Goal: Task Accomplishment & Management: Manage account settings

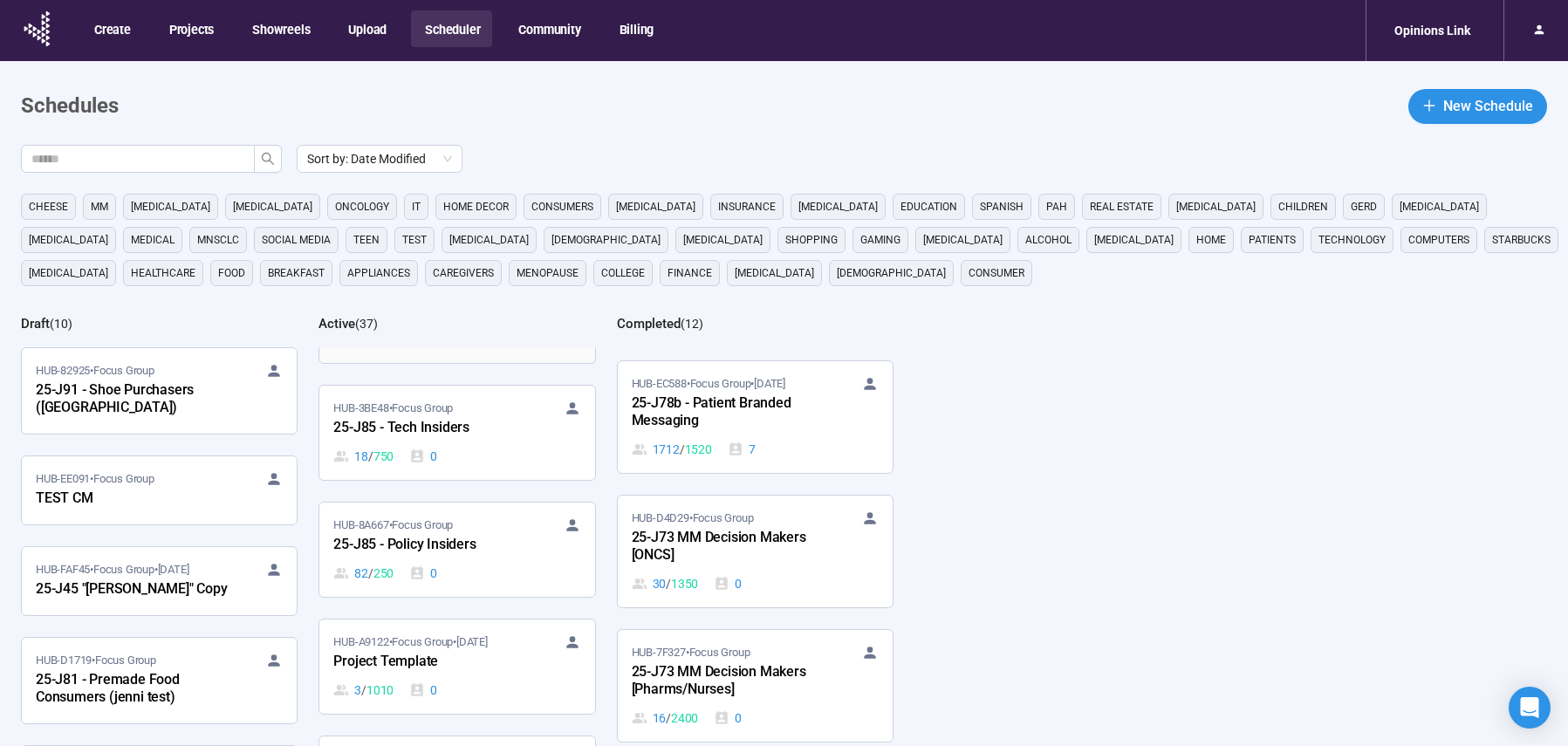
scroll to position [2856, 0]
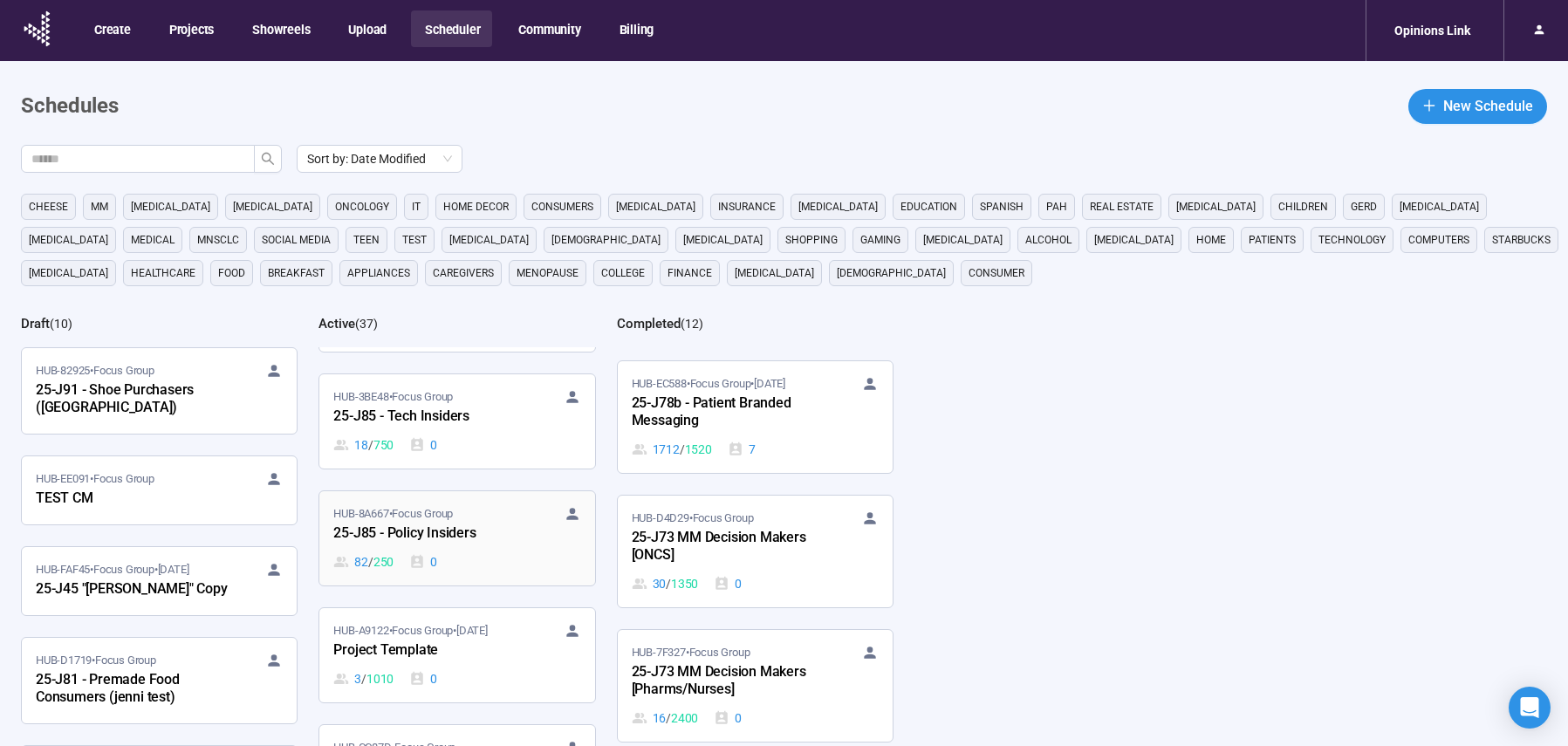
click at [488, 522] on div "25-J85 - Policy Insiders" at bounding box center [430, 534] width 192 height 23
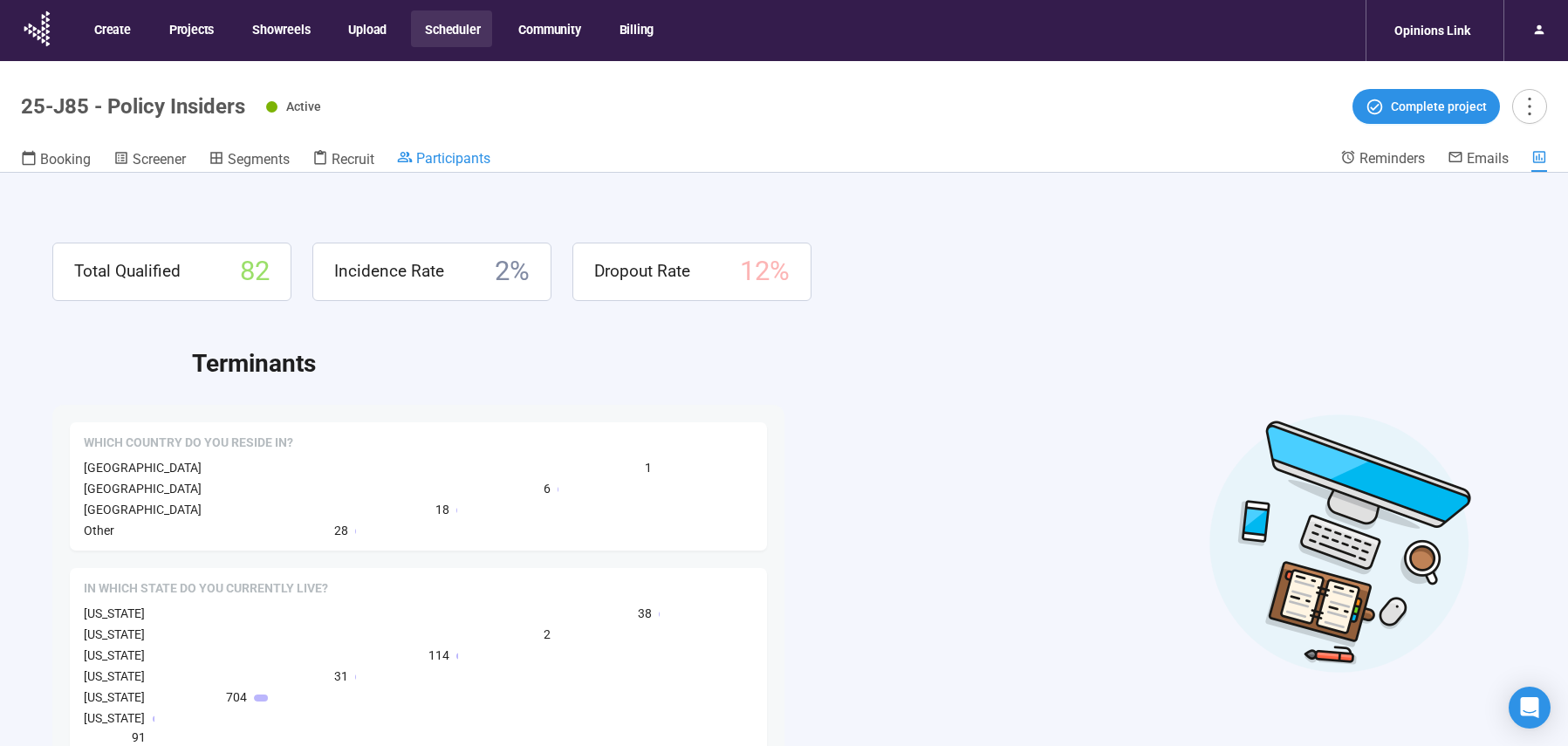
click at [459, 155] on span "Participants" at bounding box center [453, 158] width 74 height 17
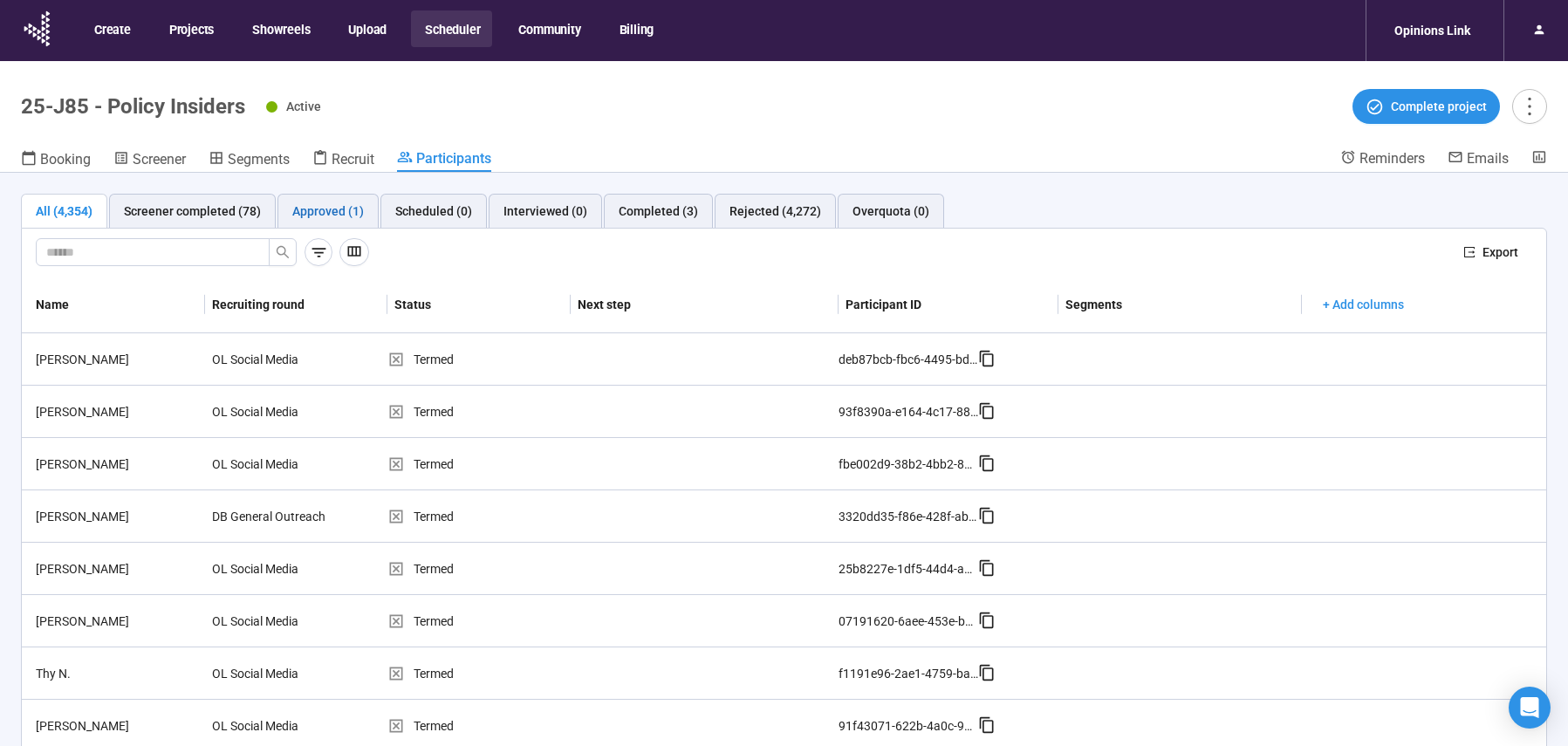
click at [339, 212] on div "Approved (1)" at bounding box center [328, 211] width 72 height 19
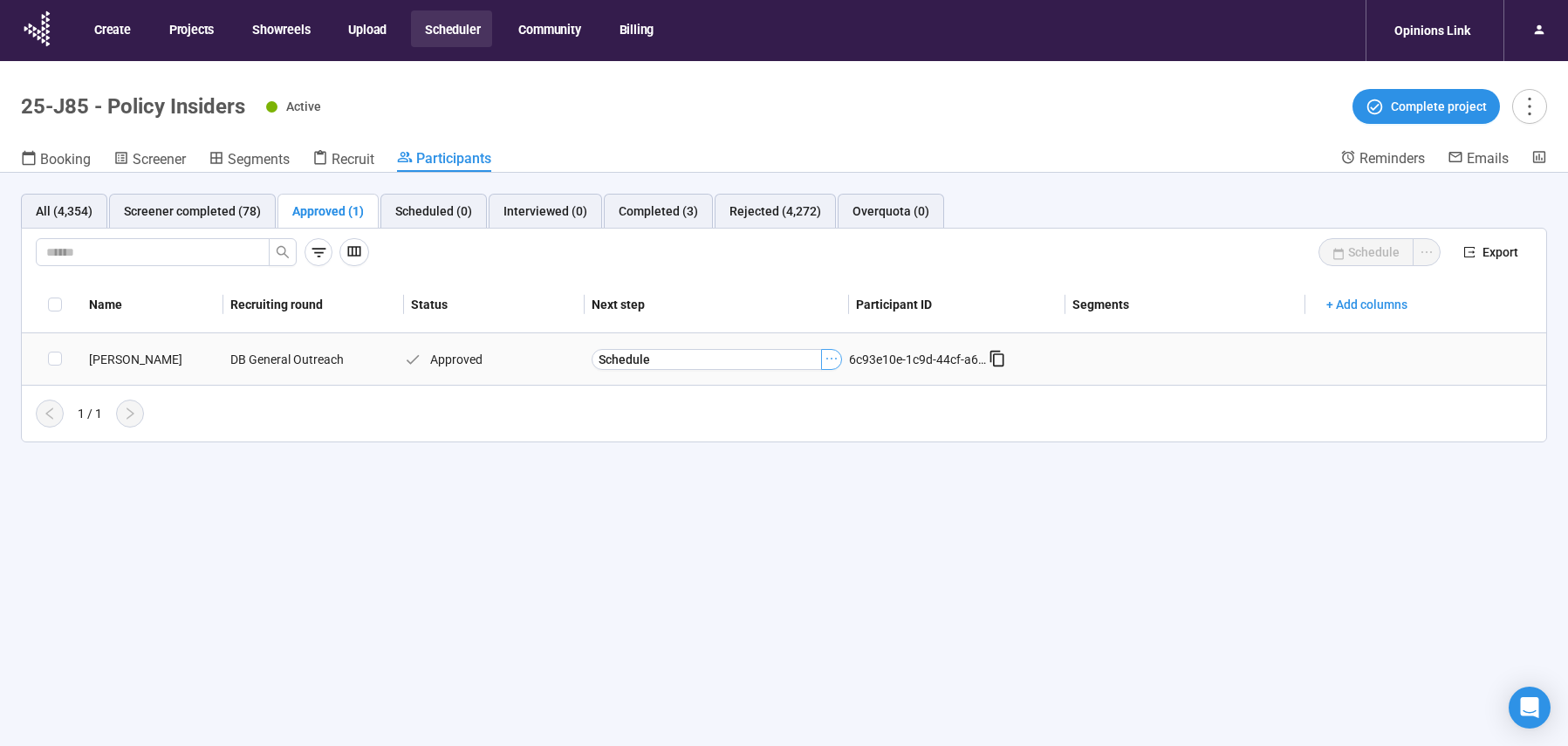
click at [833, 360] on icon "ellipsis" at bounding box center [832, 359] width 14 height 14
click at [812, 446] on span "Decline participant" at bounding box center [805, 447] width 175 height 19
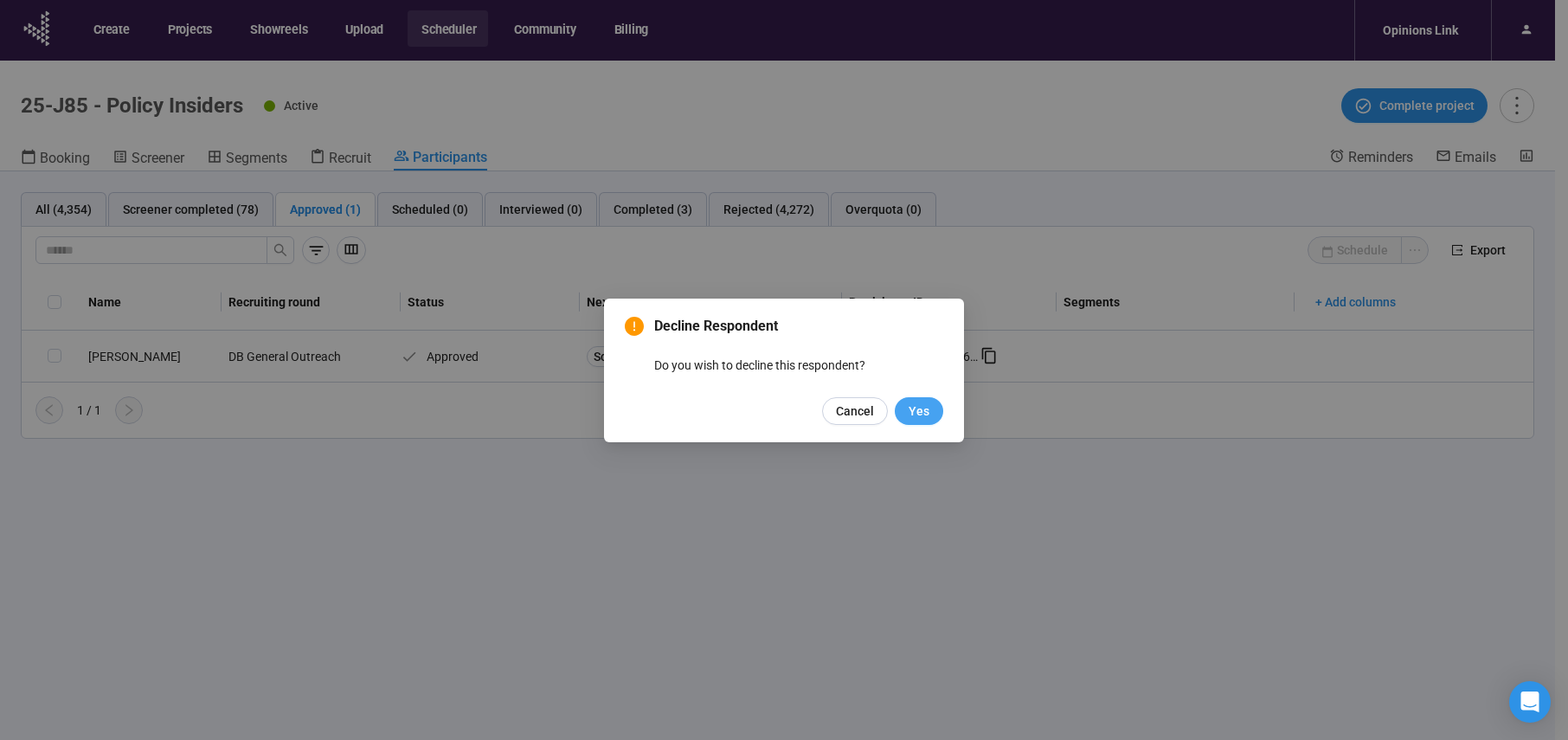
click at [919, 418] on span "Yes" at bounding box center [919, 412] width 21 height 19
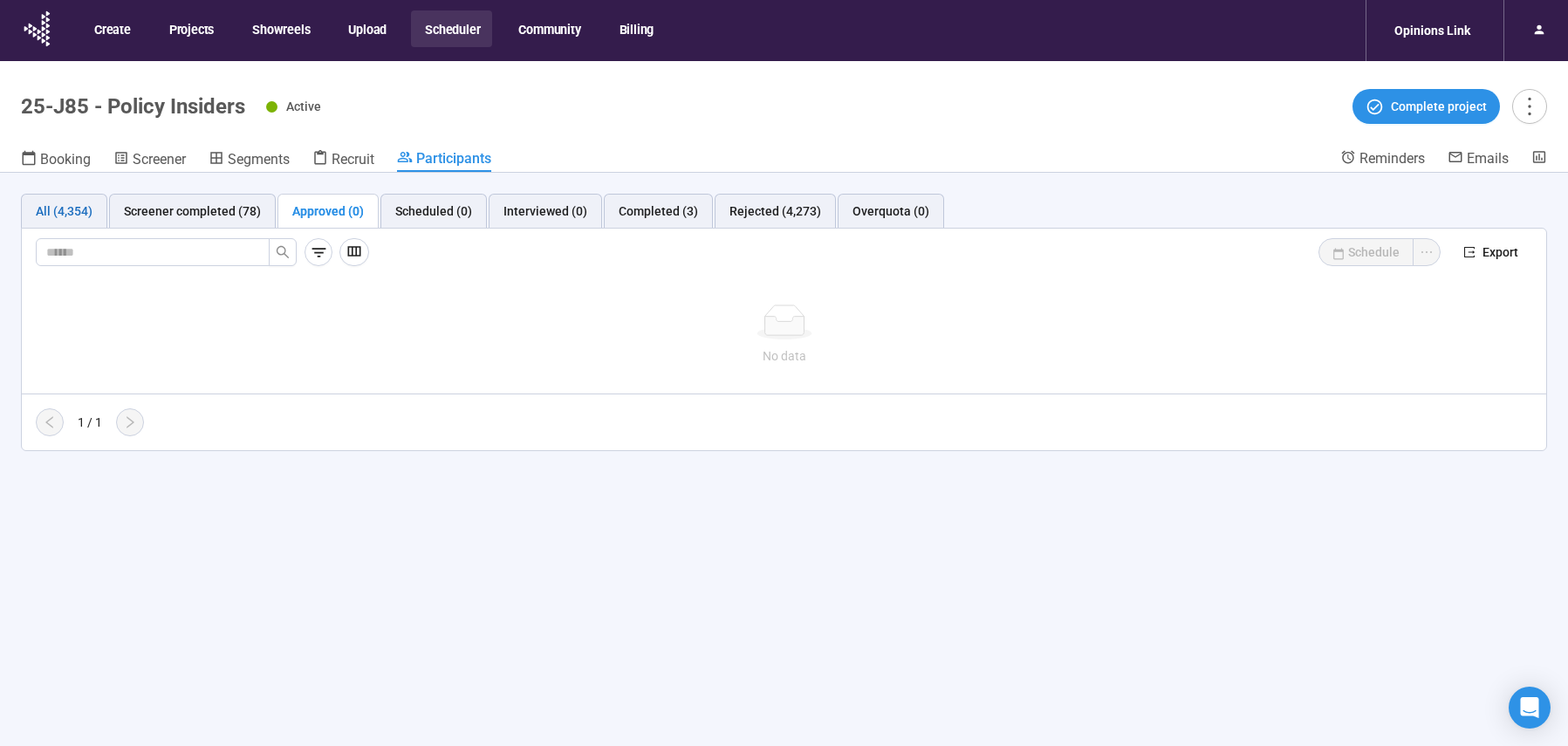
click at [52, 214] on div "All (4,354)" at bounding box center [64, 211] width 57 height 19
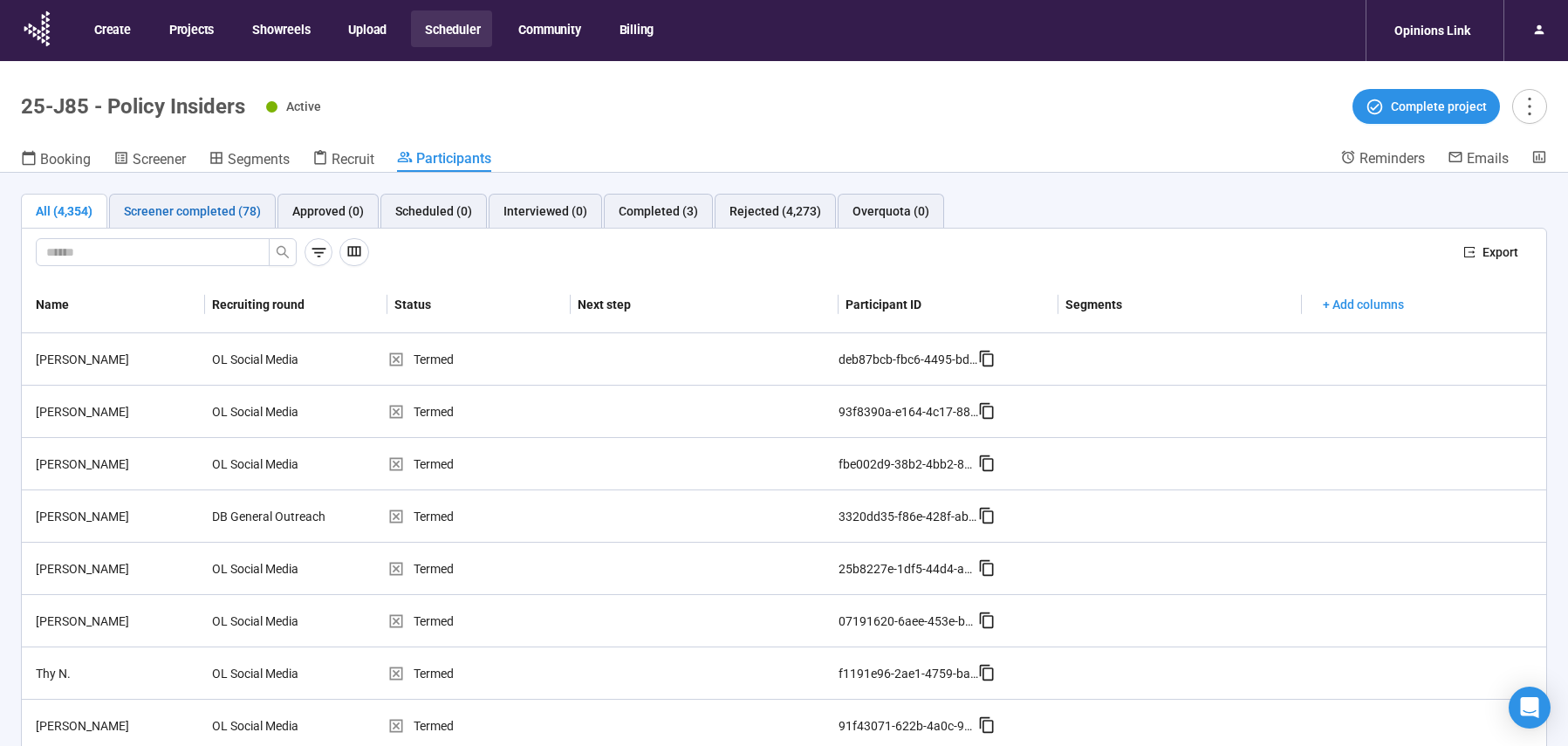
click at [224, 205] on div "Screener completed (78)" at bounding box center [192, 211] width 137 height 19
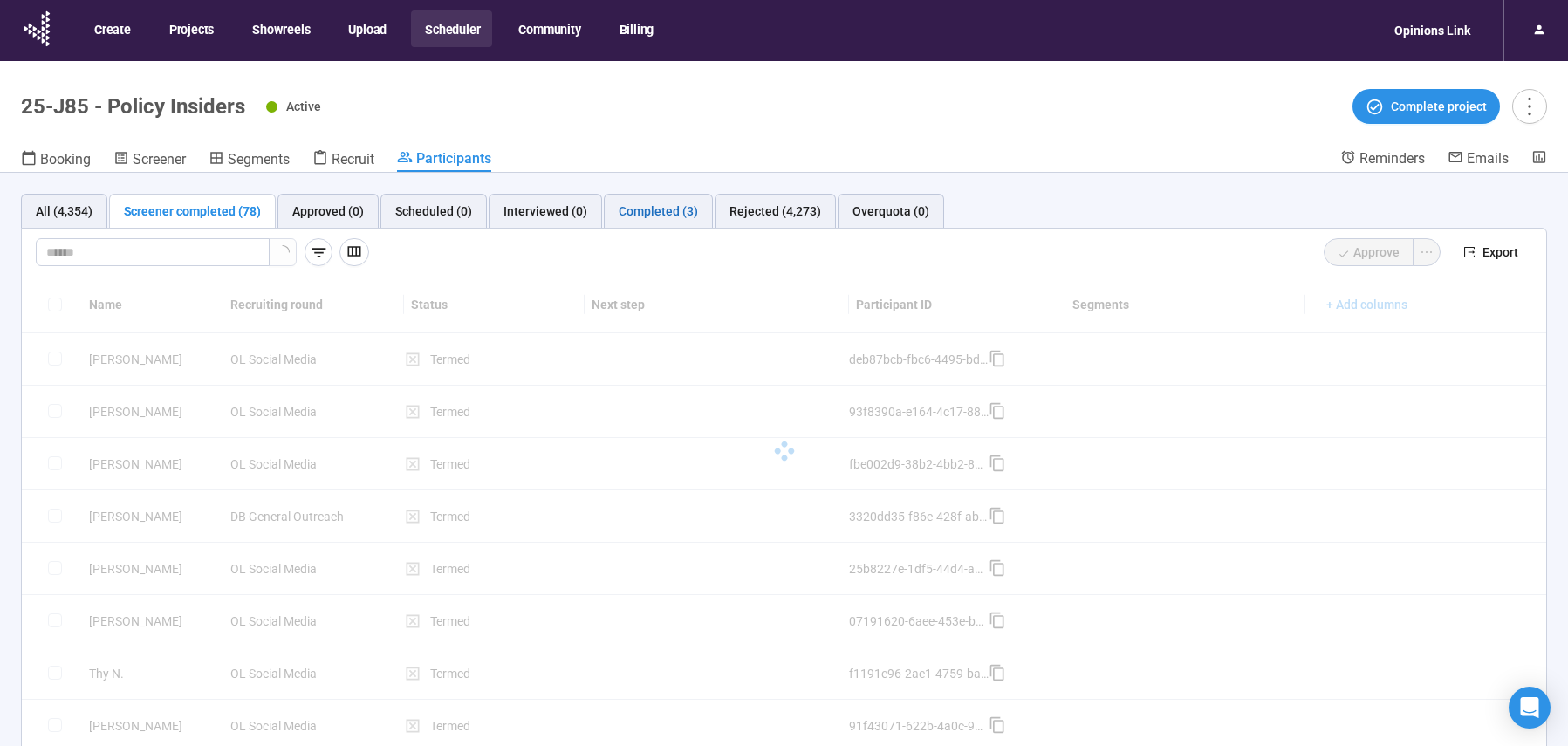
click at [653, 219] on div "Completed (3)" at bounding box center [658, 211] width 79 height 19
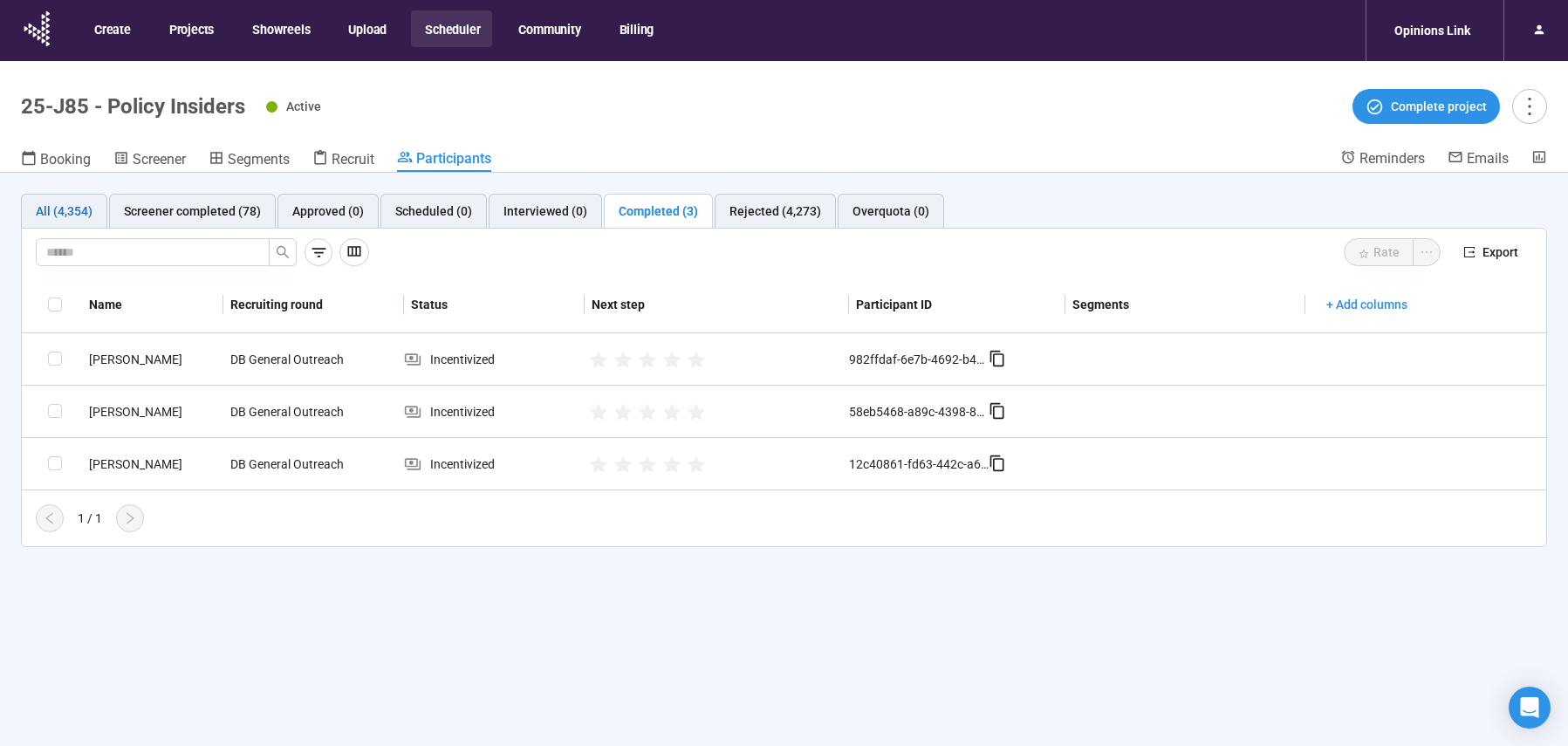
click at [64, 213] on div "All (4,354)" at bounding box center [64, 211] width 57 height 19
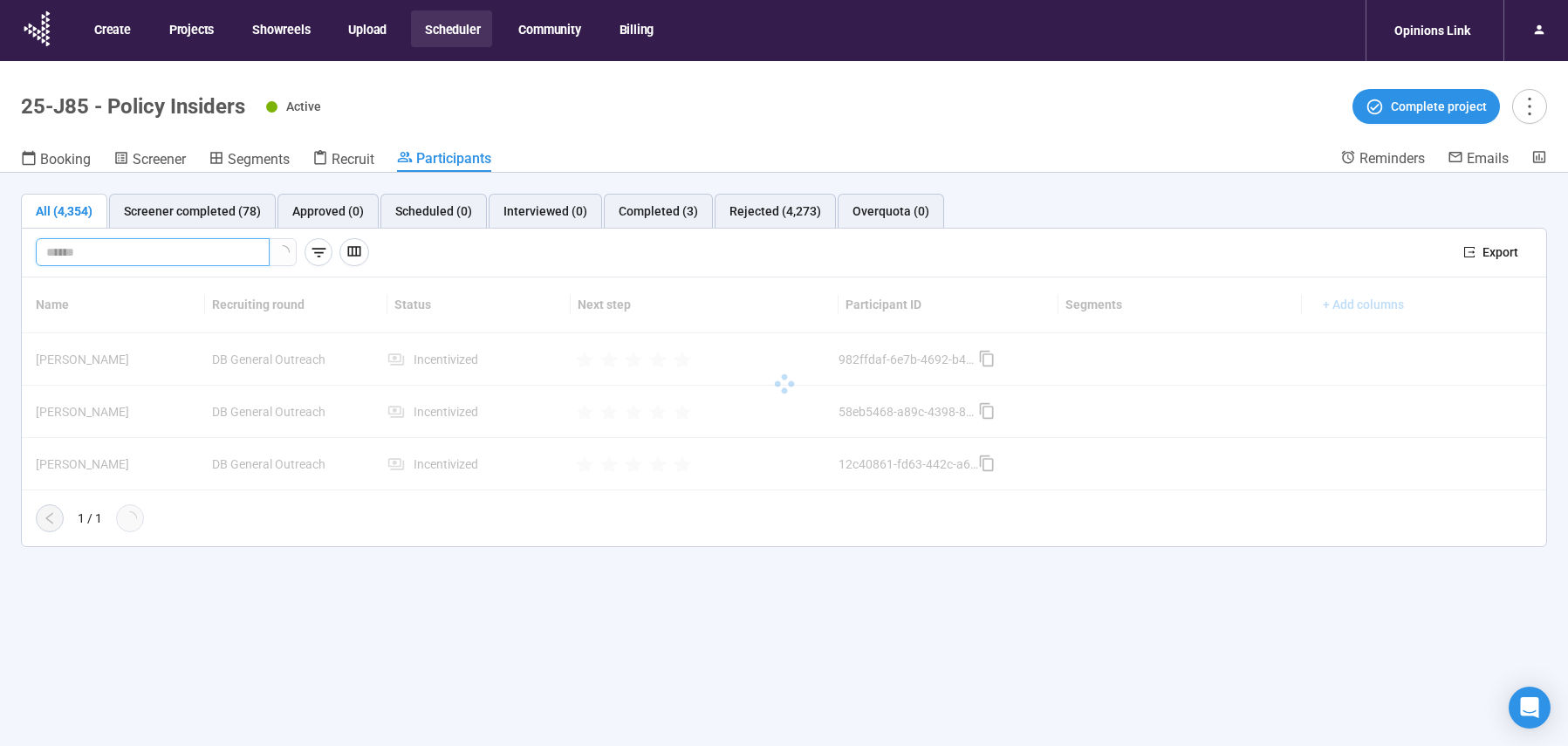
click at [142, 252] on input "text" at bounding box center [146, 252] width 199 height 19
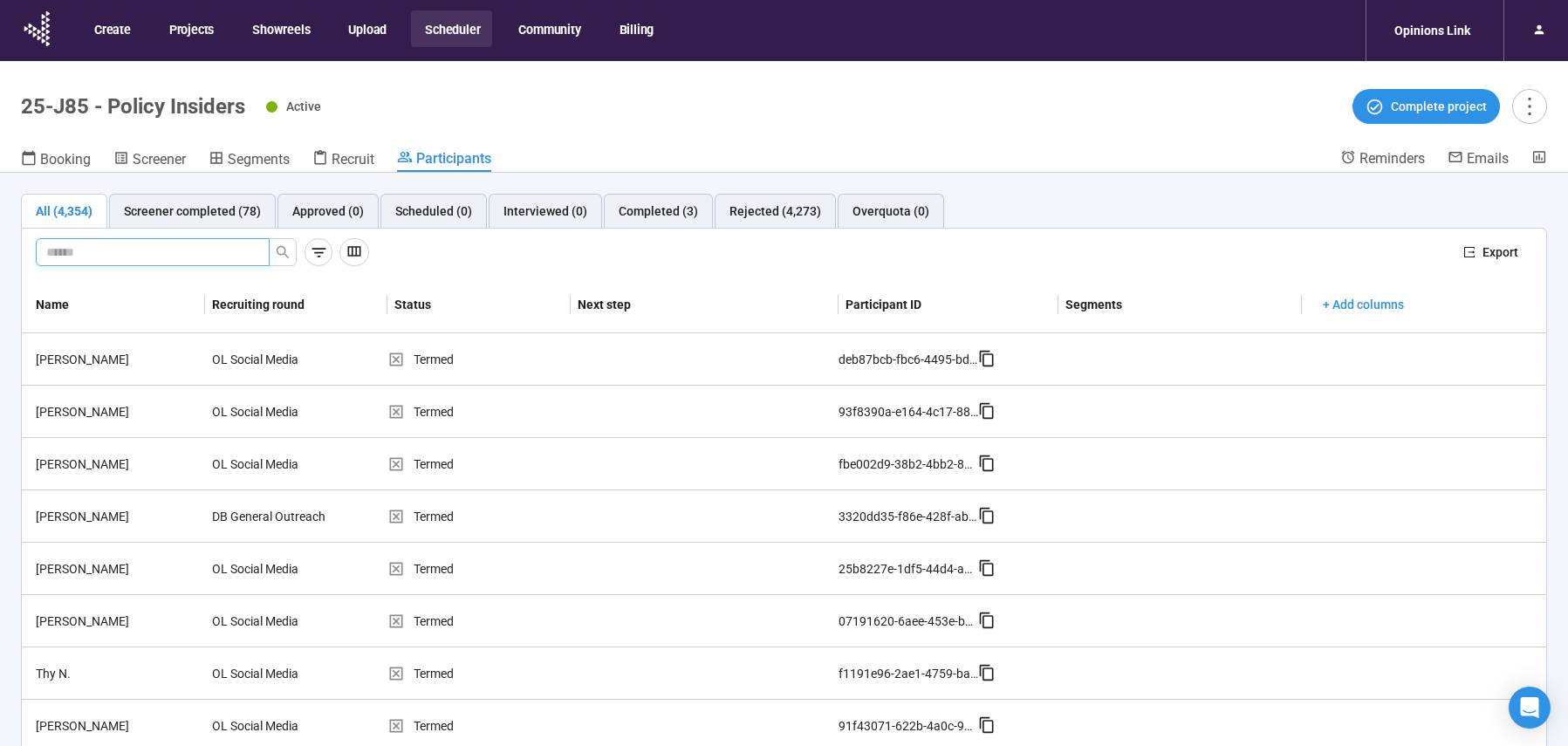
click at [157, 242] on span at bounding box center [153, 252] width 234 height 28
click at [157, 255] on input "text" at bounding box center [146, 252] width 199 height 19
type input "*"
type input "******"
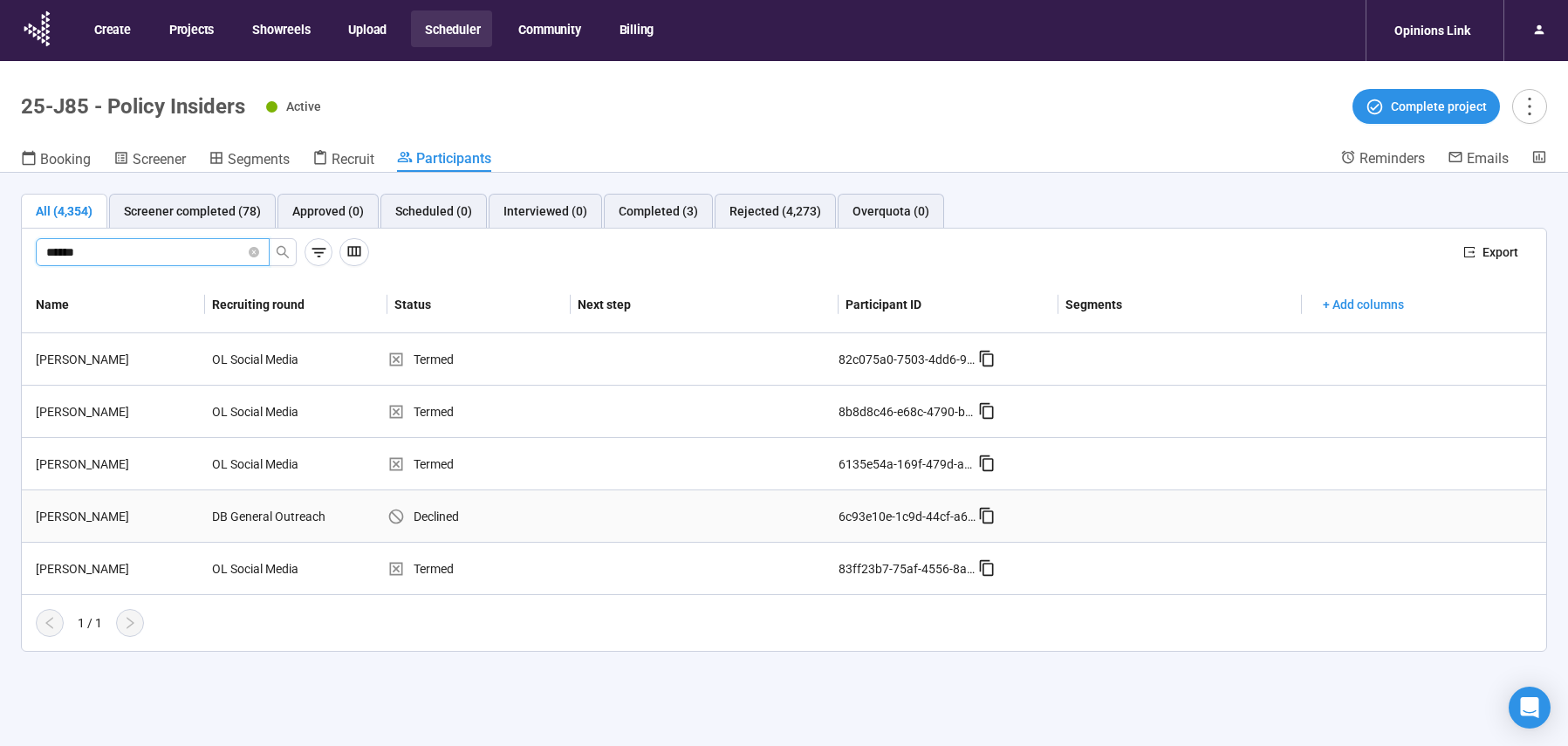
click at [443, 521] on div "Declined" at bounding box center [480, 516] width 183 height 19
click at [88, 515] on div "[PERSON_NAME]" at bounding box center [117, 516] width 176 height 19
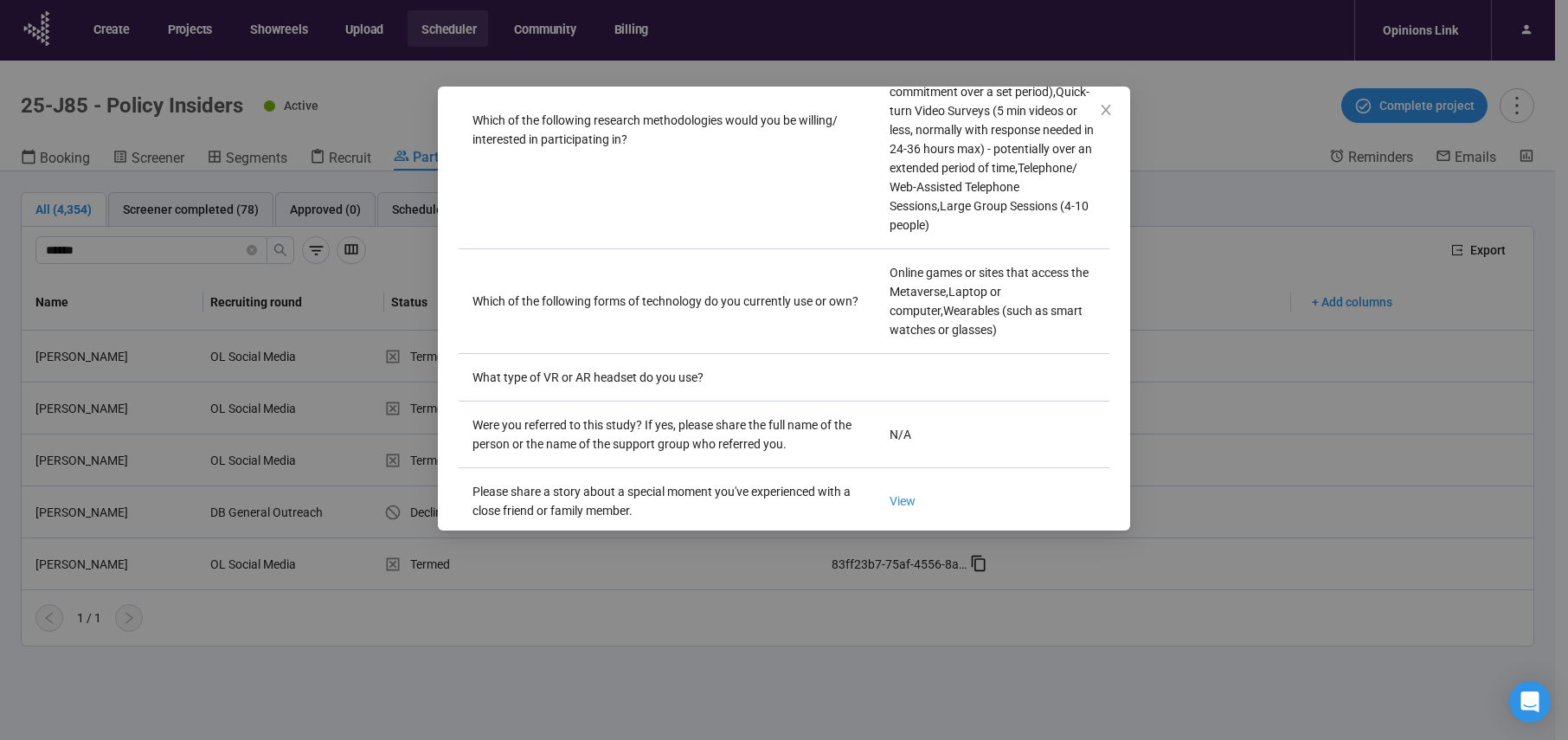
scroll to position [2137, 0]
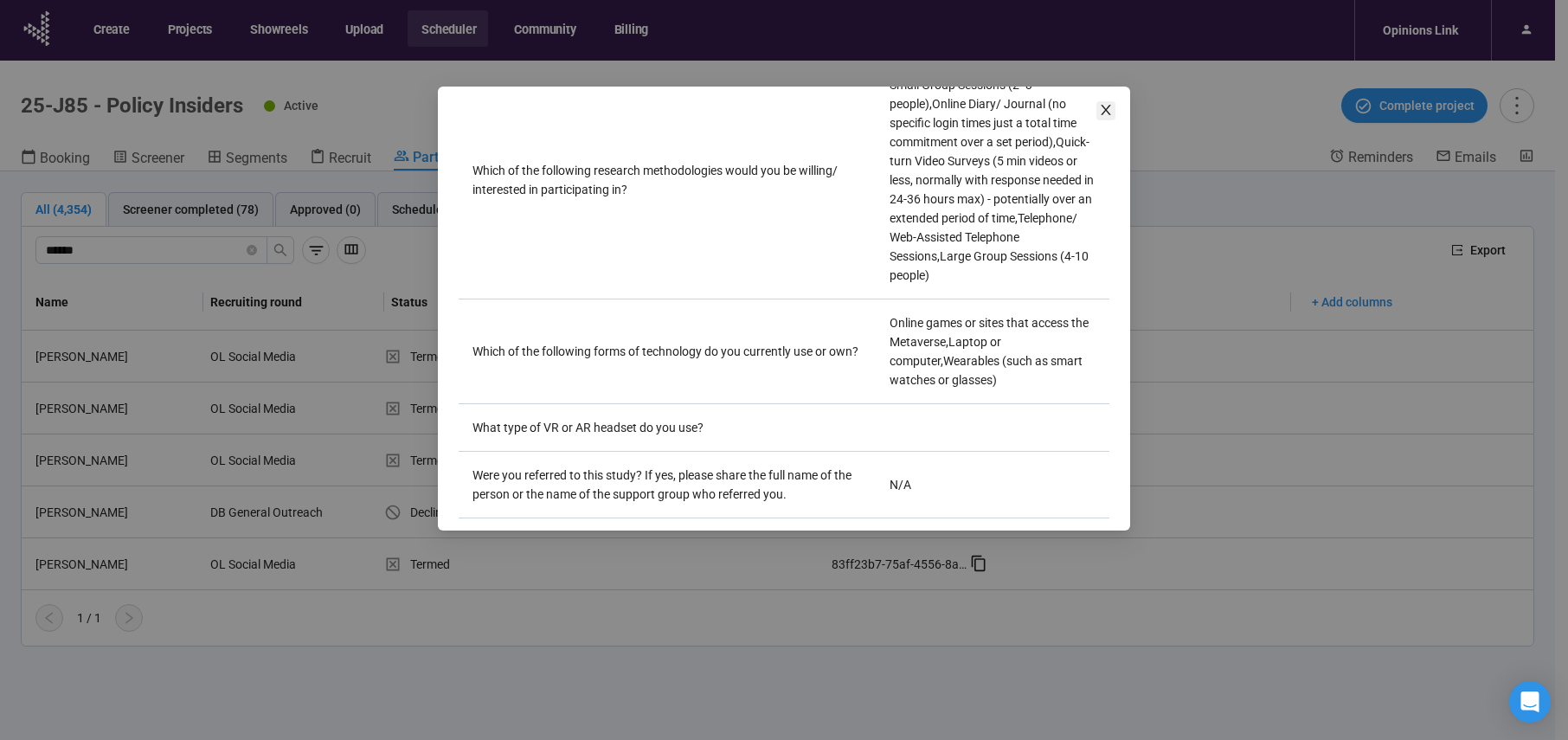
click at [1109, 112] on icon "close" at bounding box center [1106, 110] width 14 height 14
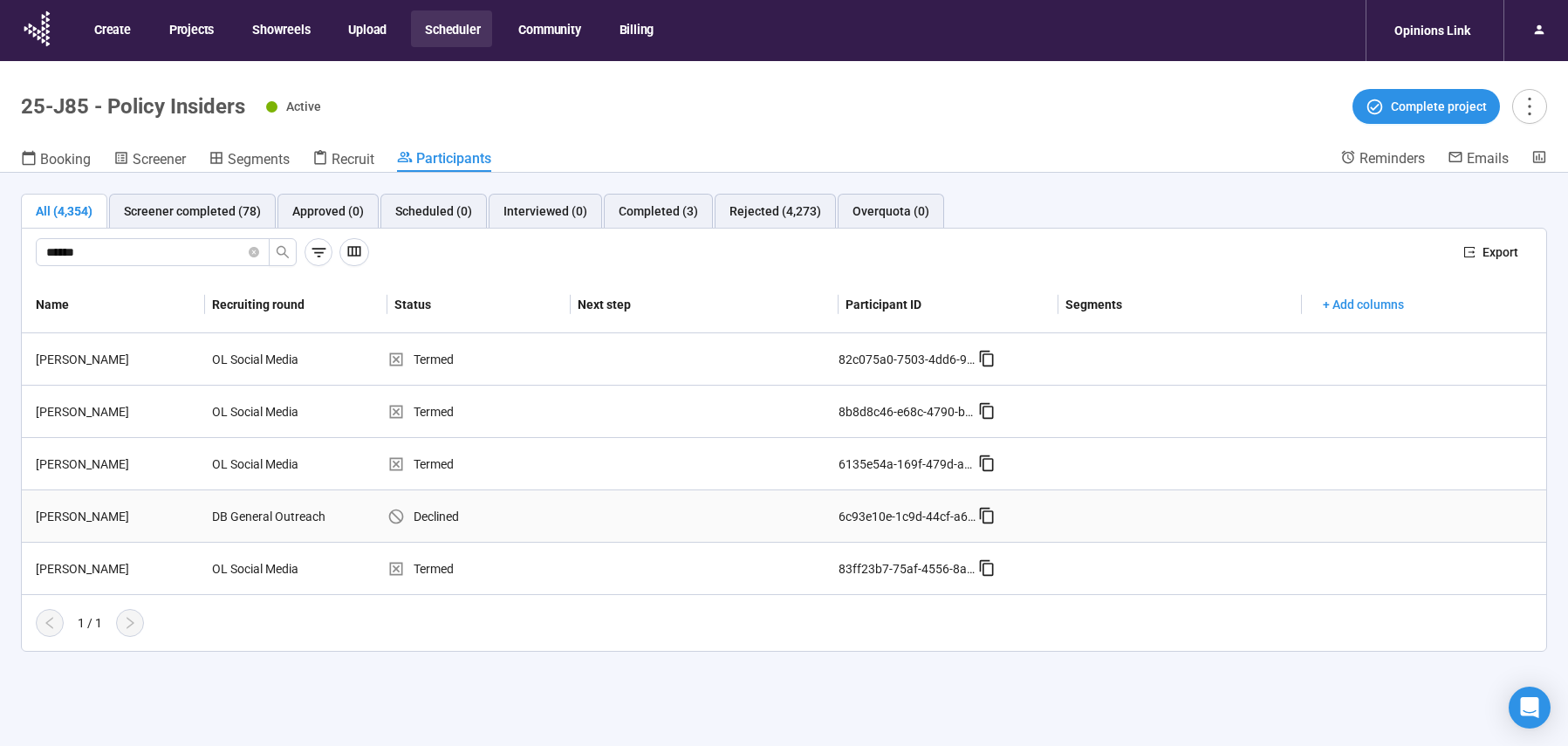
click at [95, 520] on div "[PERSON_NAME]" at bounding box center [117, 516] width 176 height 19
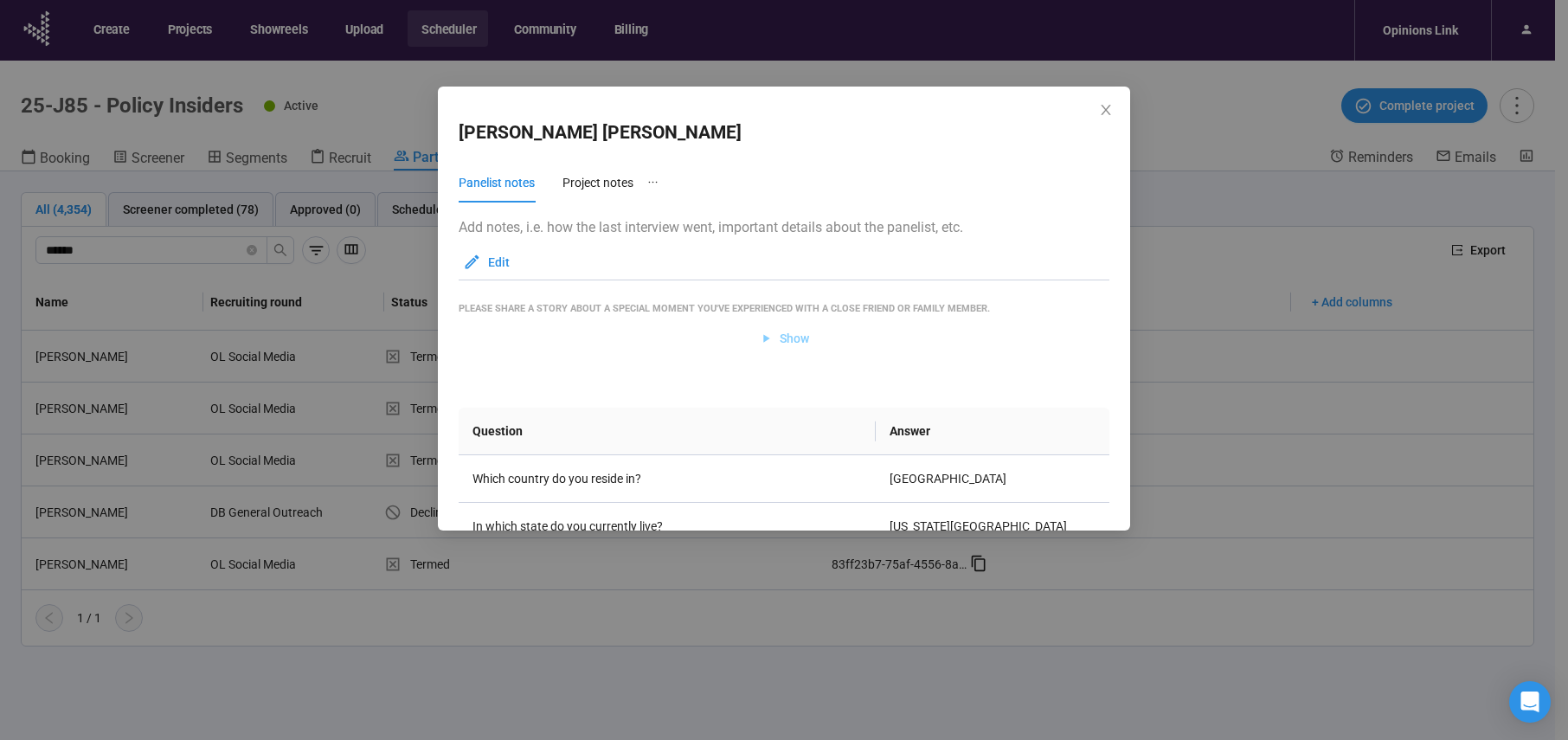
click at [790, 340] on span "Show" at bounding box center [794, 339] width 29 height 19
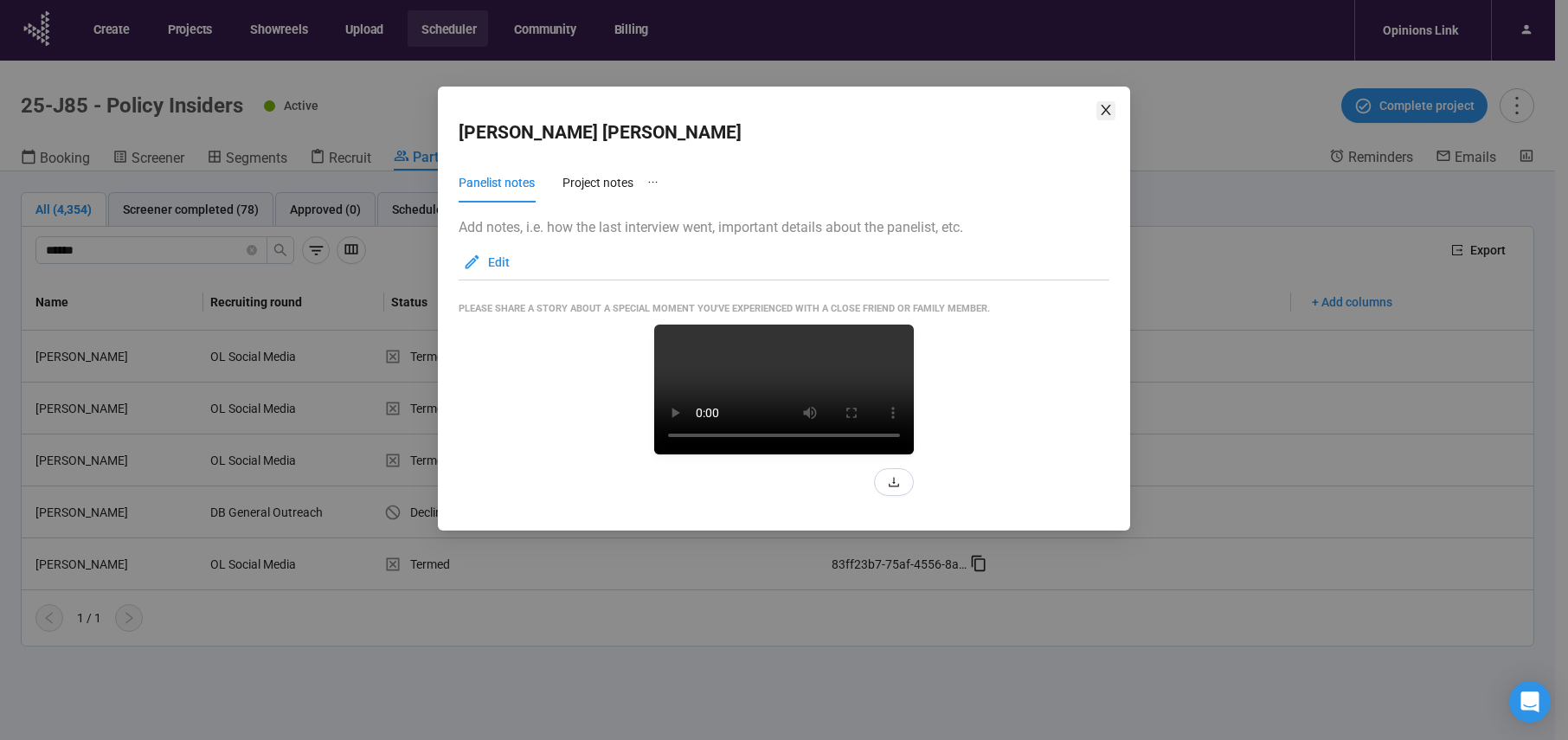
click at [1107, 111] on icon "close" at bounding box center [1106, 110] width 14 height 14
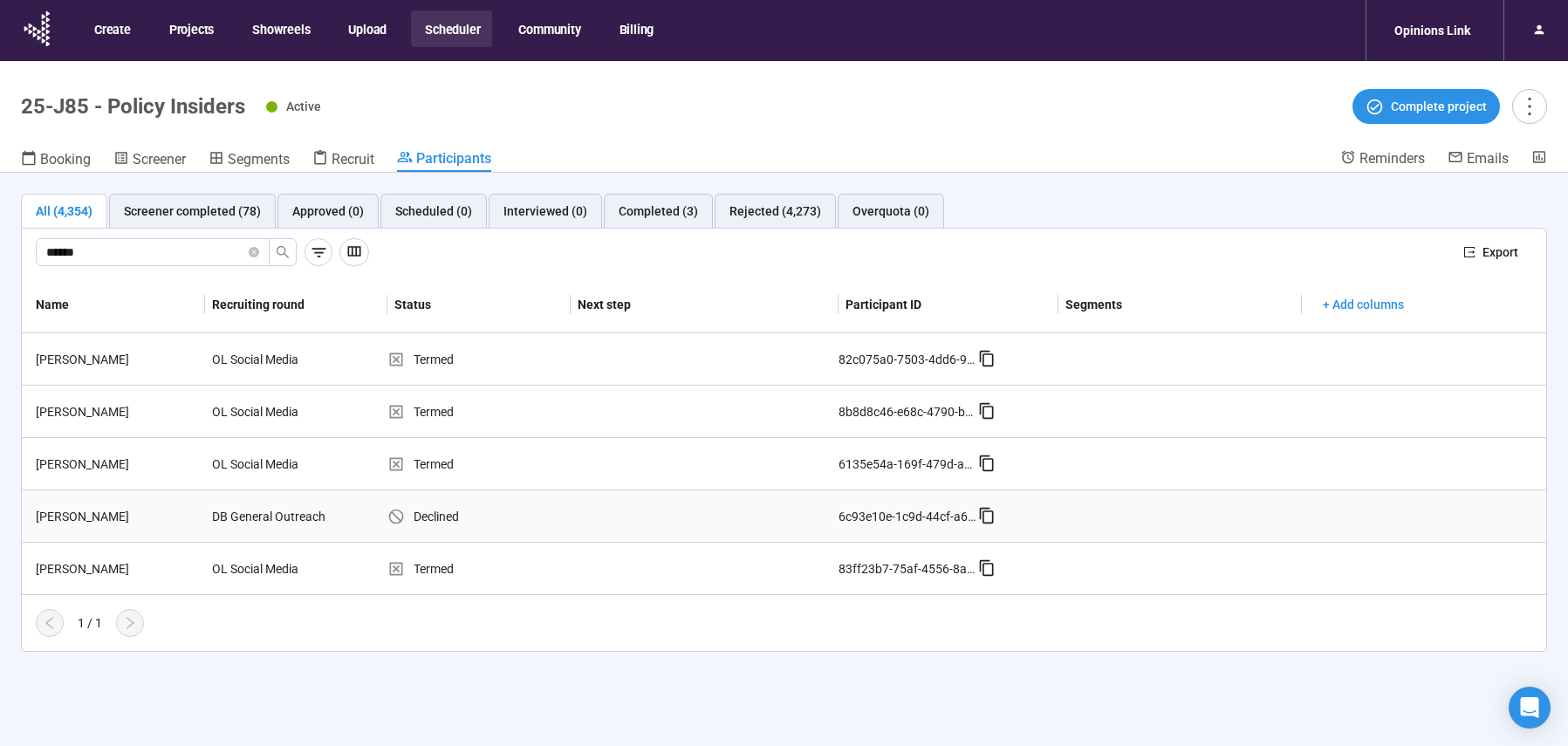
click at [113, 516] on div "[PERSON_NAME]" at bounding box center [117, 516] width 176 height 19
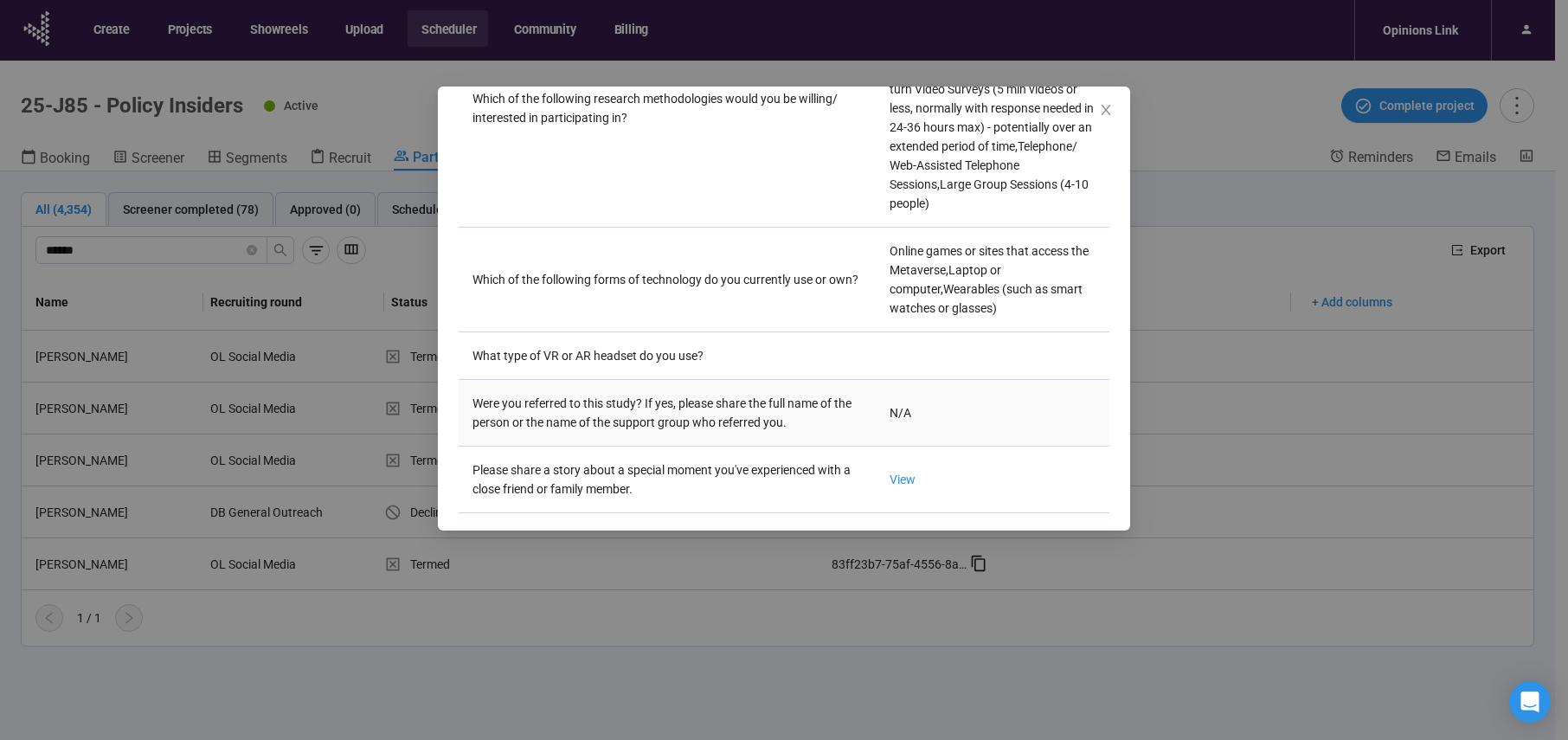
scroll to position [2551, 0]
click at [1106, 110] on icon "close" at bounding box center [1105, 110] width 10 height 10
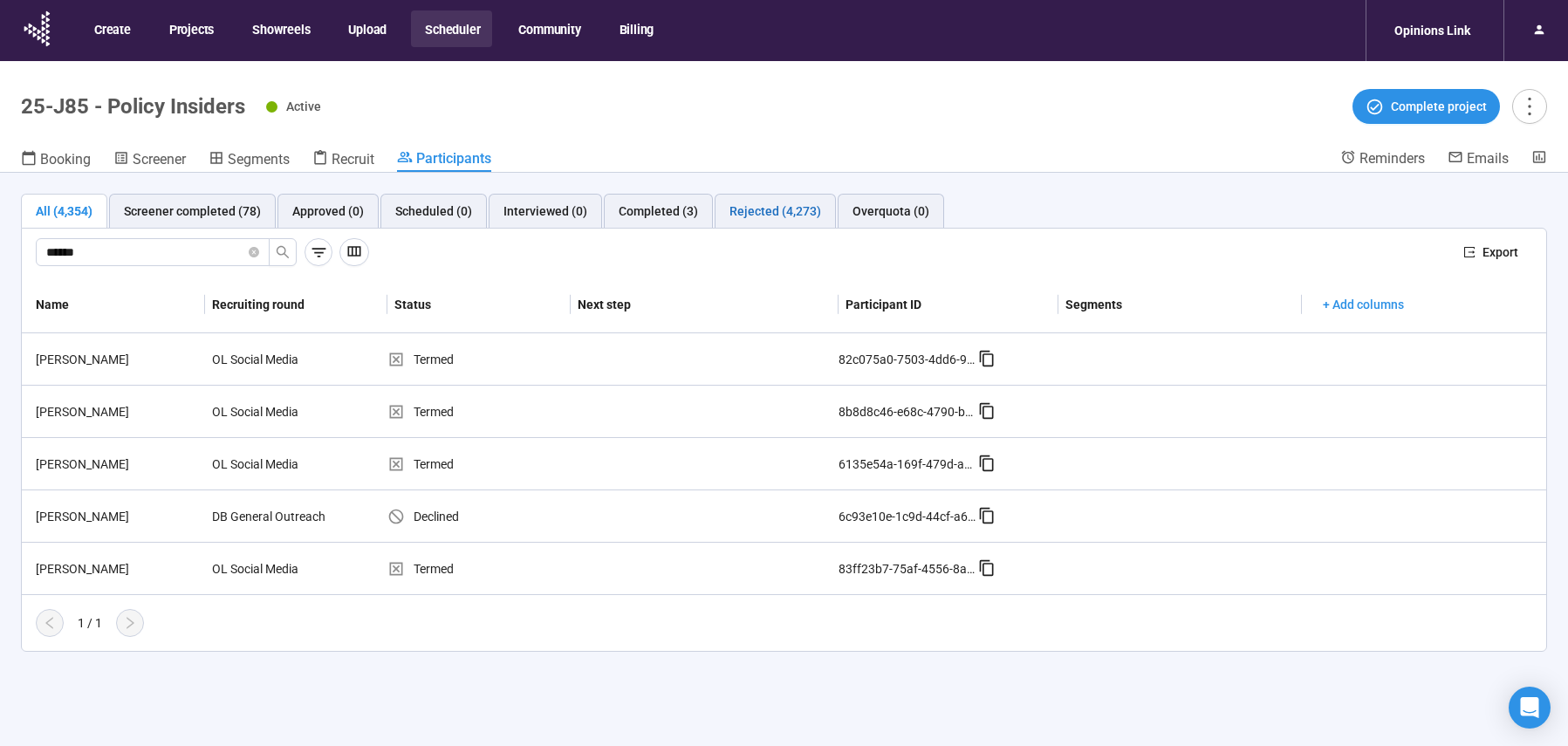
click at [771, 206] on div "Rejected (4,273)" at bounding box center [775, 211] width 92 height 19
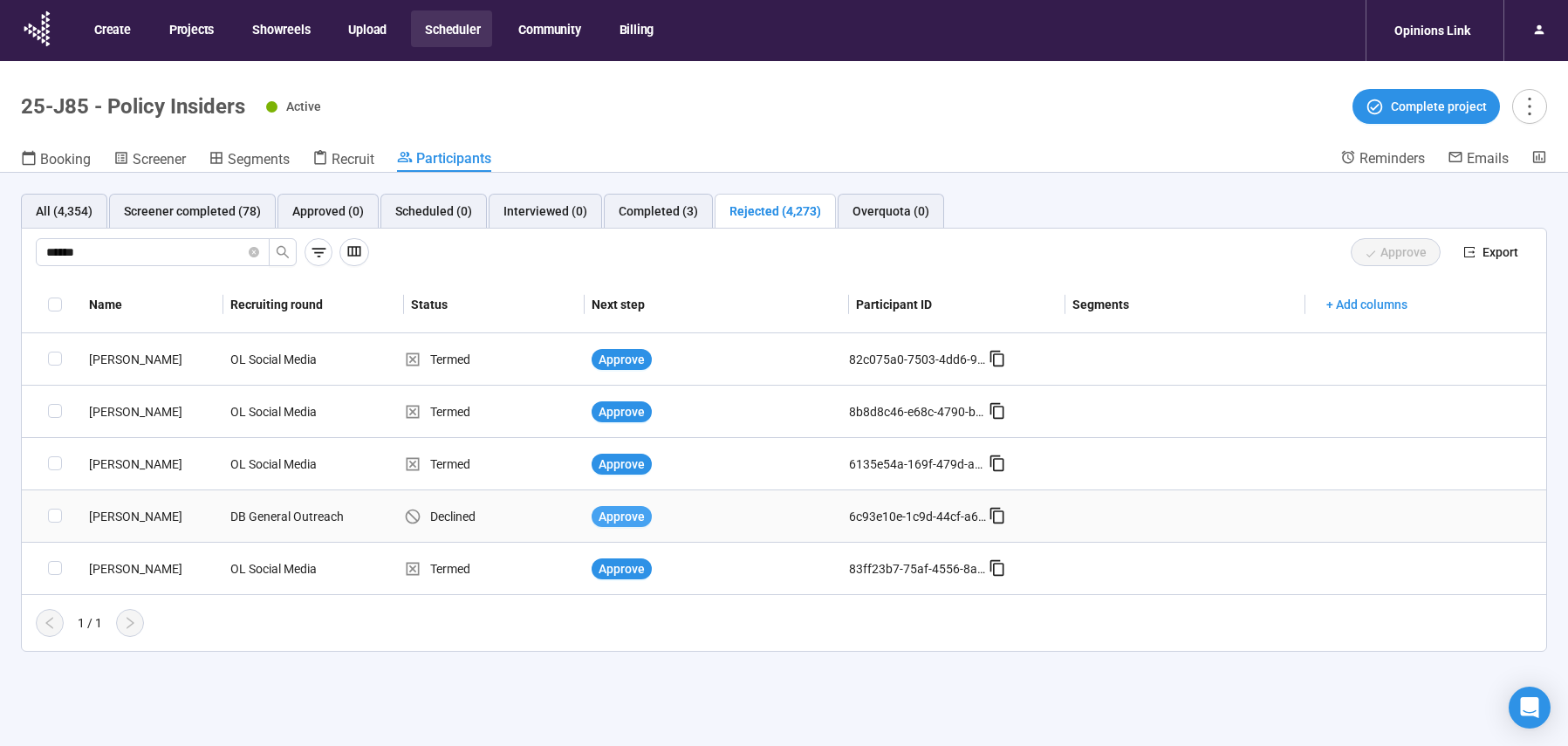
click at [637, 519] on span "Approve" at bounding box center [621, 516] width 46 height 19
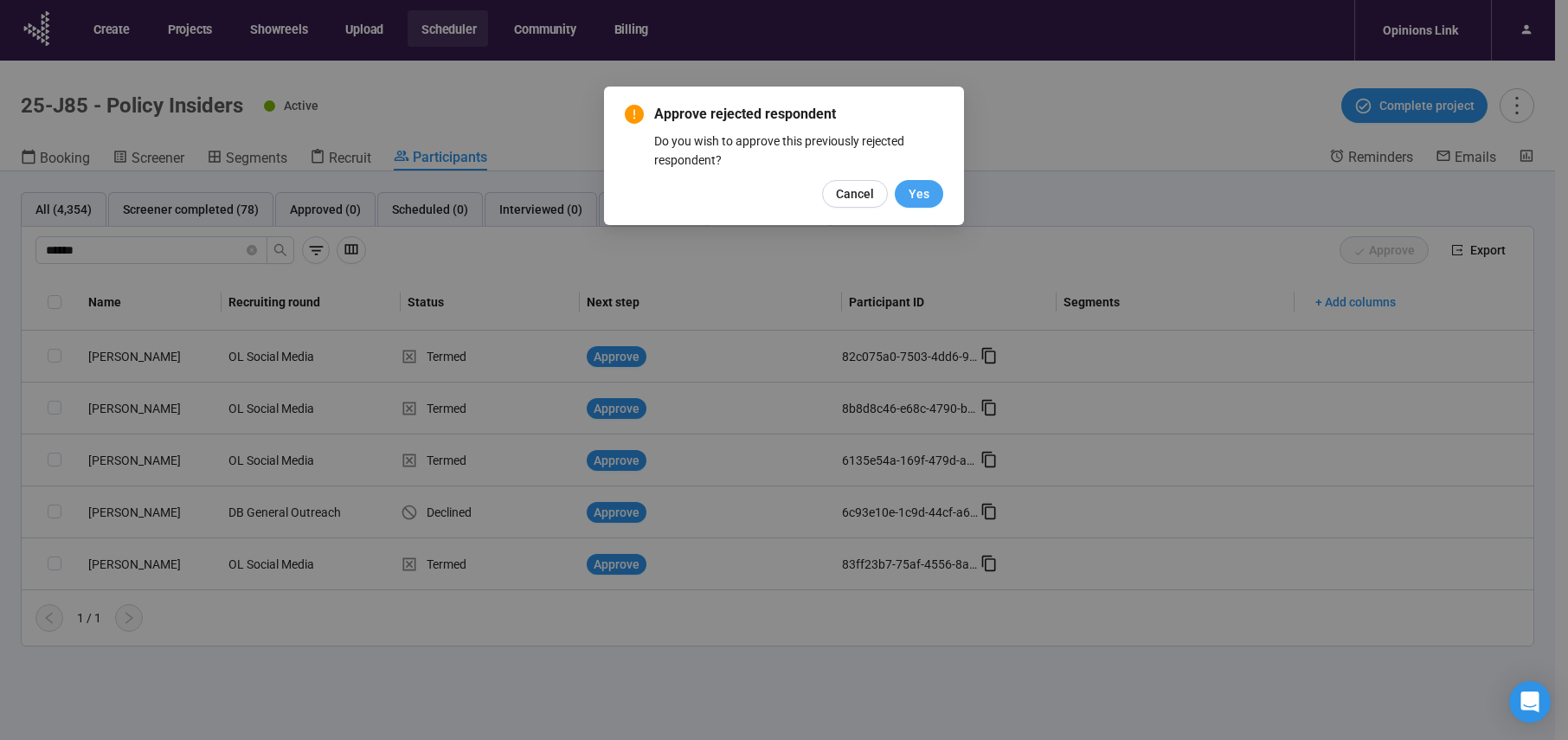
click at [933, 195] on button "Yes" at bounding box center [919, 194] width 49 height 28
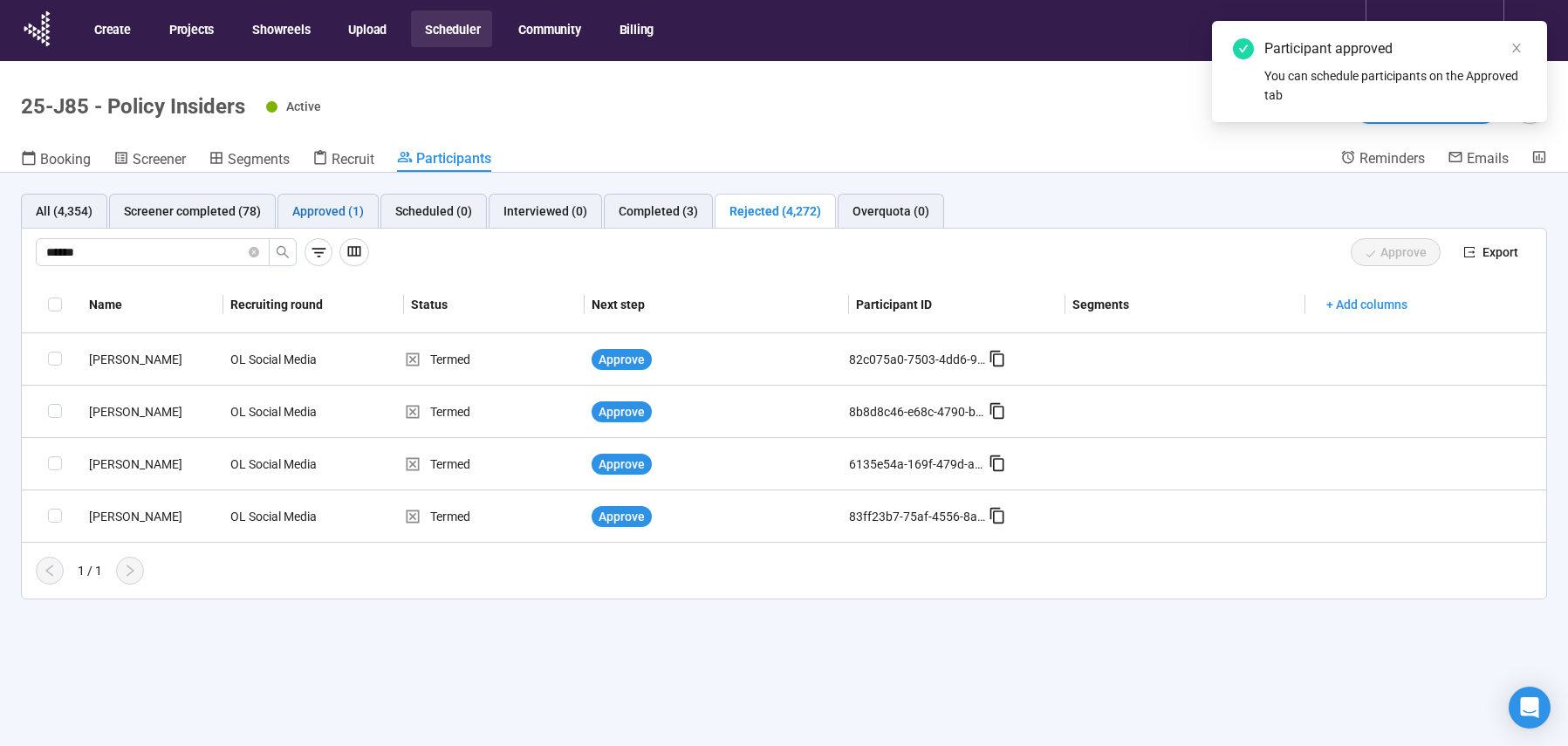
click at [335, 217] on div "Approved (1)" at bounding box center [328, 211] width 72 height 19
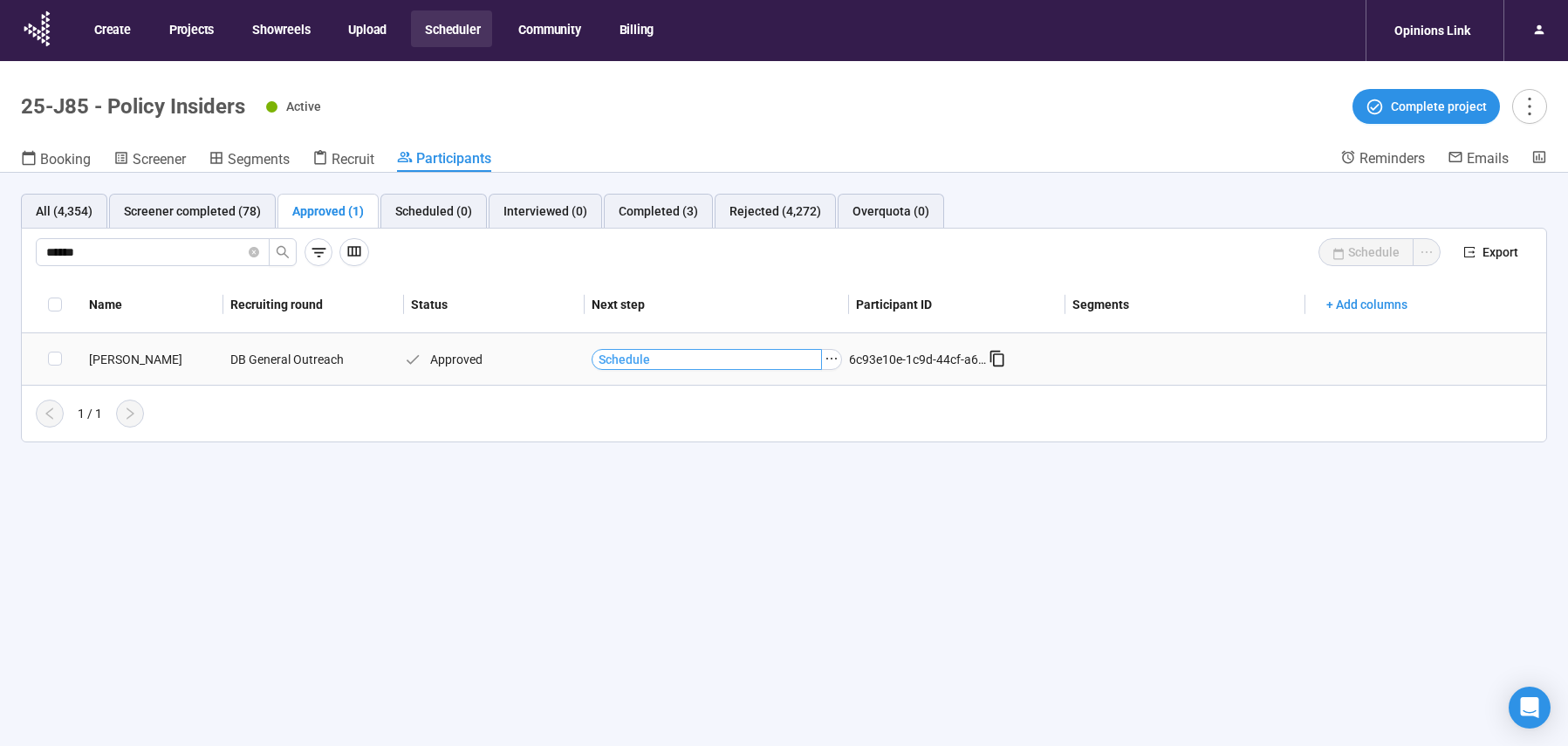
click at [709, 358] on button "Schedule" at bounding box center [707, 360] width 231 height 21
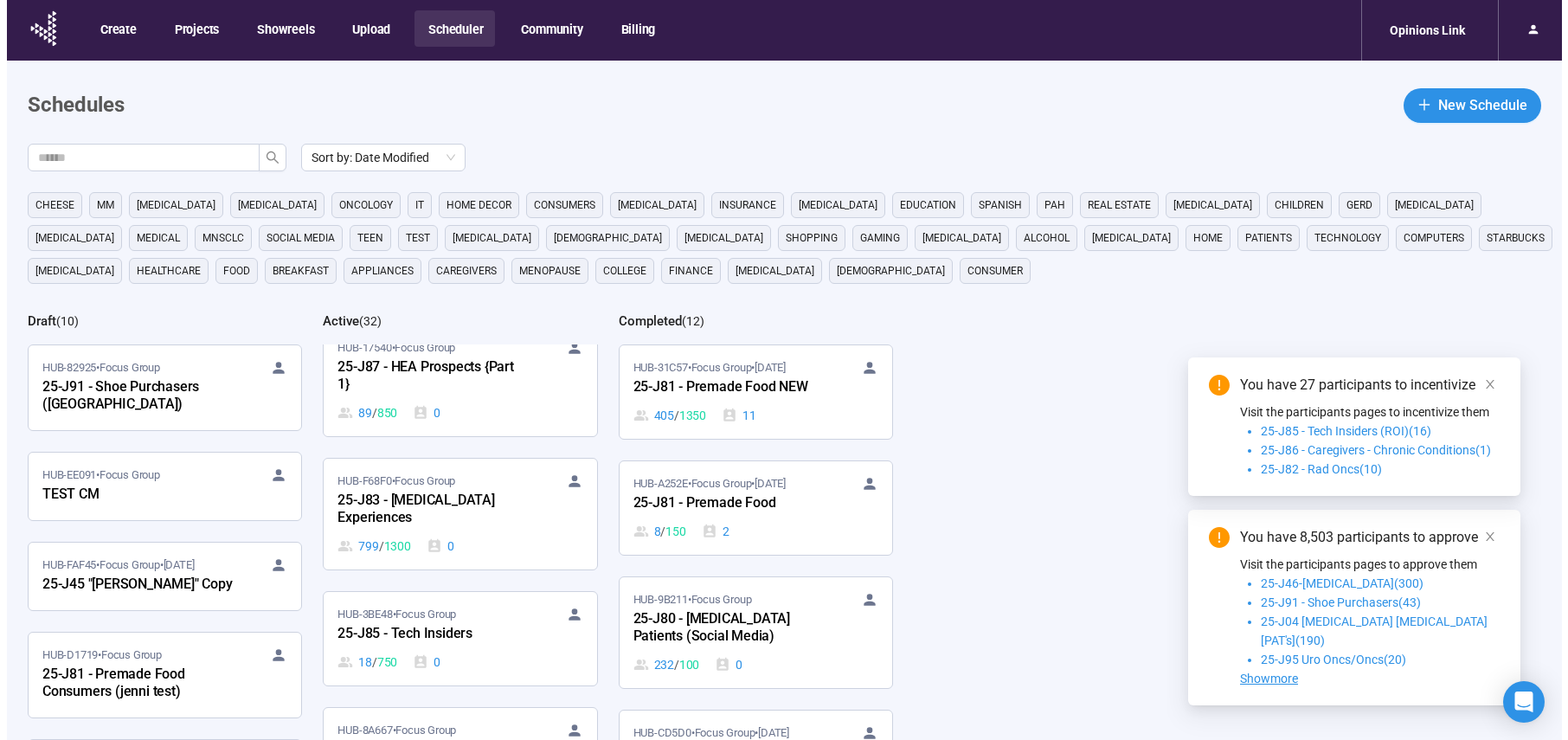
scroll to position [2788, 0]
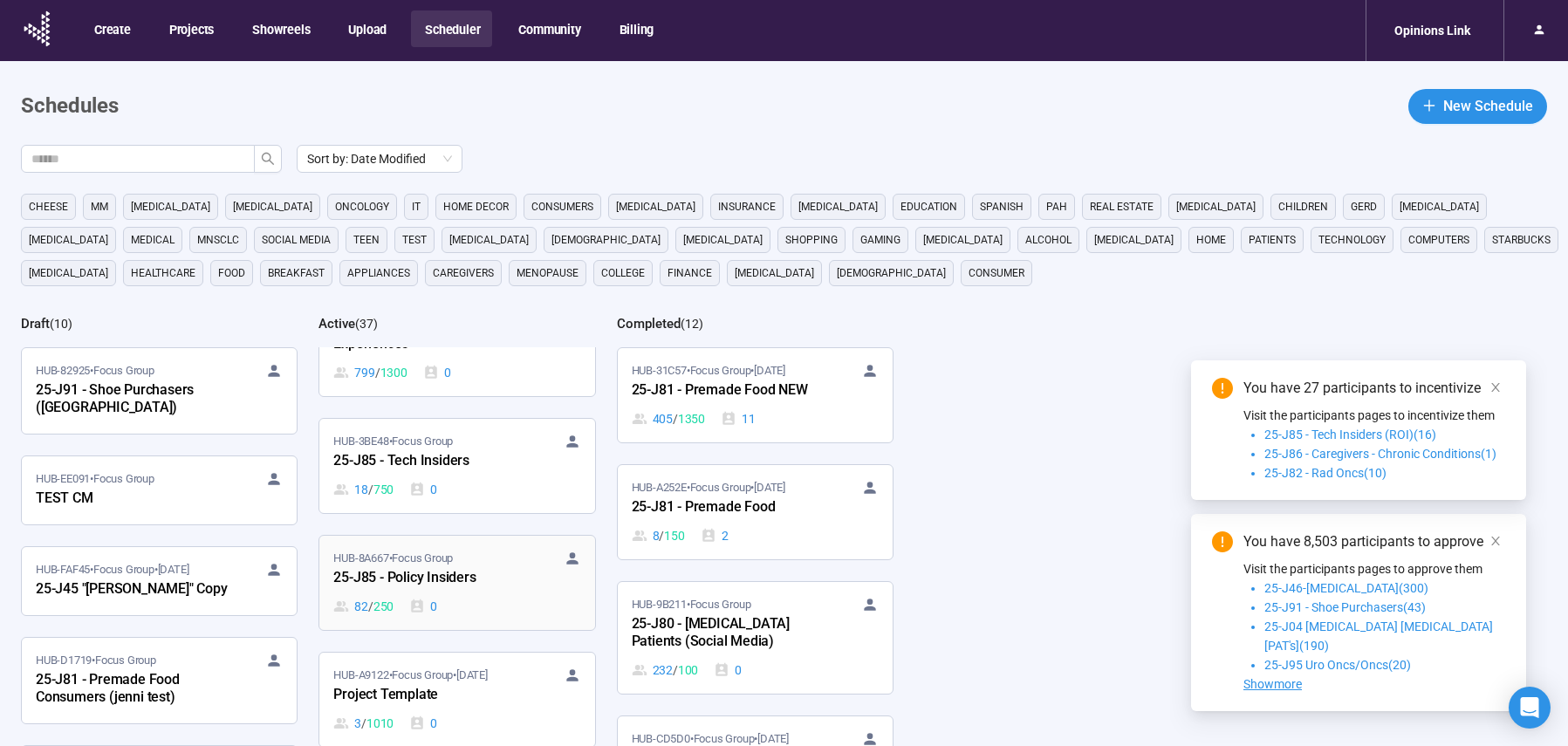
click at [489, 577] on div "HUB-8A667 • Focus Group 25-J85 - Policy Insiders 82 / 250 0" at bounding box center [457, 583] width 247 height 66
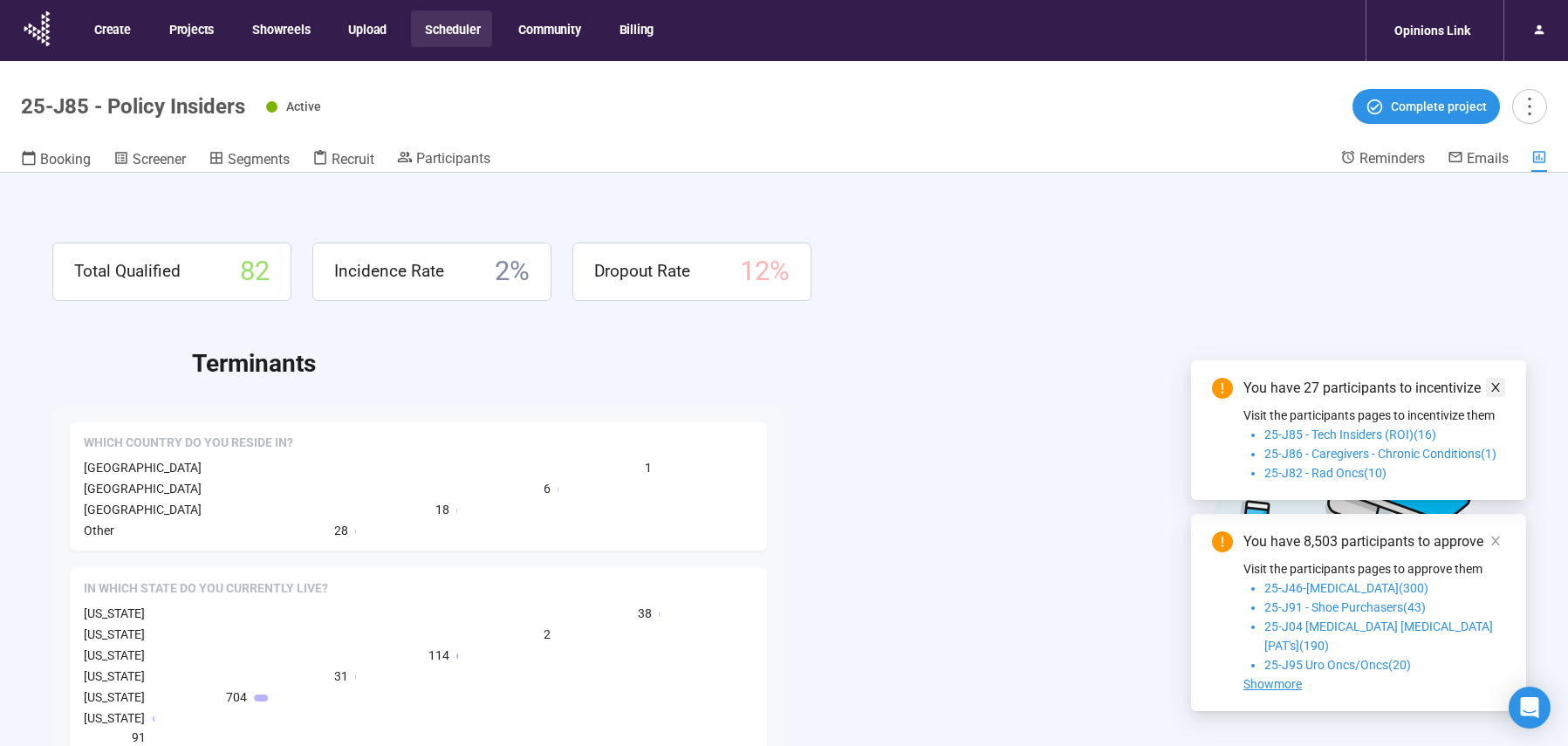
click at [1494, 392] on icon "close" at bounding box center [1496, 388] width 9 height 9
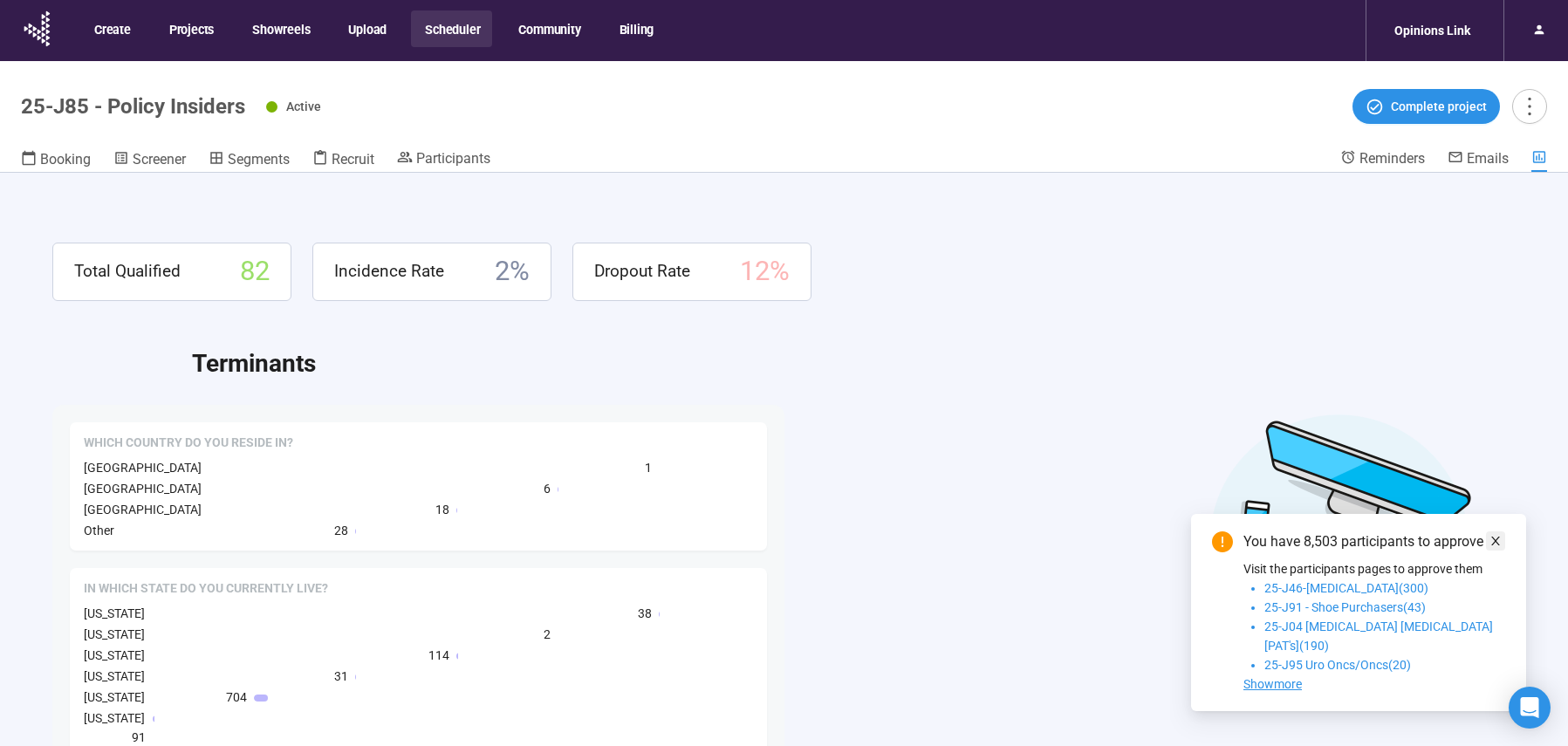
click at [1497, 547] on icon "close" at bounding box center [1496, 541] width 12 height 12
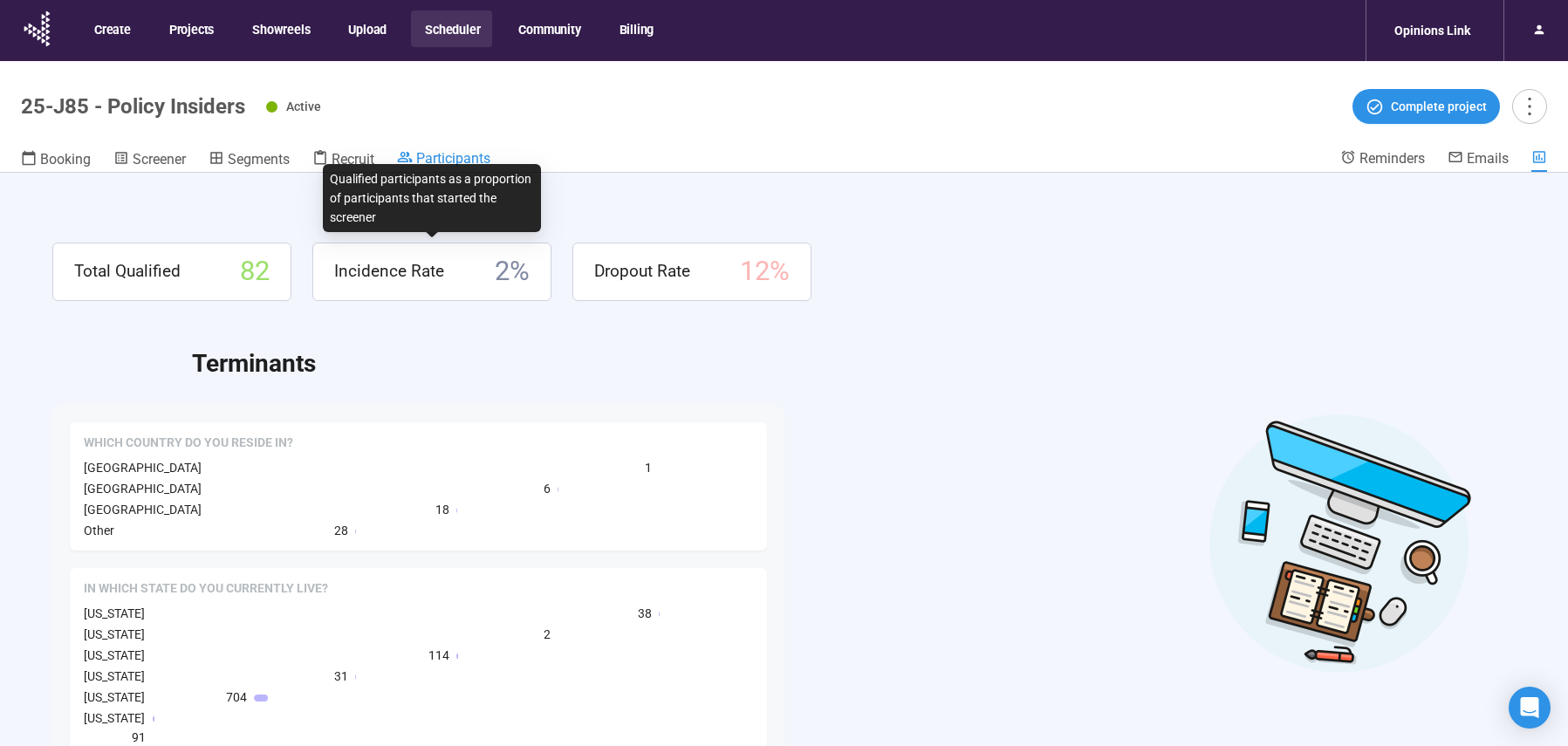
click at [452, 161] on span "Participants" at bounding box center [453, 158] width 74 height 17
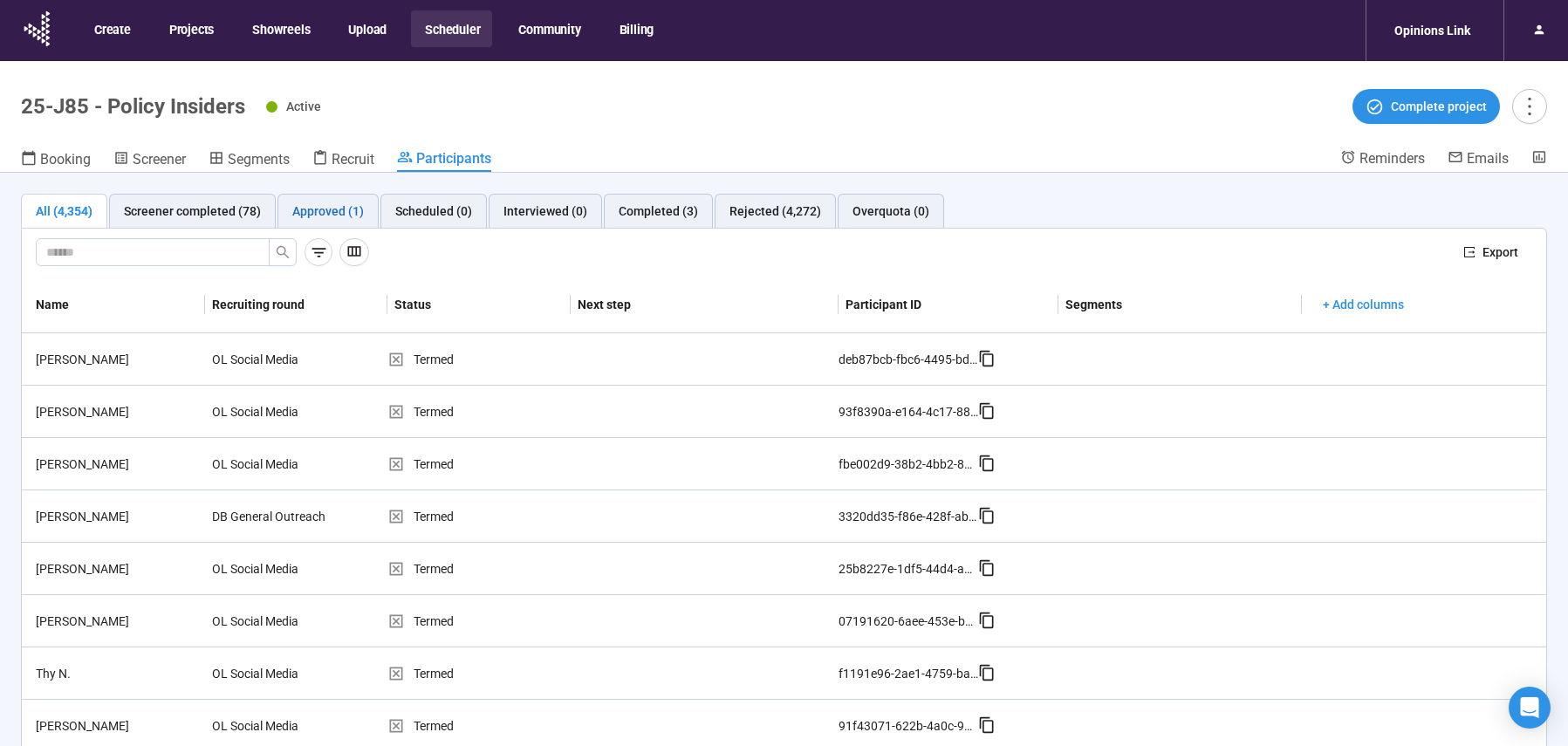
click at [344, 210] on div "Approved (1)" at bounding box center [328, 211] width 72 height 19
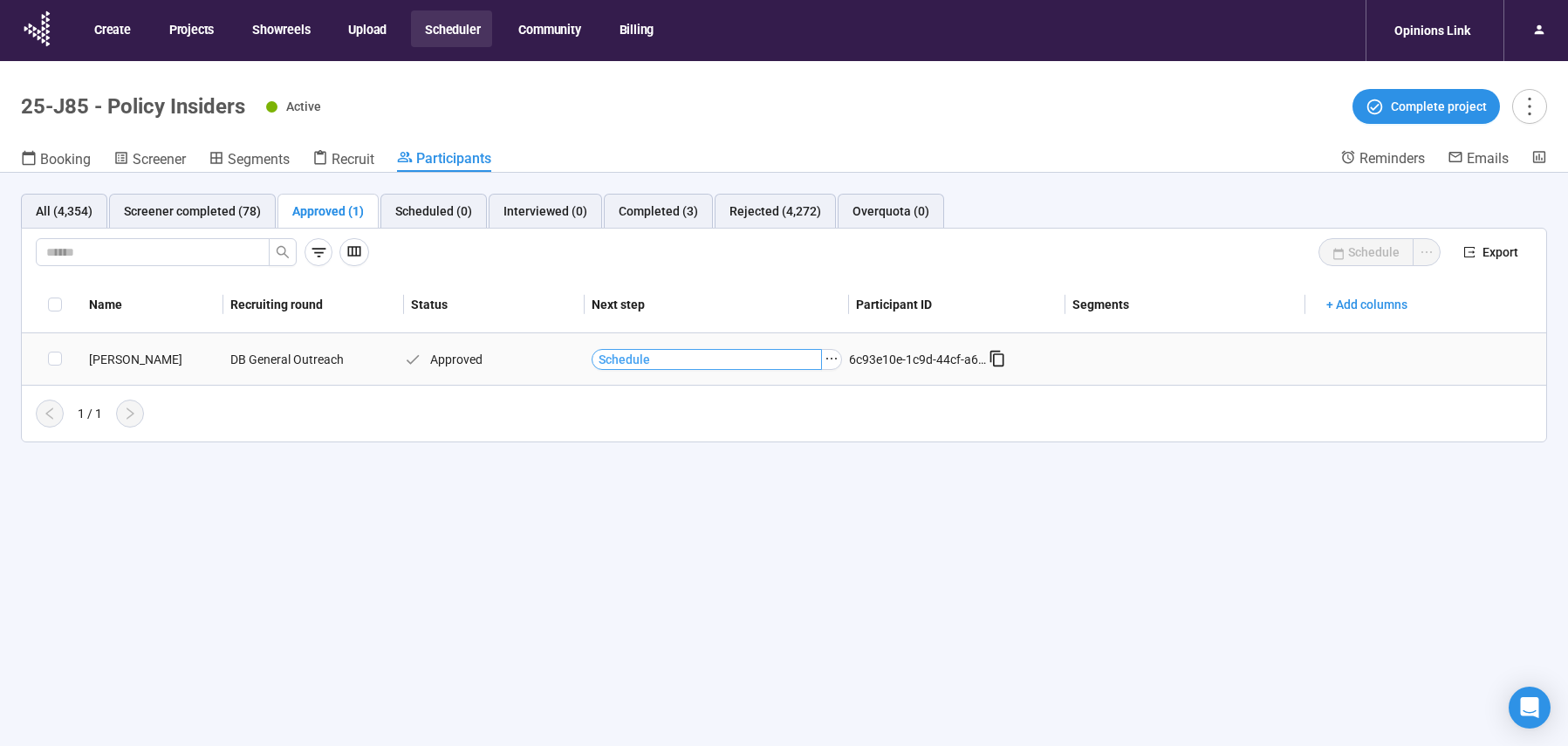
click at [773, 364] on button "Schedule" at bounding box center [707, 360] width 231 height 21
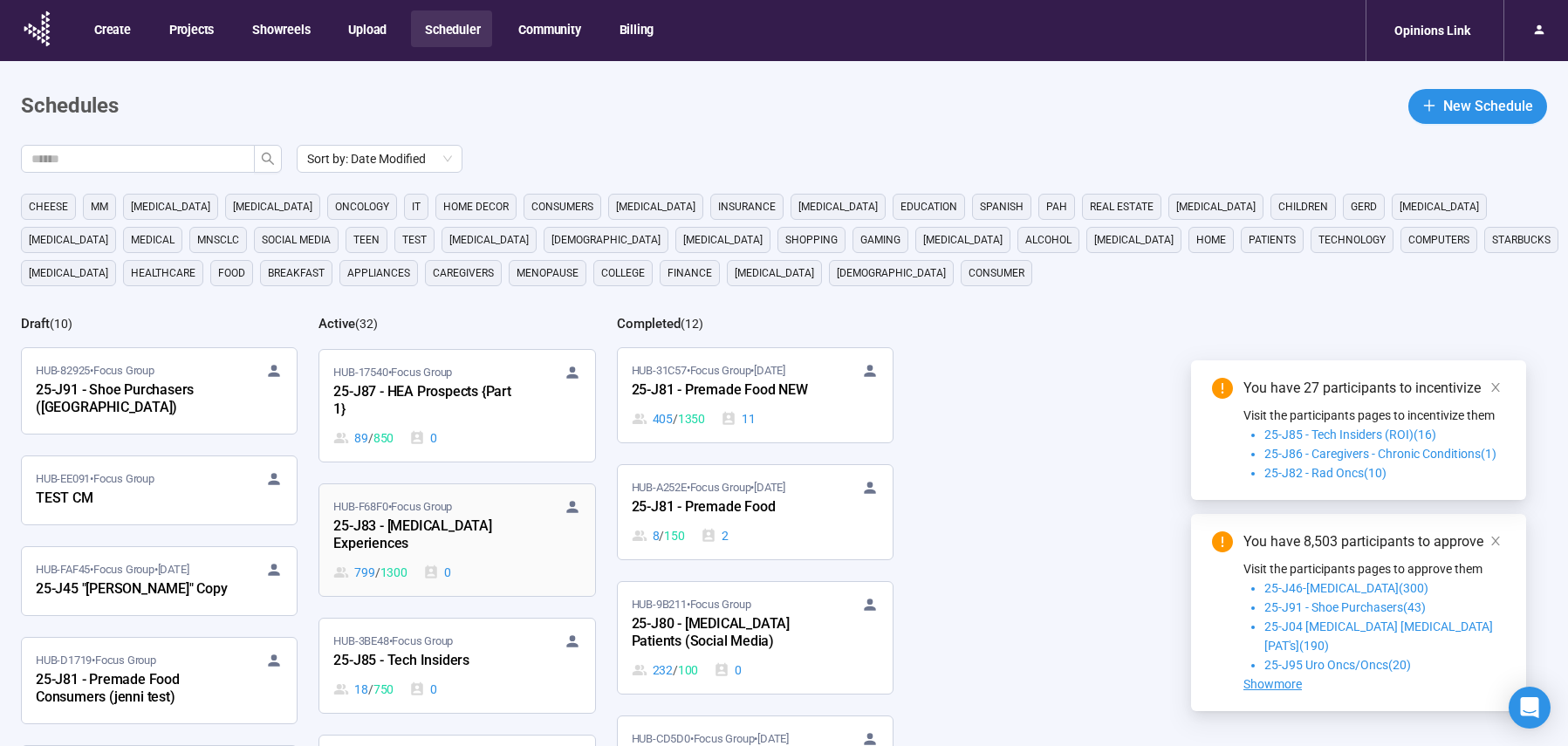
scroll to position [2774, 0]
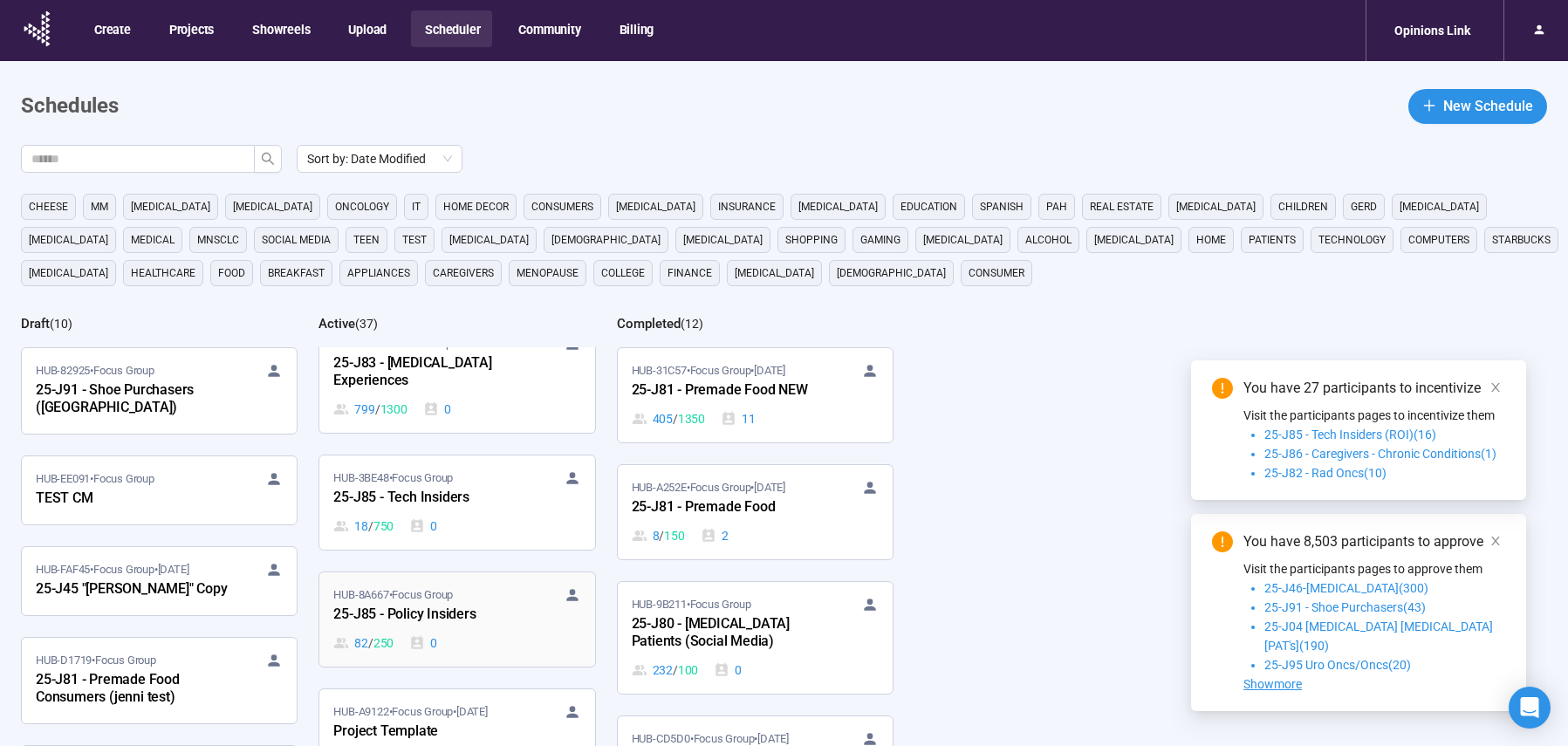
click at [512, 604] on div "25-J85 - Policy Insiders" at bounding box center [430, 615] width 192 height 23
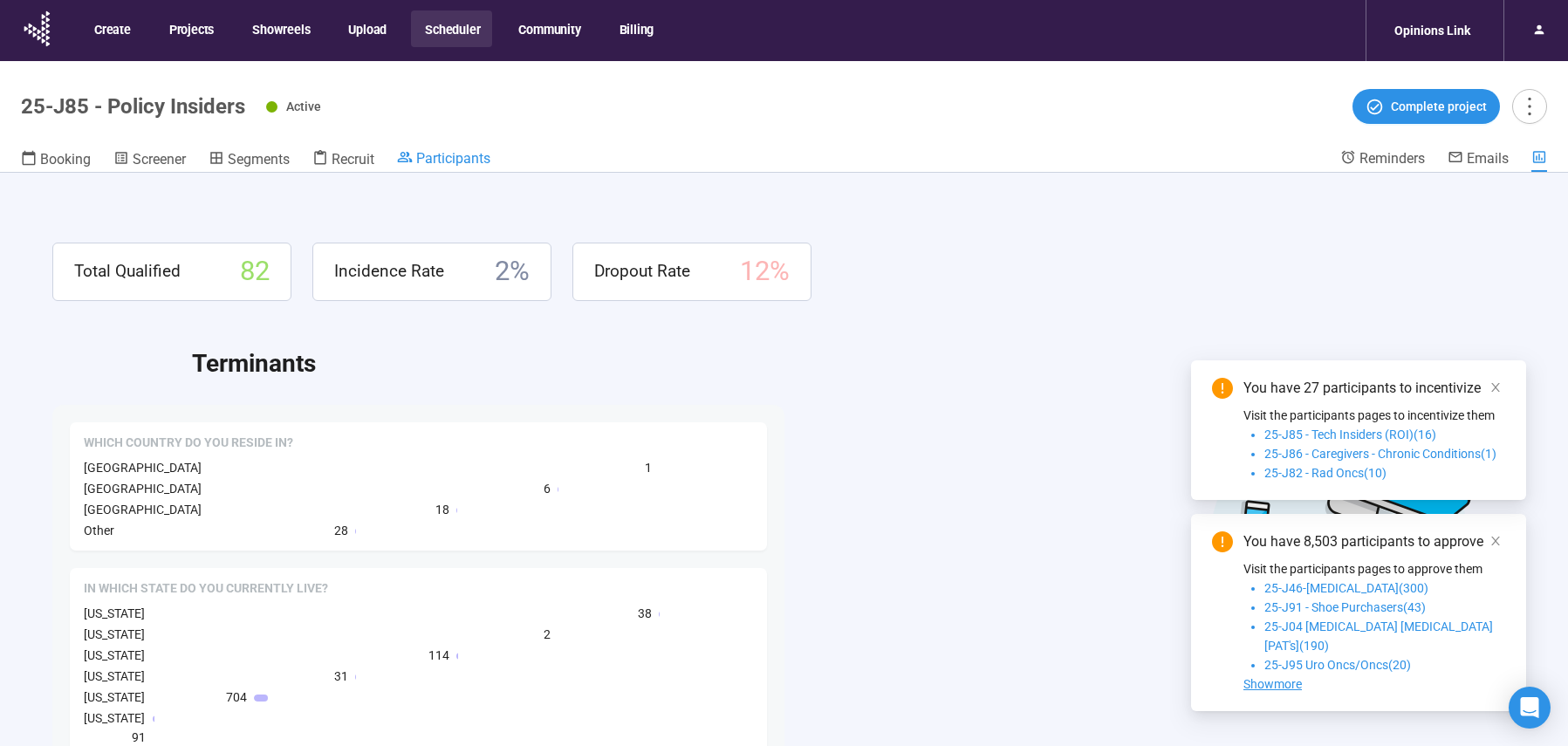
click at [446, 162] on span "Participants" at bounding box center [453, 158] width 74 height 17
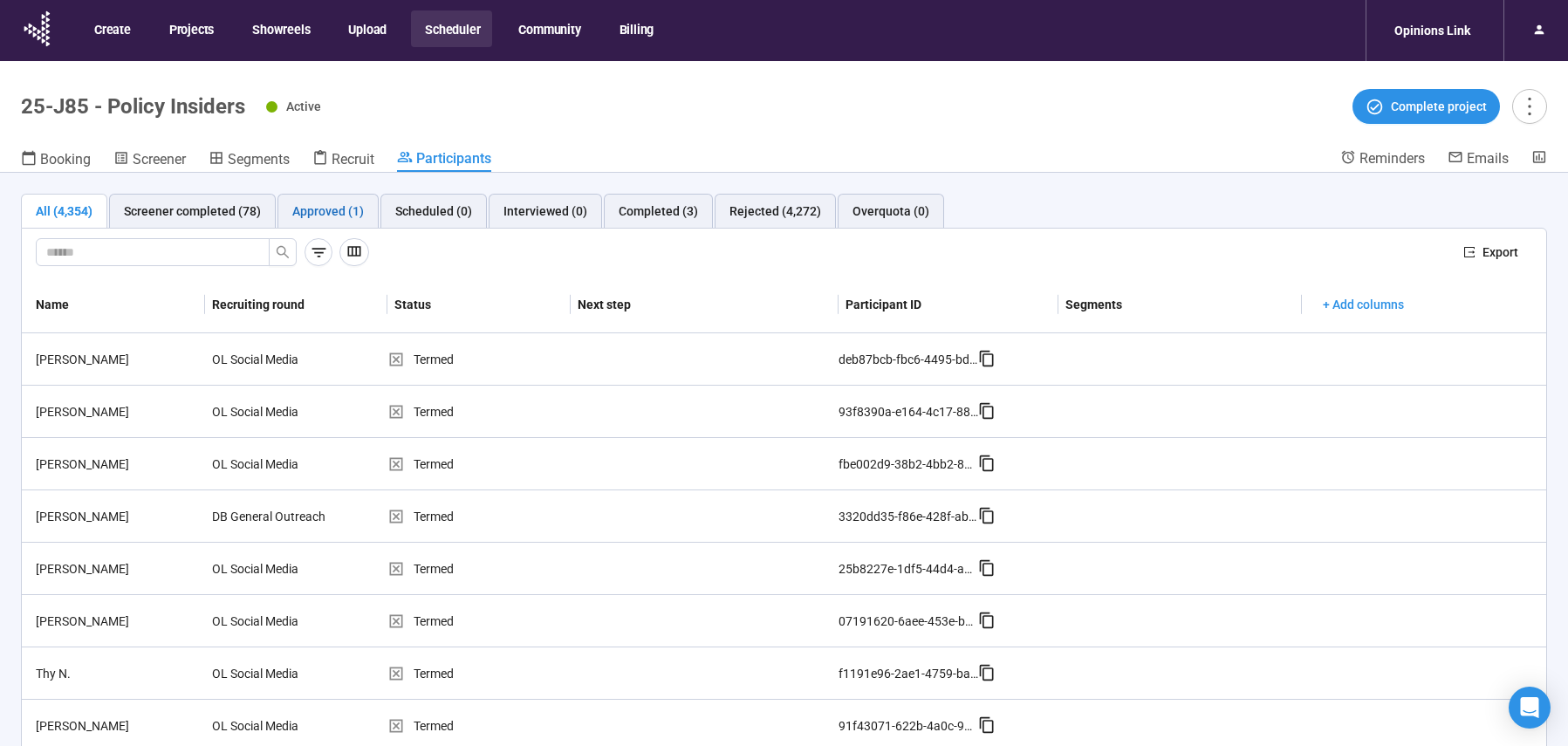
click at [348, 218] on div "Approved (1)" at bounding box center [328, 211] width 72 height 19
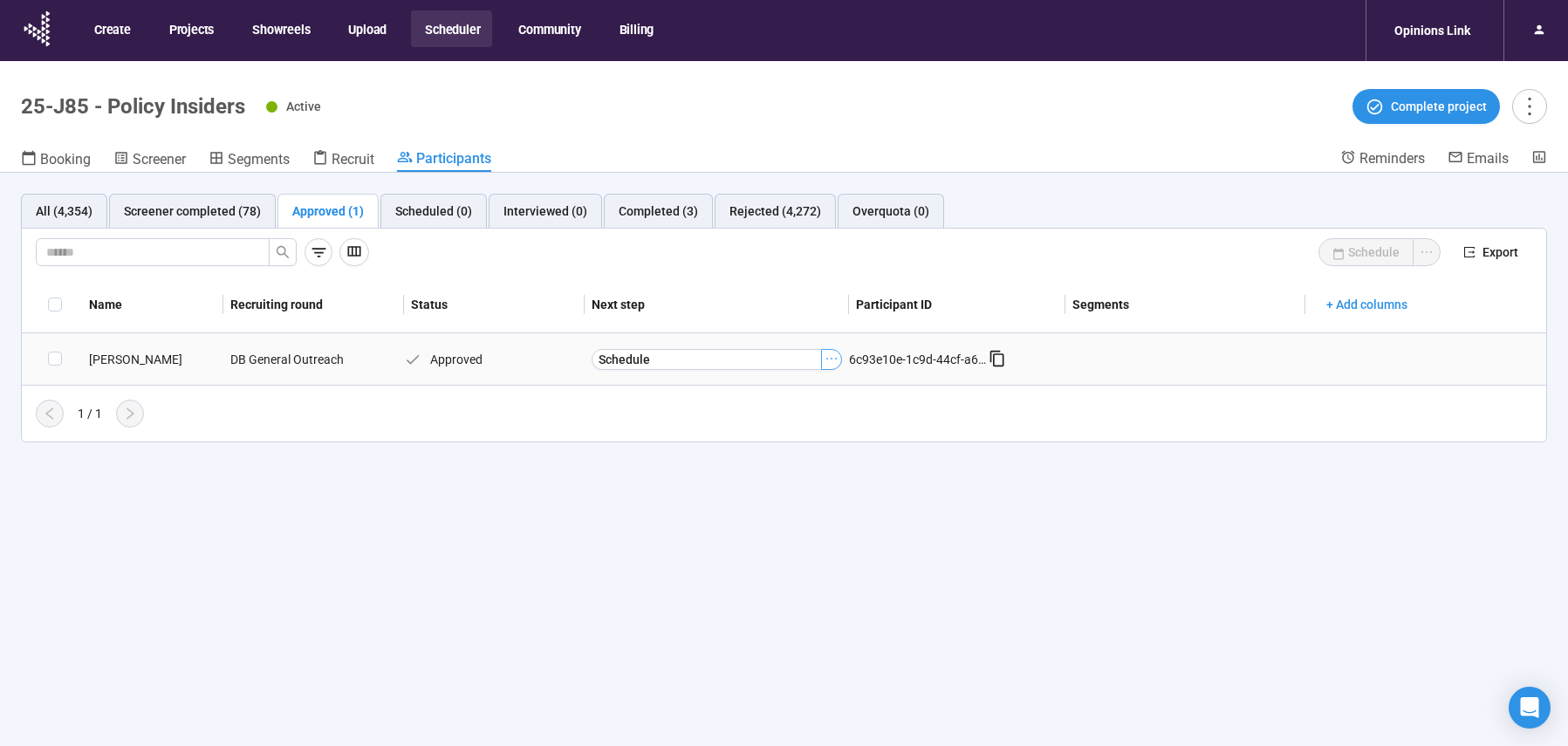
click at [829, 363] on icon "ellipsis" at bounding box center [832, 359] width 14 height 14
click at [825, 417] on span "[PERSON_NAME] as Interviewed" at bounding box center [805, 419] width 175 height 19
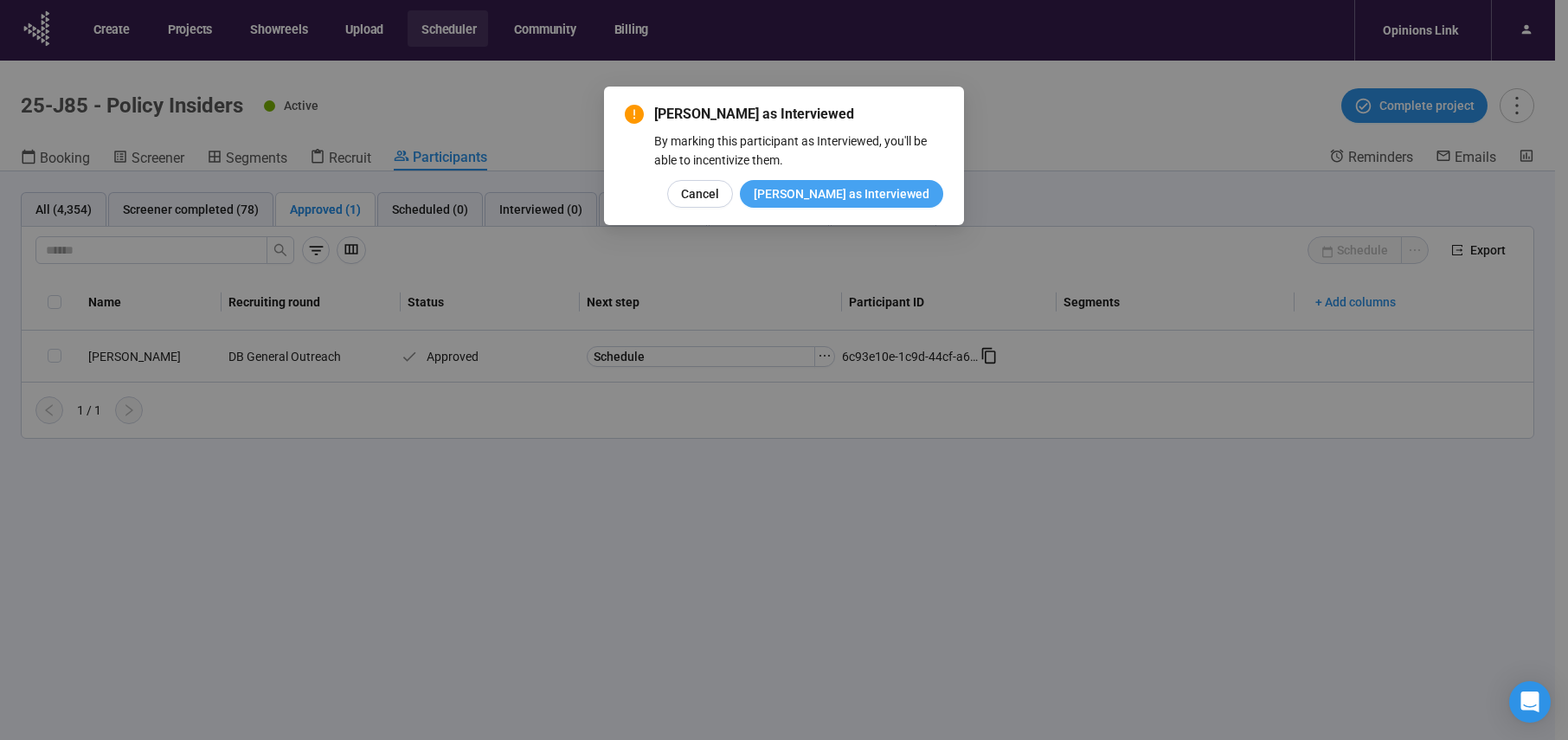
click at [876, 193] on span "[PERSON_NAME] as Interviewed" at bounding box center [841, 194] width 176 height 19
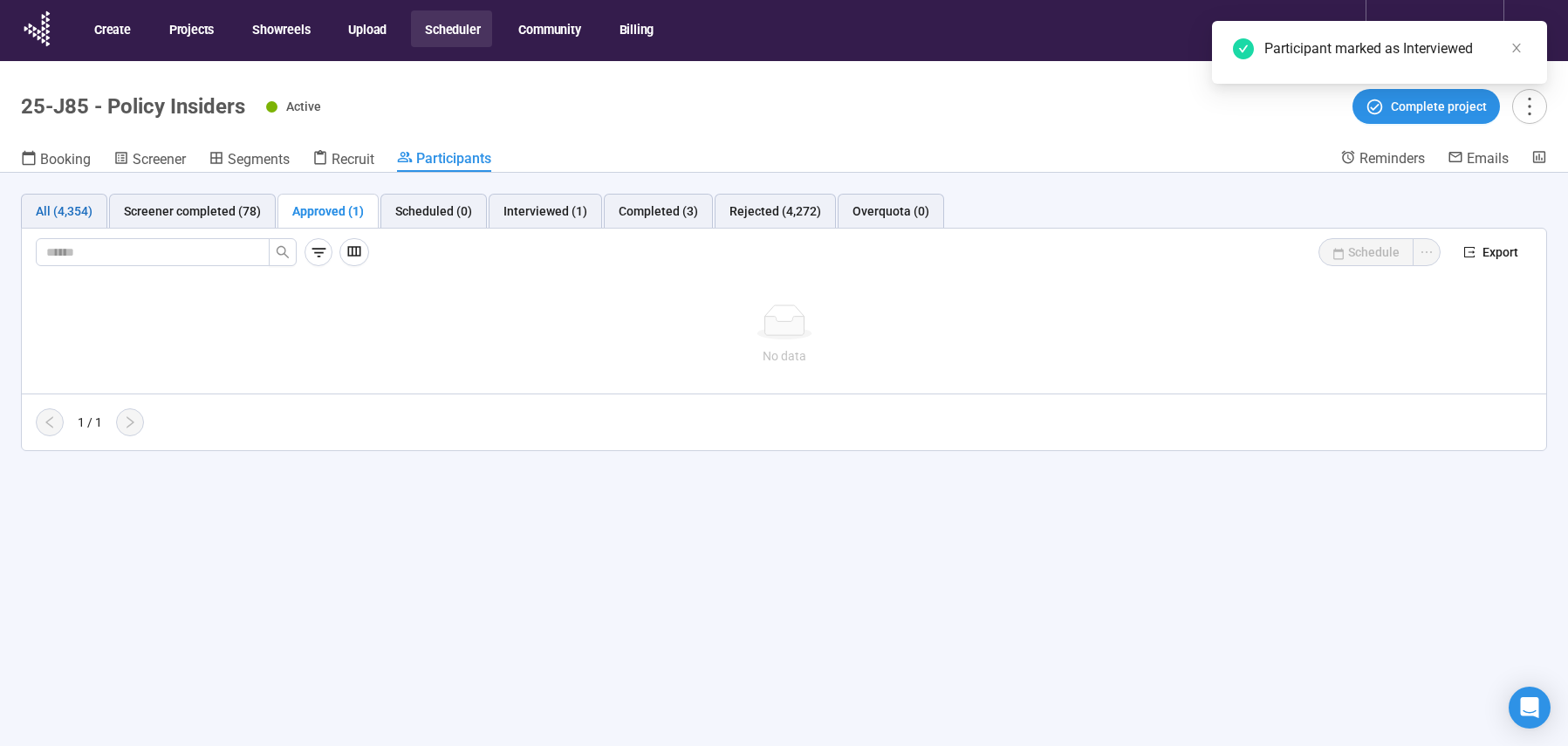
click at [59, 217] on div "All (4,354)" at bounding box center [64, 211] width 57 height 19
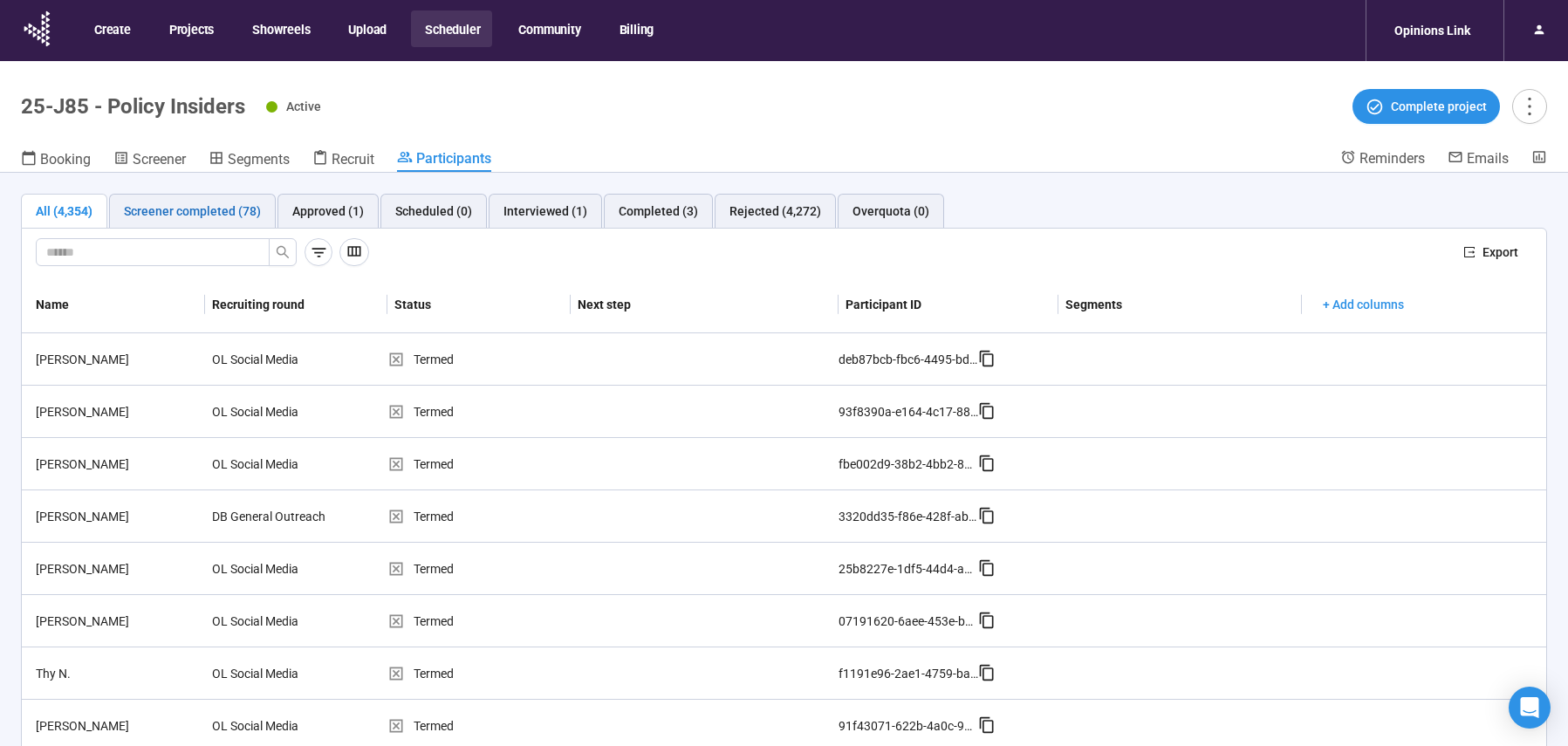
click at [188, 207] on div "Screener completed (78)" at bounding box center [192, 211] width 137 height 19
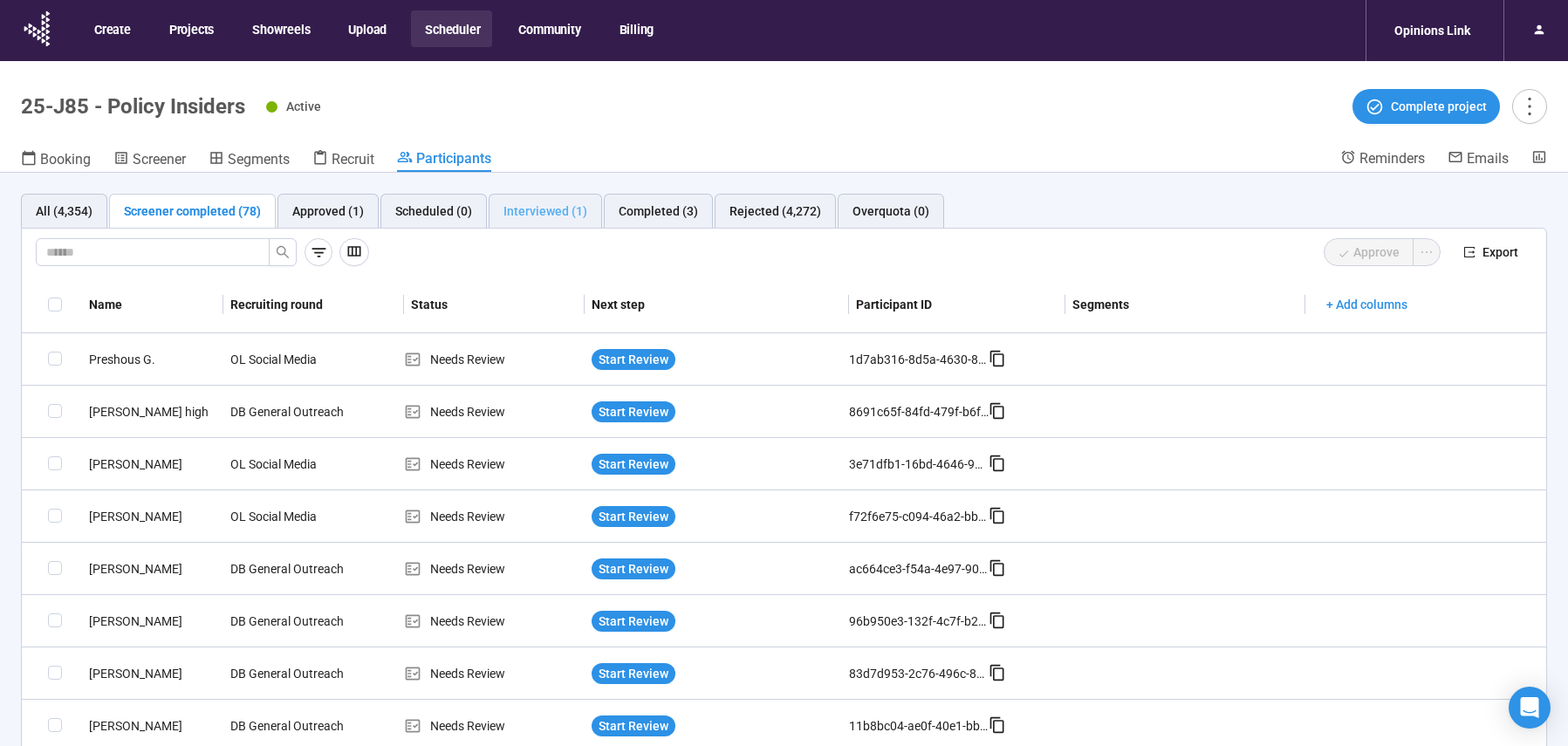
click at [552, 221] on div "Interviewed (1)" at bounding box center [546, 211] width 114 height 35
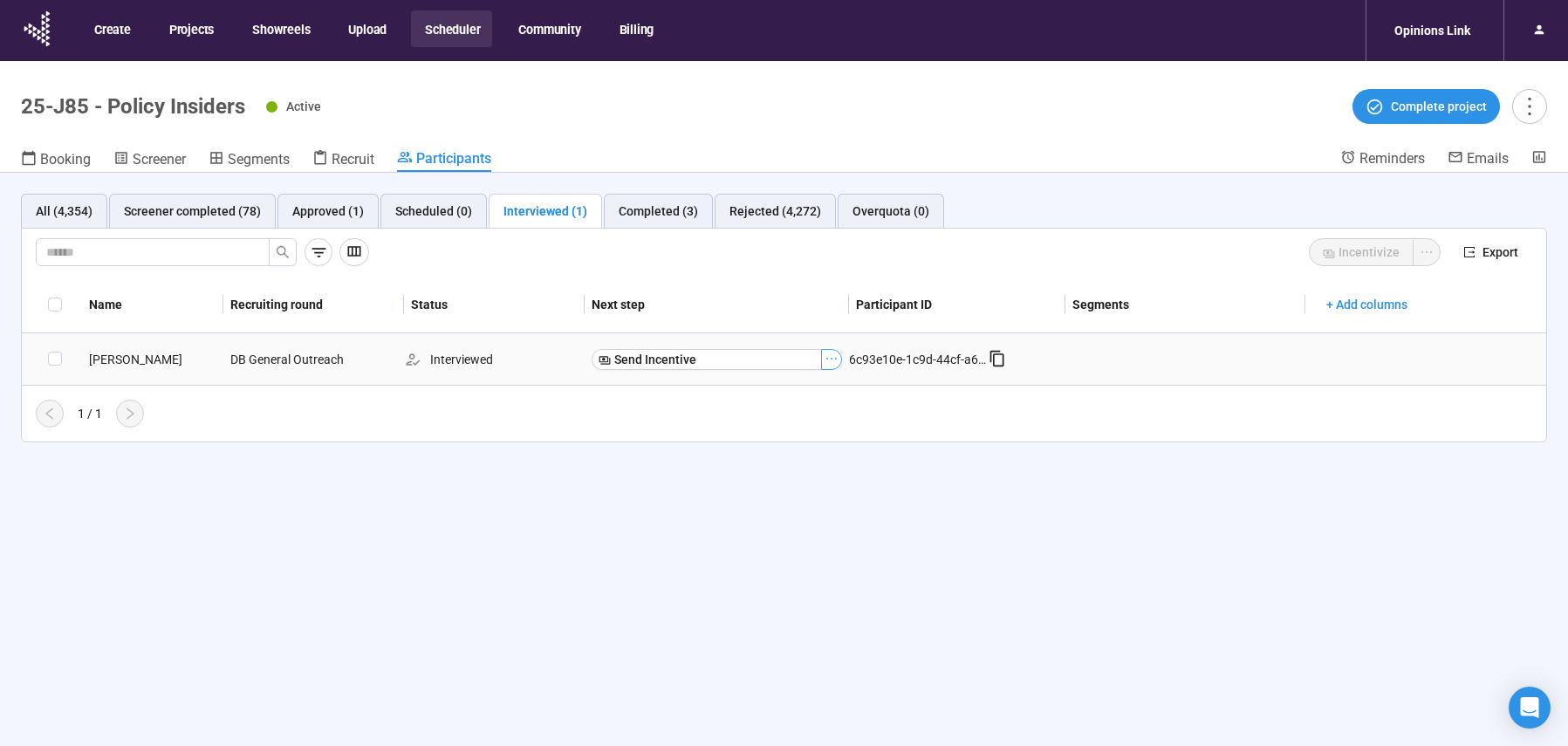
click at [834, 362] on icon "ellipsis" at bounding box center [832, 359] width 14 height 14
click at [661, 368] on span "Send Incentive" at bounding box center [655, 360] width 82 height 19
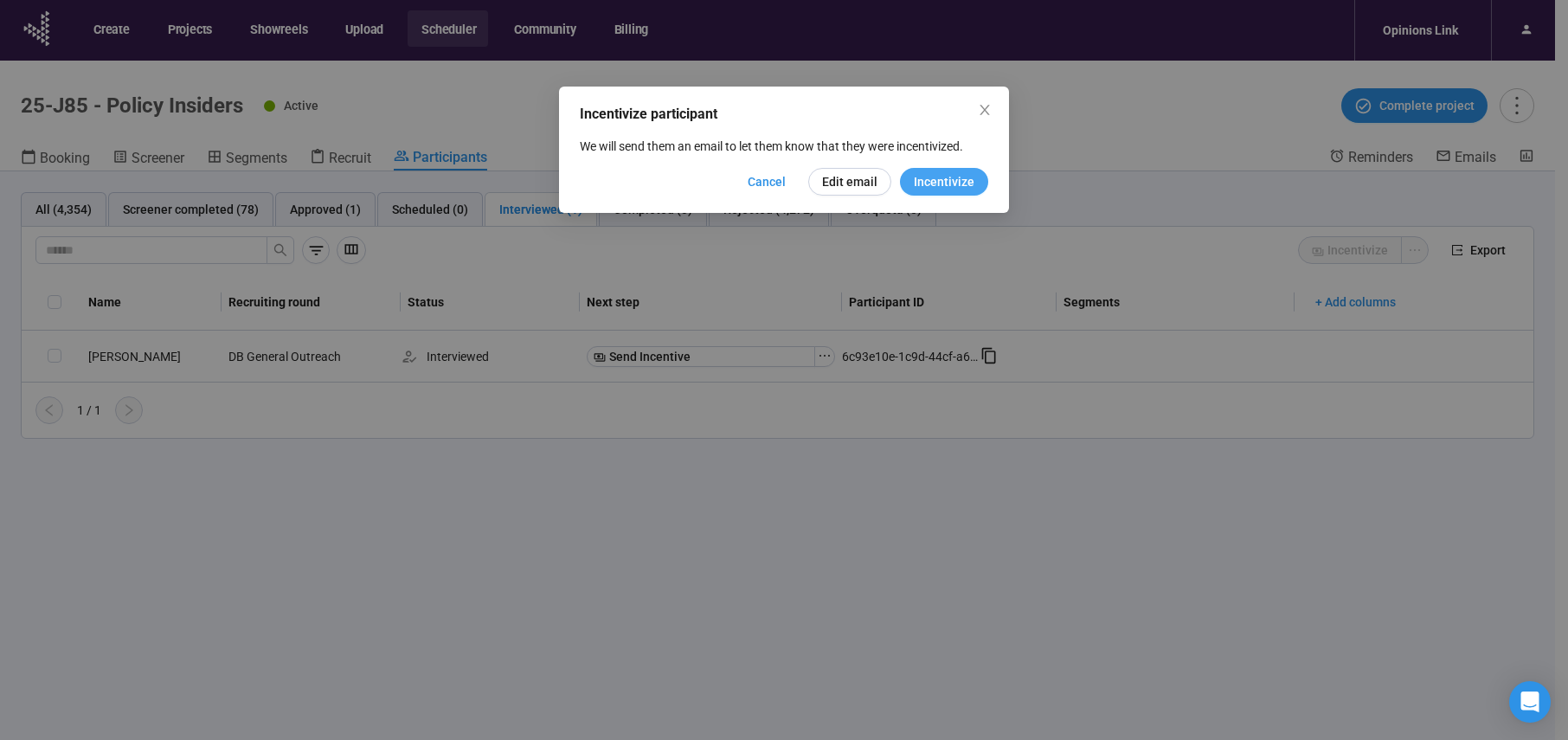
click at [974, 185] on span "Incentivize" at bounding box center [944, 182] width 61 height 19
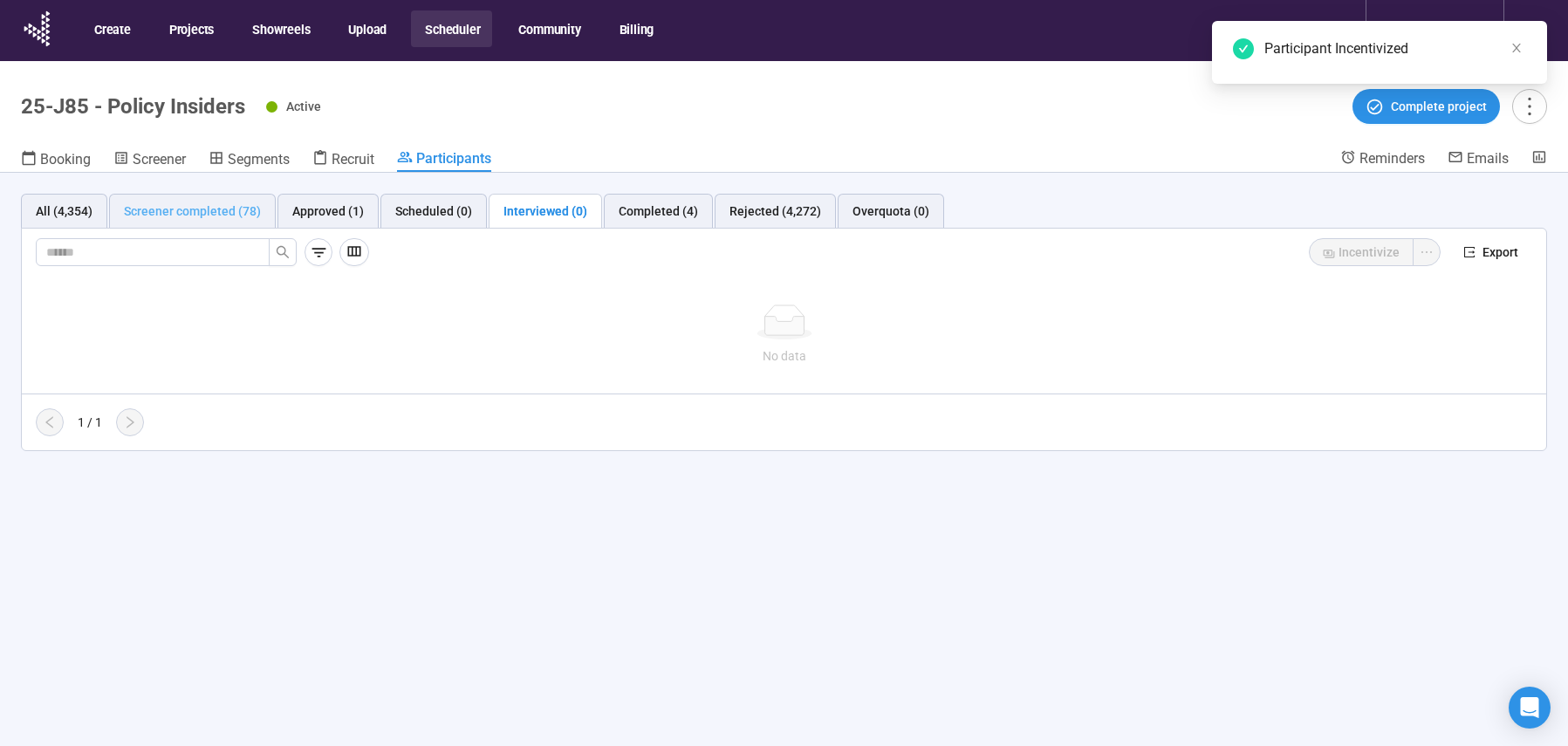
click at [231, 224] on div "Screener completed (78)" at bounding box center [192, 211] width 167 height 35
click at [231, 211] on div "Screener completed (78)" at bounding box center [192, 211] width 137 height 19
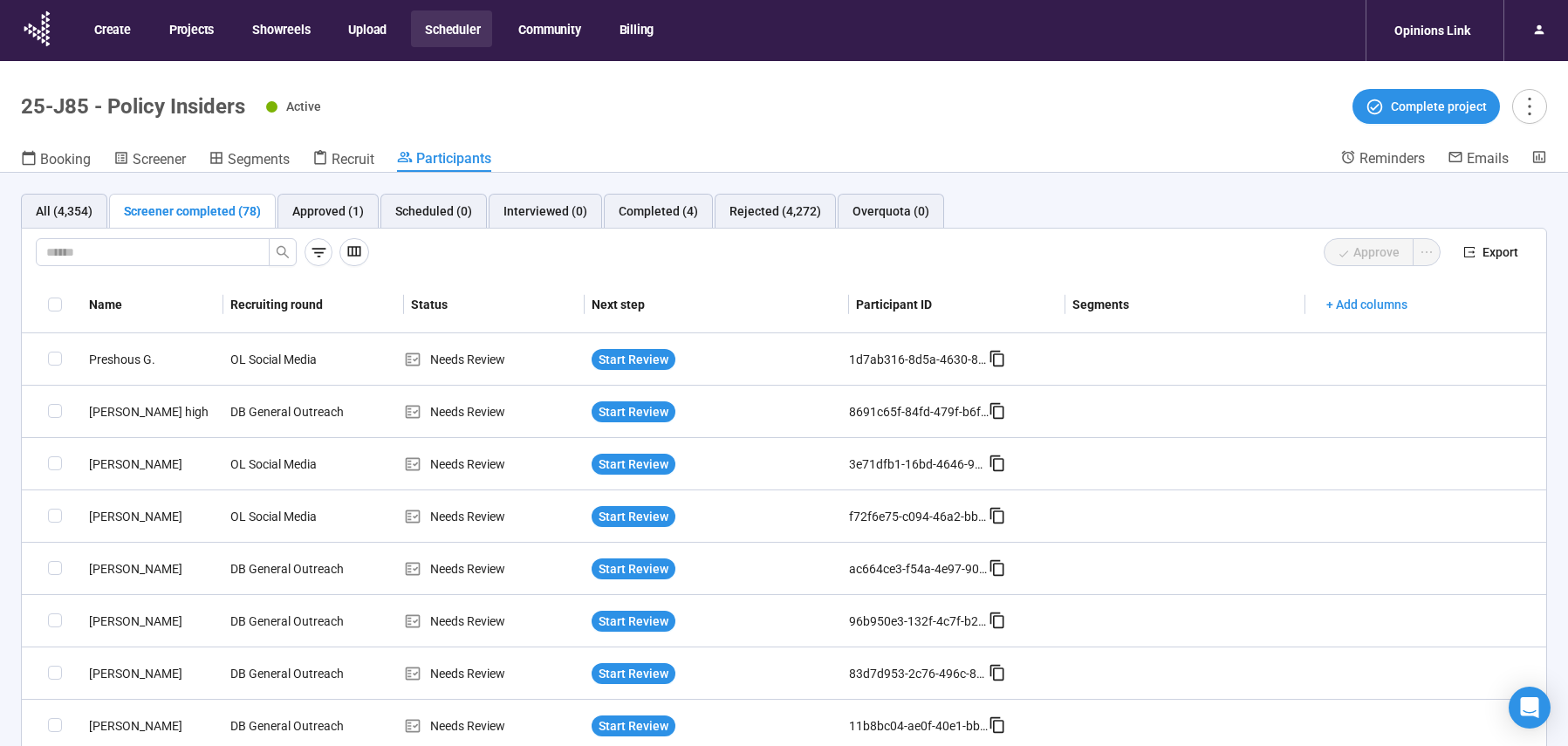
click at [46, 306] on th at bounding box center [52, 305] width 60 height 57
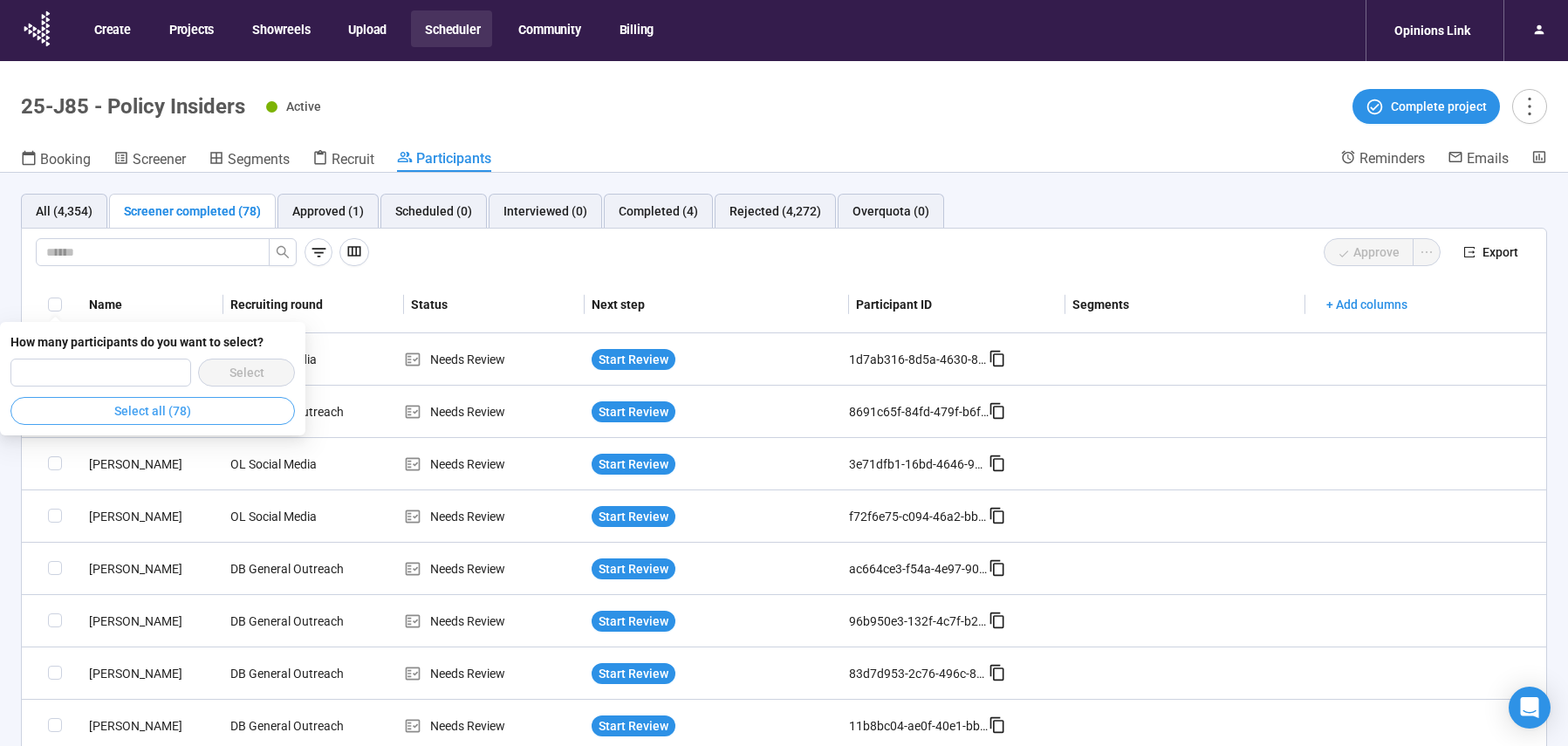
click at [121, 412] on span "Select all (78)" at bounding box center [153, 411] width 77 height 19
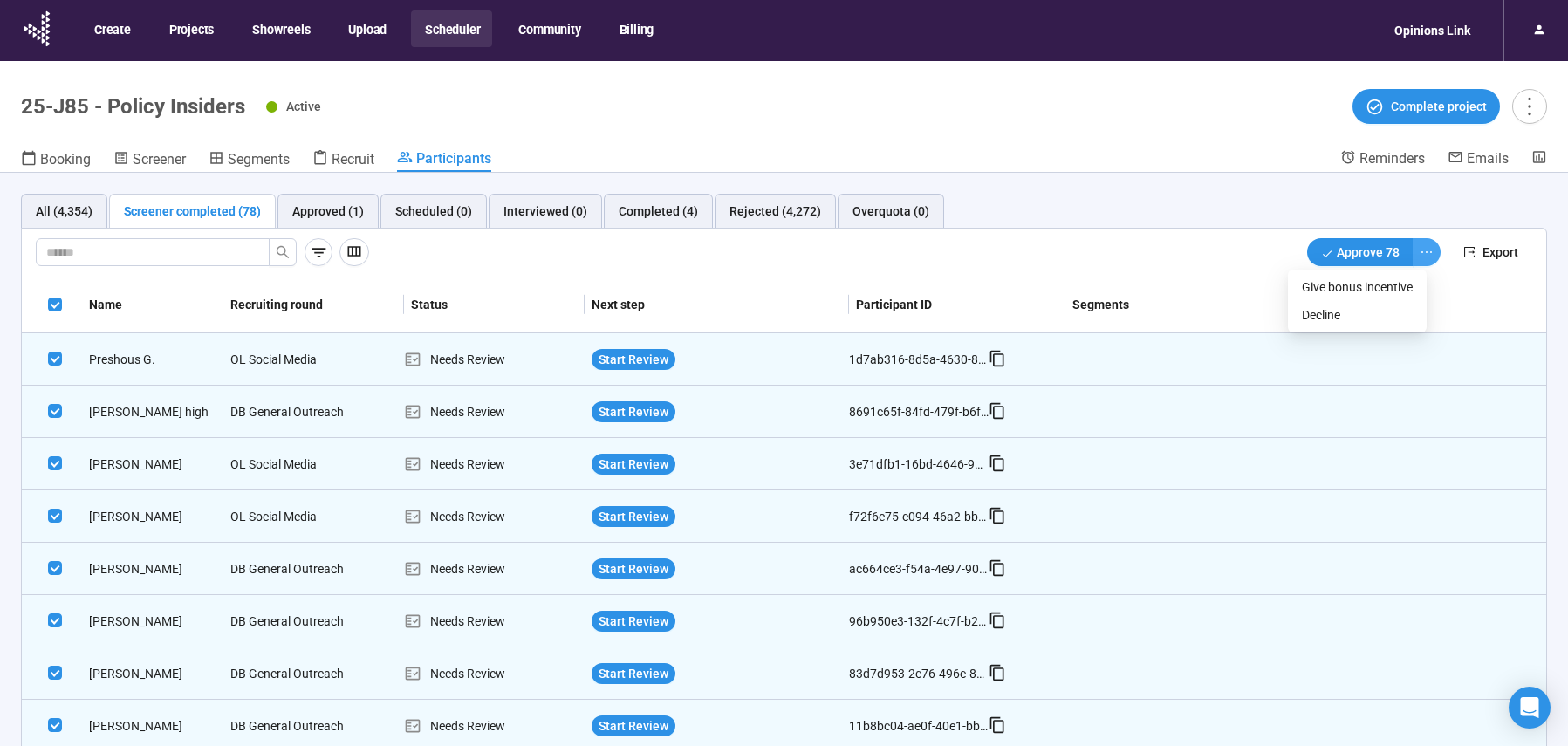
click at [1420, 255] on icon "ellipsis" at bounding box center [1427, 252] width 14 height 14
click at [1361, 315] on span "Decline" at bounding box center [1357, 315] width 111 height 19
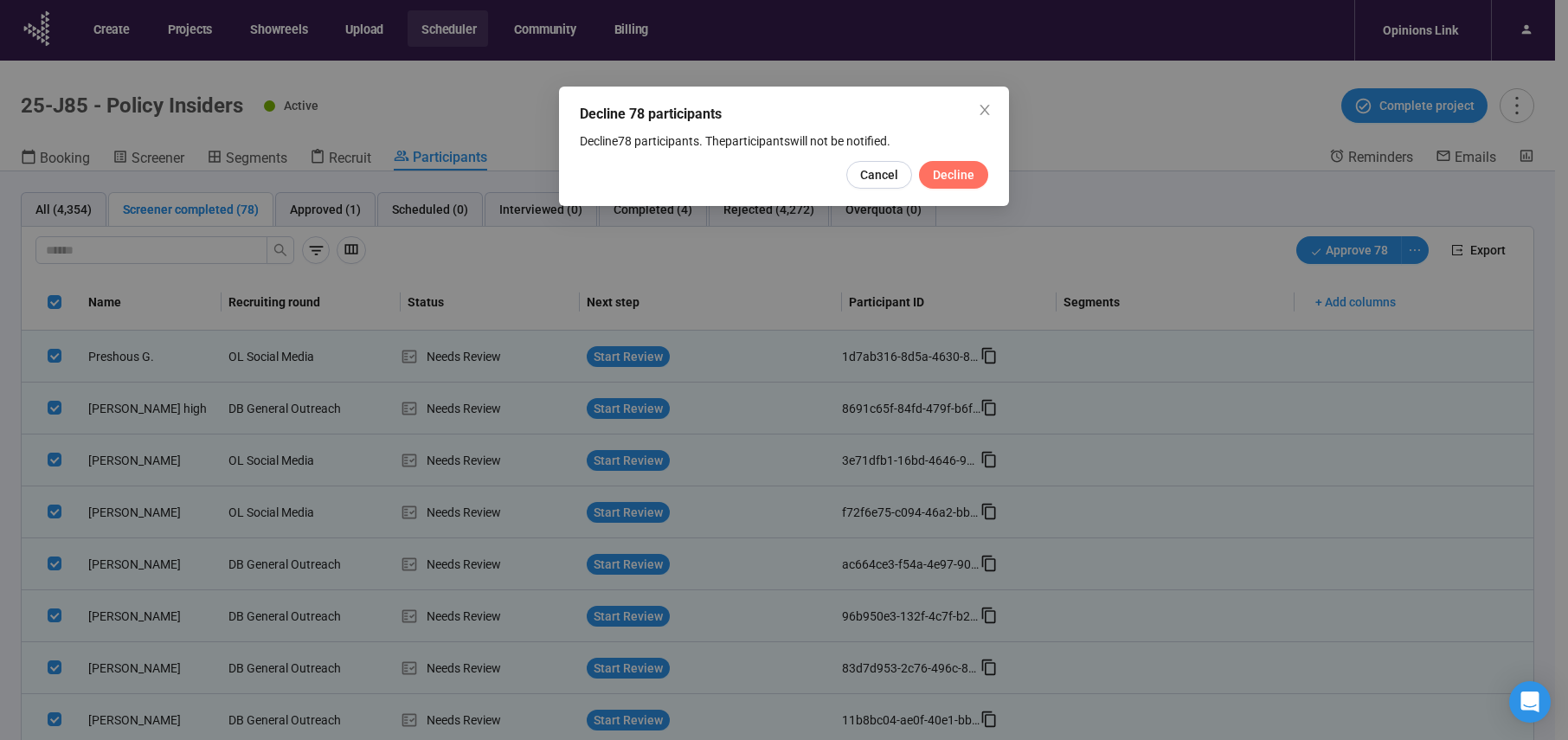
click at [969, 167] on span "Decline" at bounding box center [954, 175] width 42 height 19
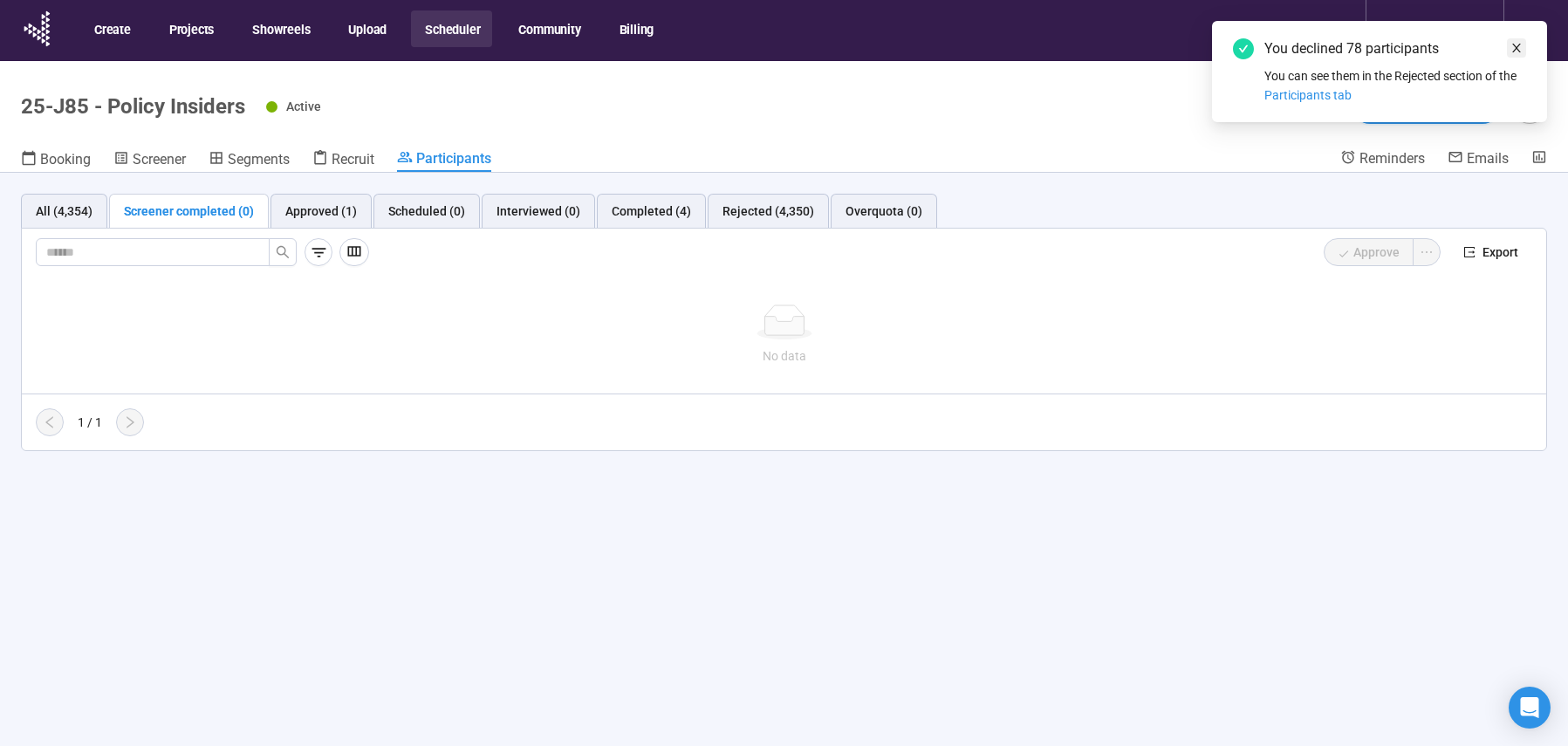
click at [1520, 51] on icon "close" at bounding box center [1517, 48] width 9 height 9
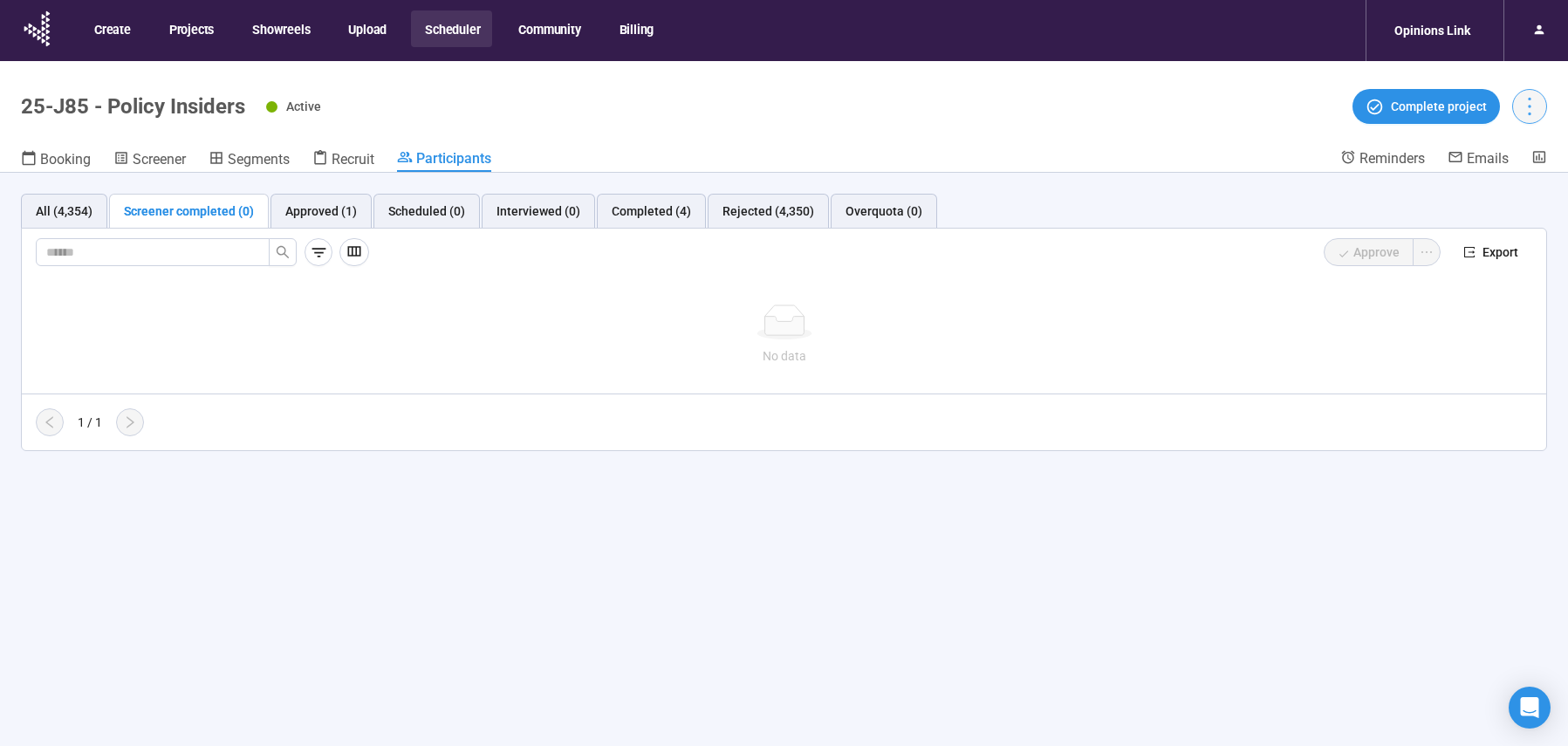
click at [1533, 104] on icon "more" at bounding box center [1530, 106] width 24 height 24
click at [1412, 112] on span "Complete project" at bounding box center [1440, 107] width 96 height 19
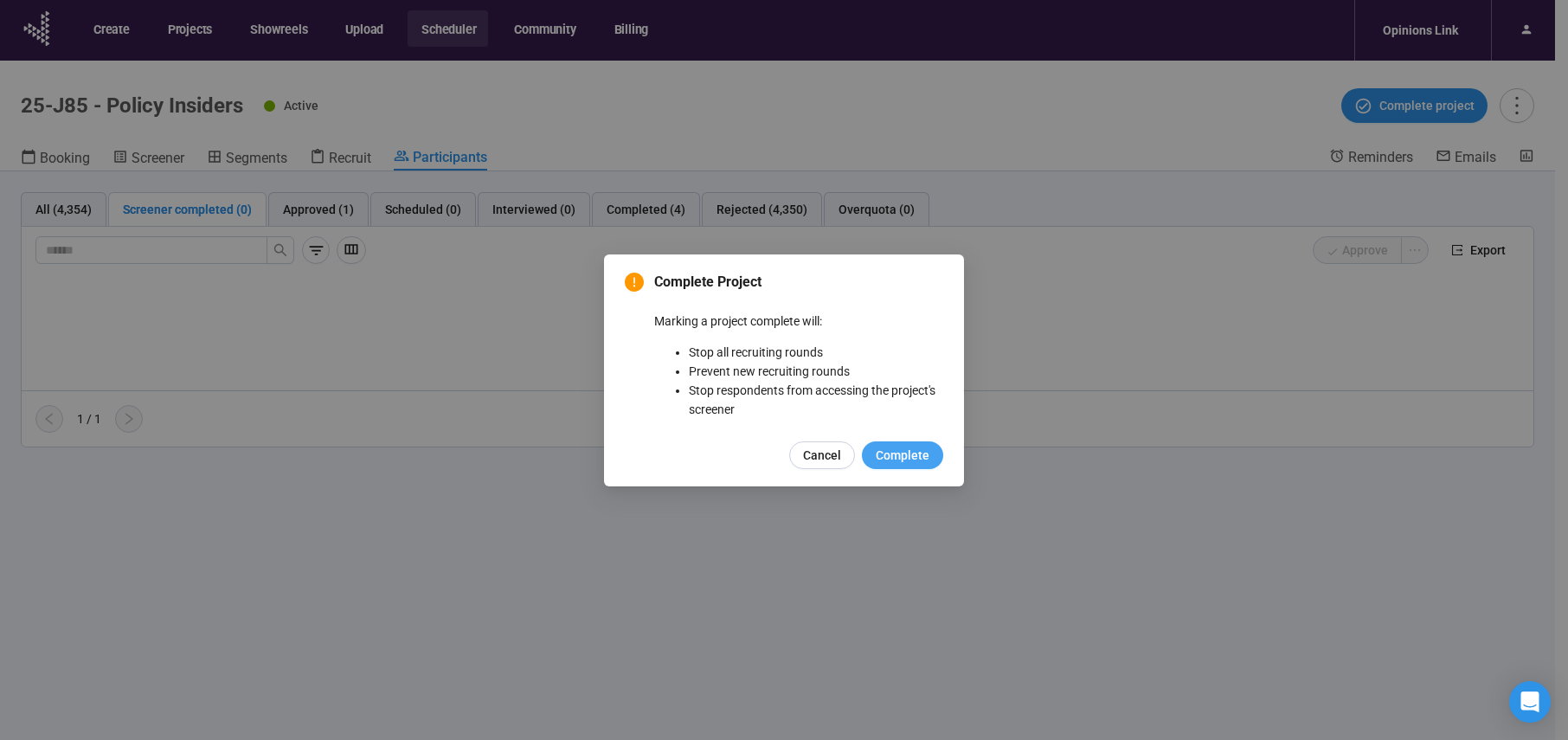
click at [917, 458] on span "Complete" at bounding box center [903, 456] width 54 height 19
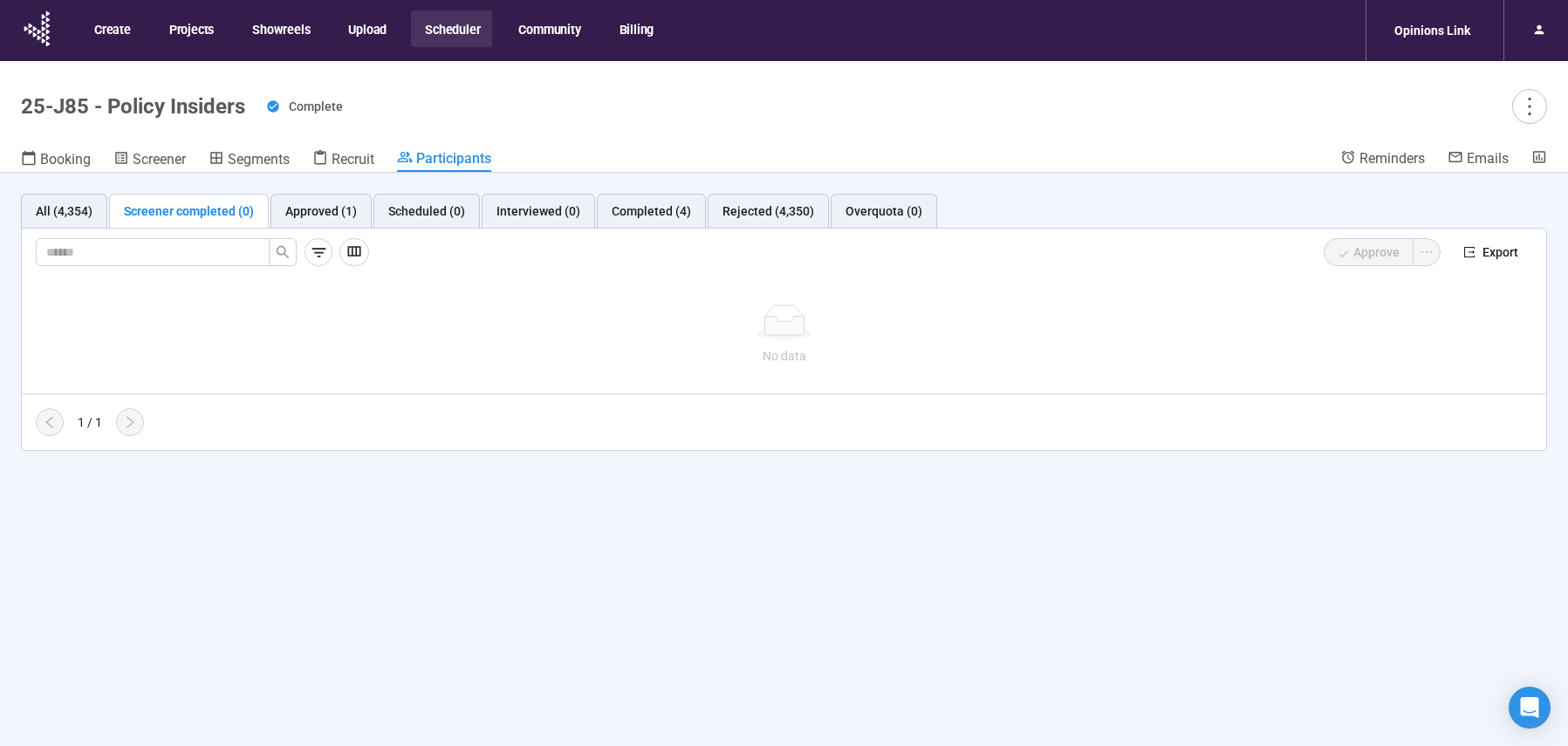
click at [461, 36] on button "Scheduler" at bounding box center [452, 29] width 81 height 37
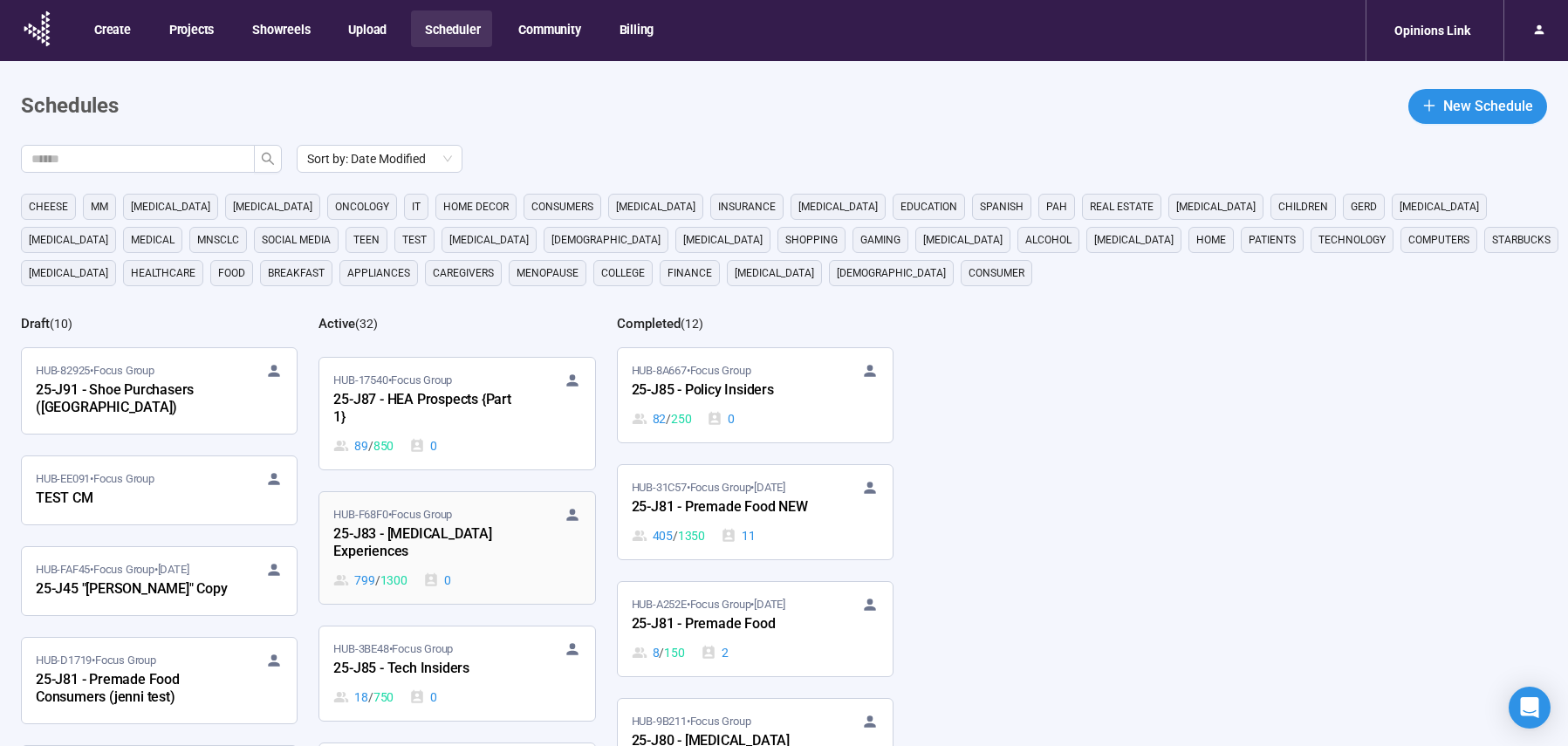
scroll to position [2781, 0]
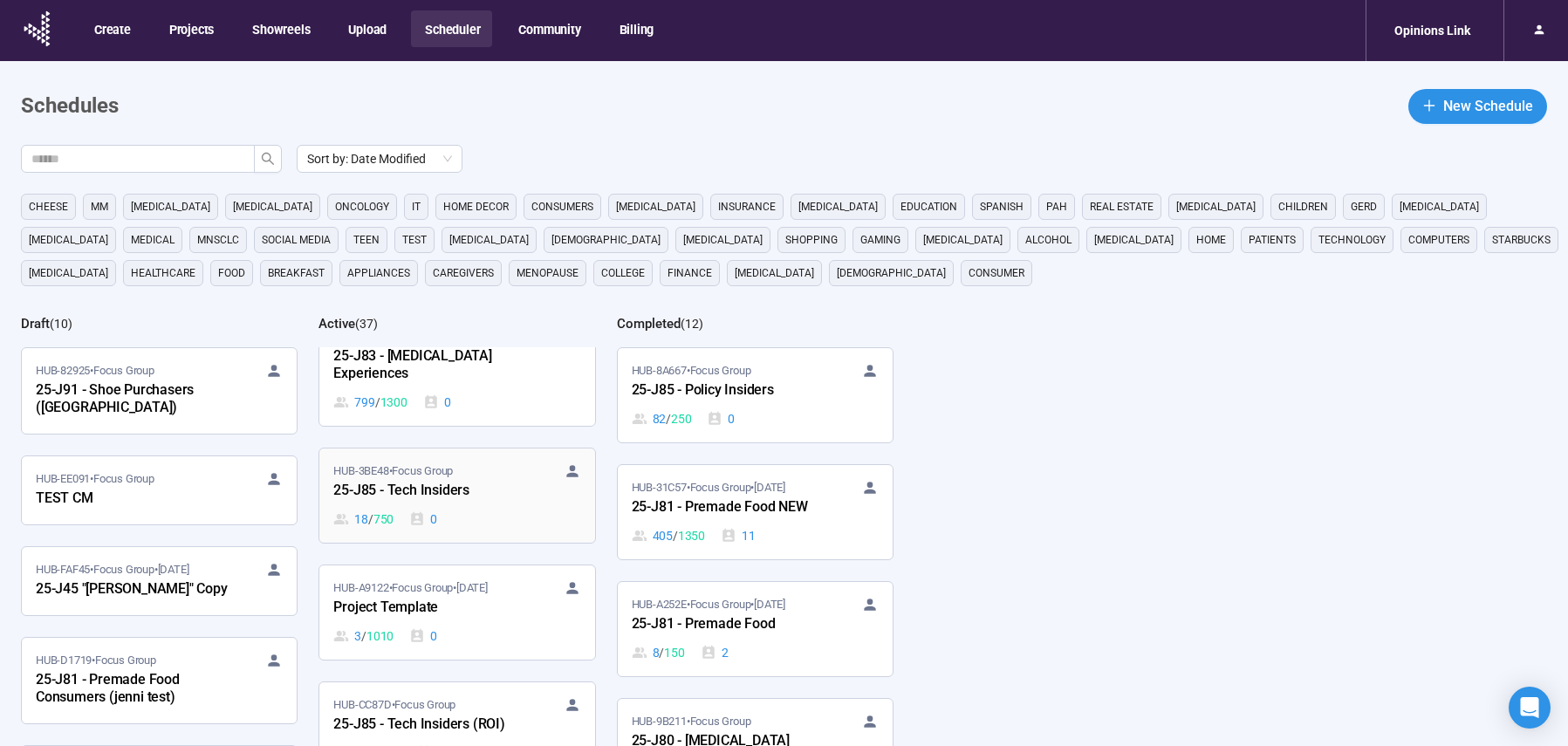
click at [517, 489] on div "HUB-3BE48 • Focus Group 25-J85 - Tech Insiders 18 / 750 0" at bounding box center [457, 496] width 247 height 66
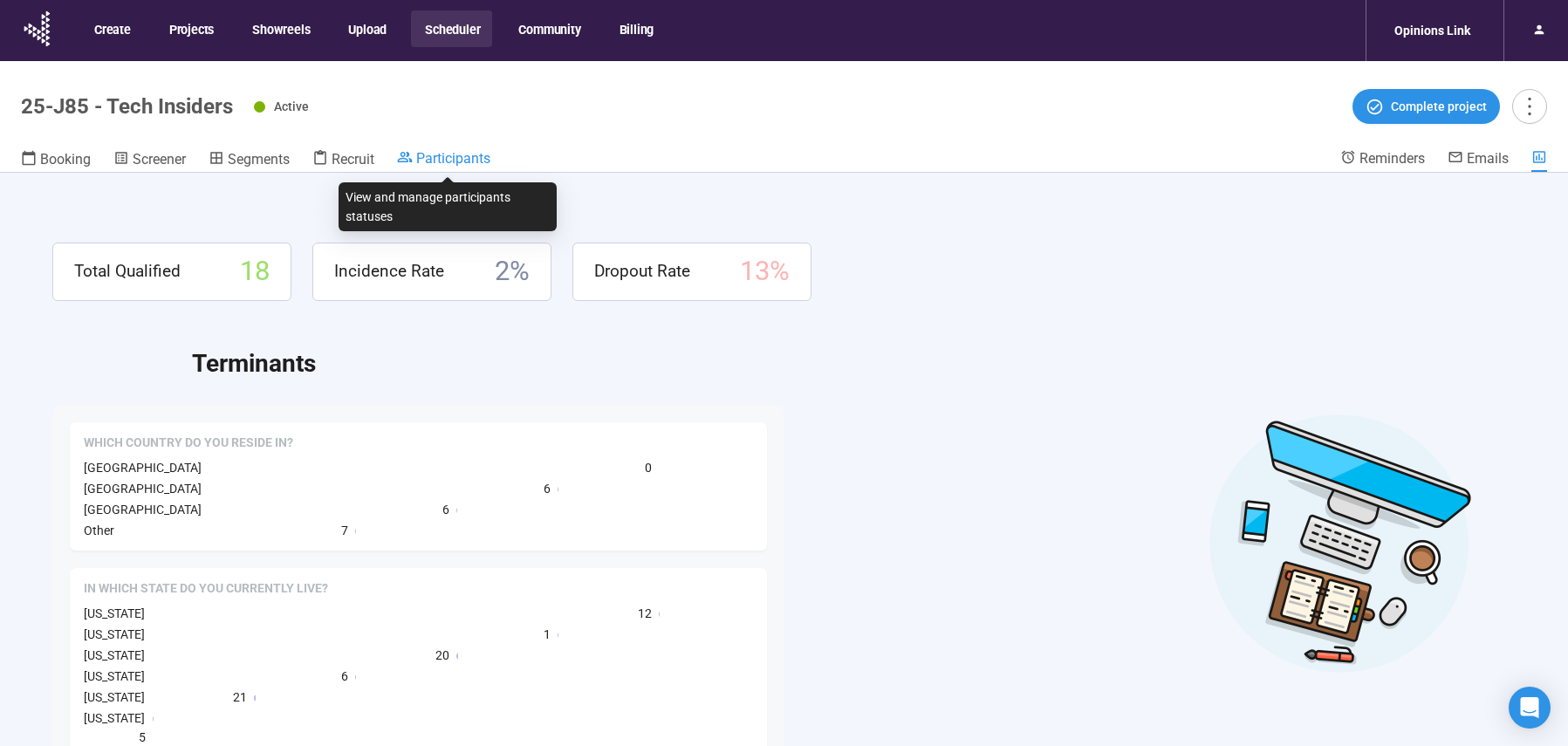
click at [433, 154] on span "Participants" at bounding box center [453, 158] width 74 height 17
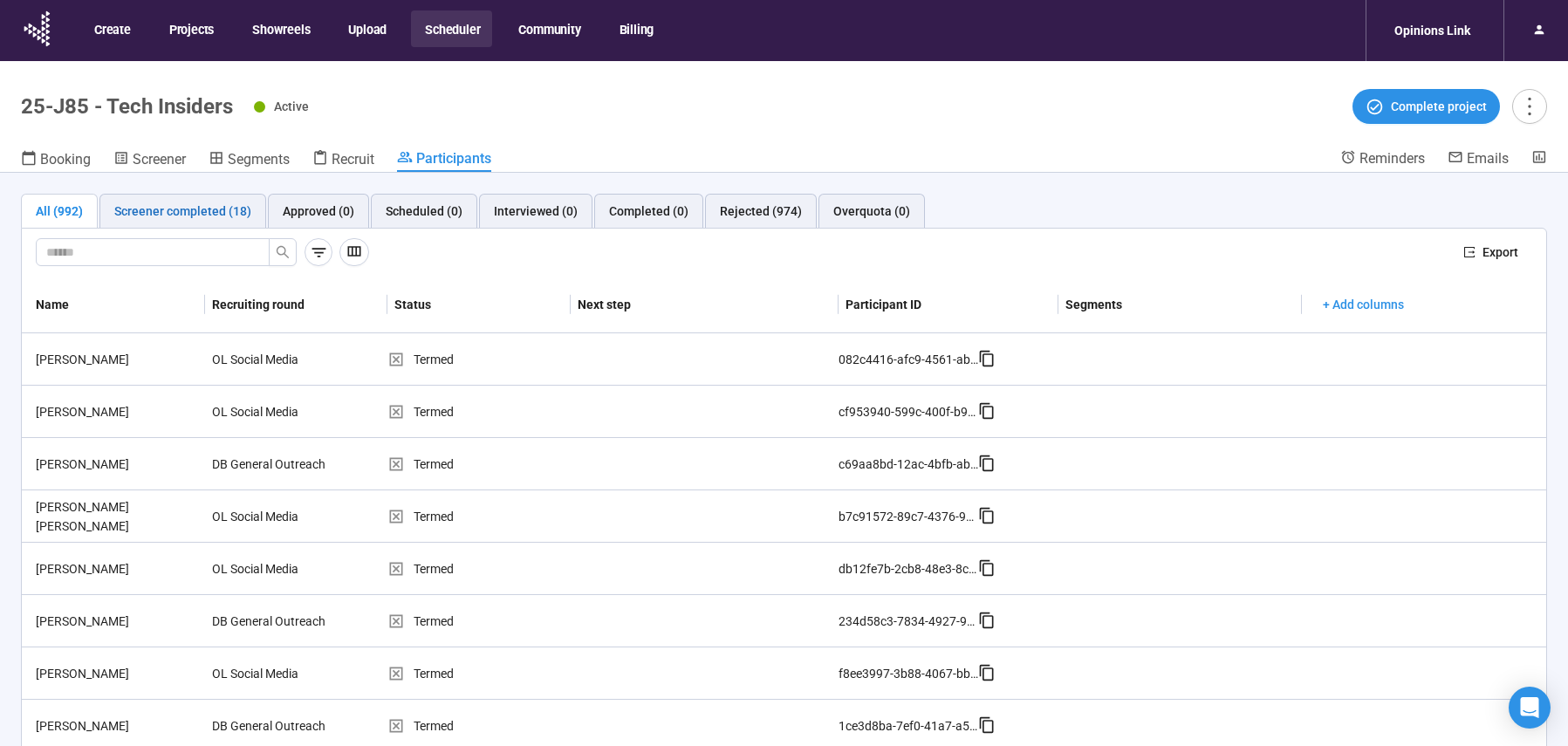
click at [147, 211] on div "Screener completed (18)" at bounding box center [183, 211] width 137 height 19
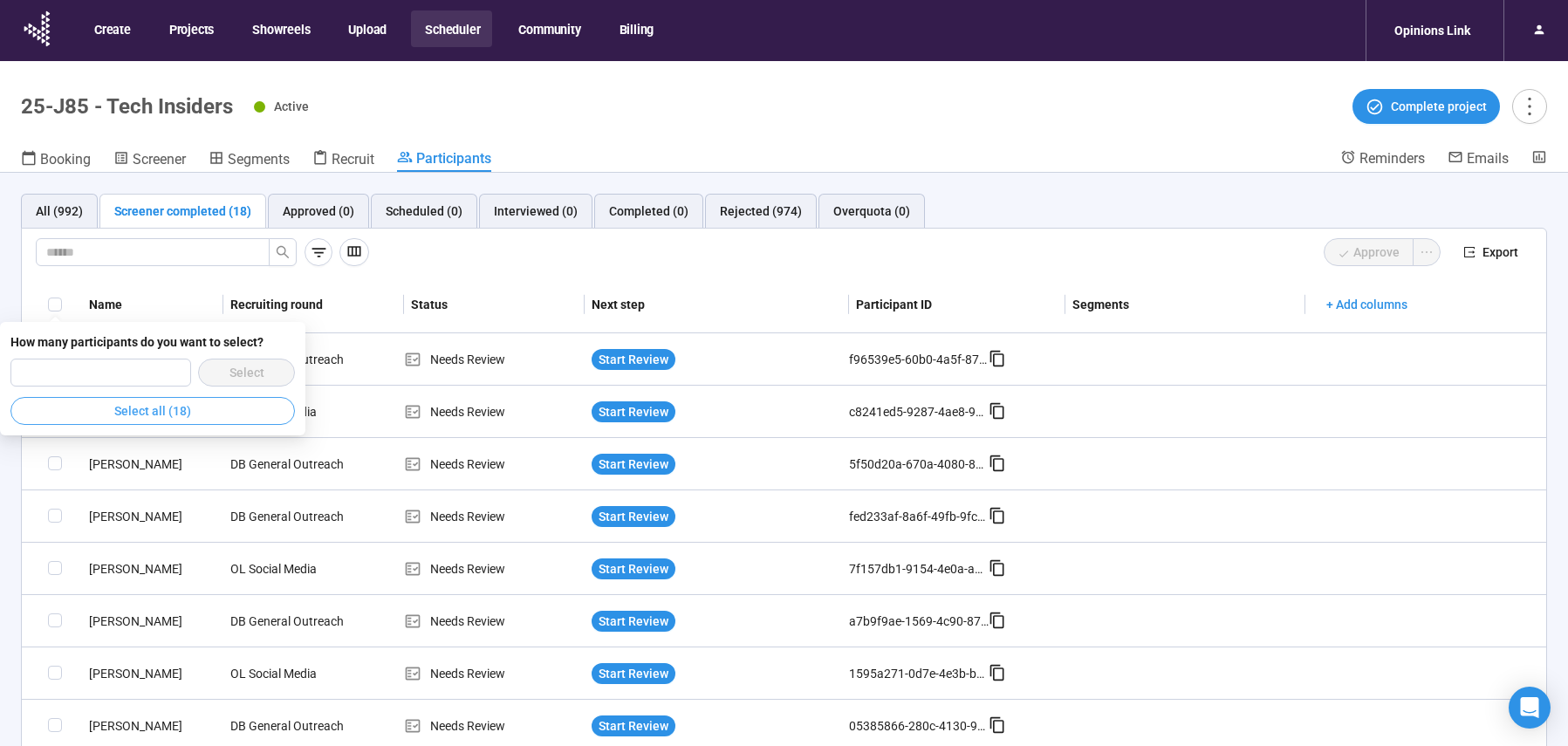
click at [259, 419] on button "Select all (18)" at bounding box center [153, 411] width 285 height 28
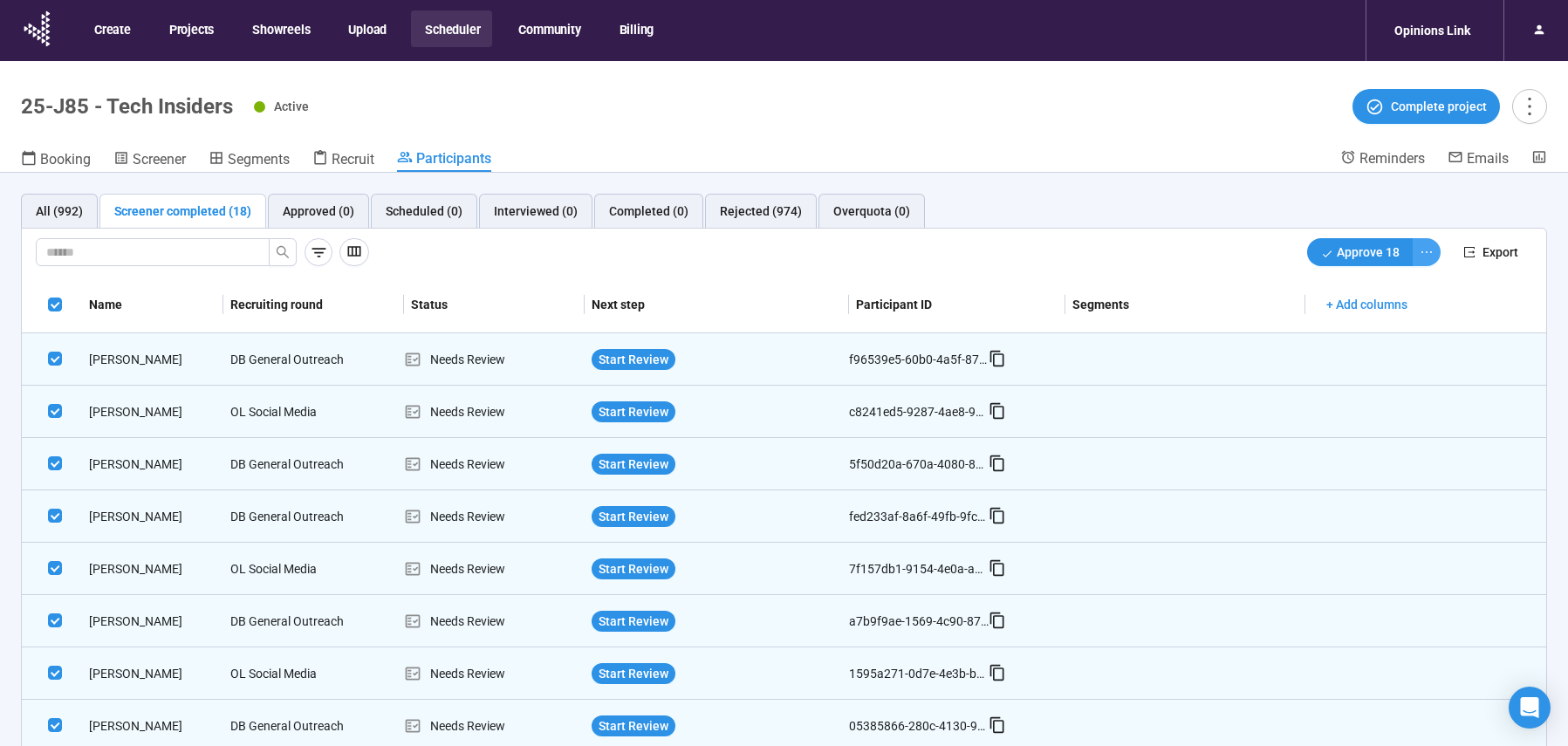
click at [1421, 253] on button "button" at bounding box center [1427, 252] width 28 height 28
click at [1330, 332] on ul "Give bonus incentive Decline" at bounding box center [1357, 301] width 139 height 63
click at [1328, 317] on span "Decline" at bounding box center [1357, 315] width 111 height 19
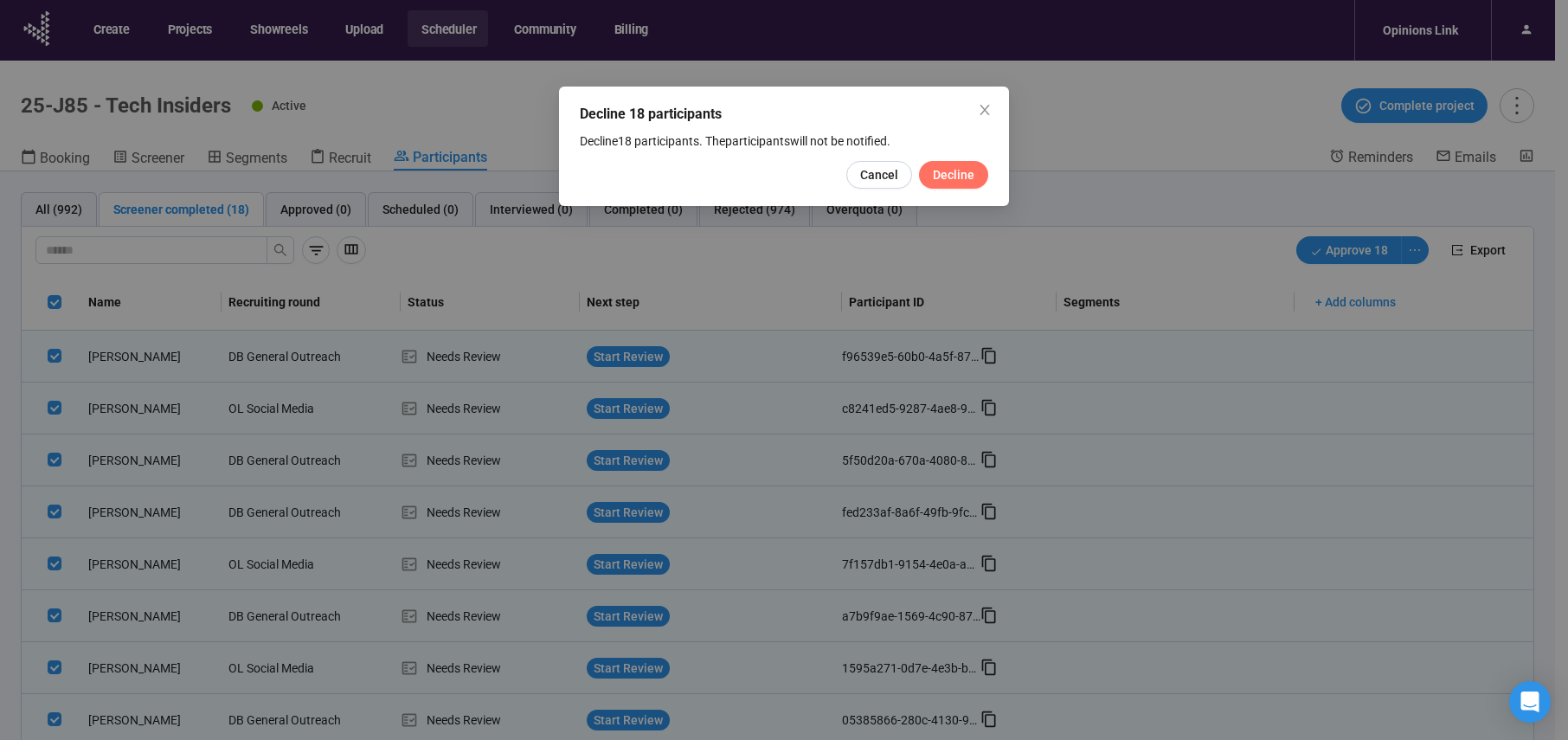
click at [945, 176] on span "Decline" at bounding box center [954, 175] width 42 height 19
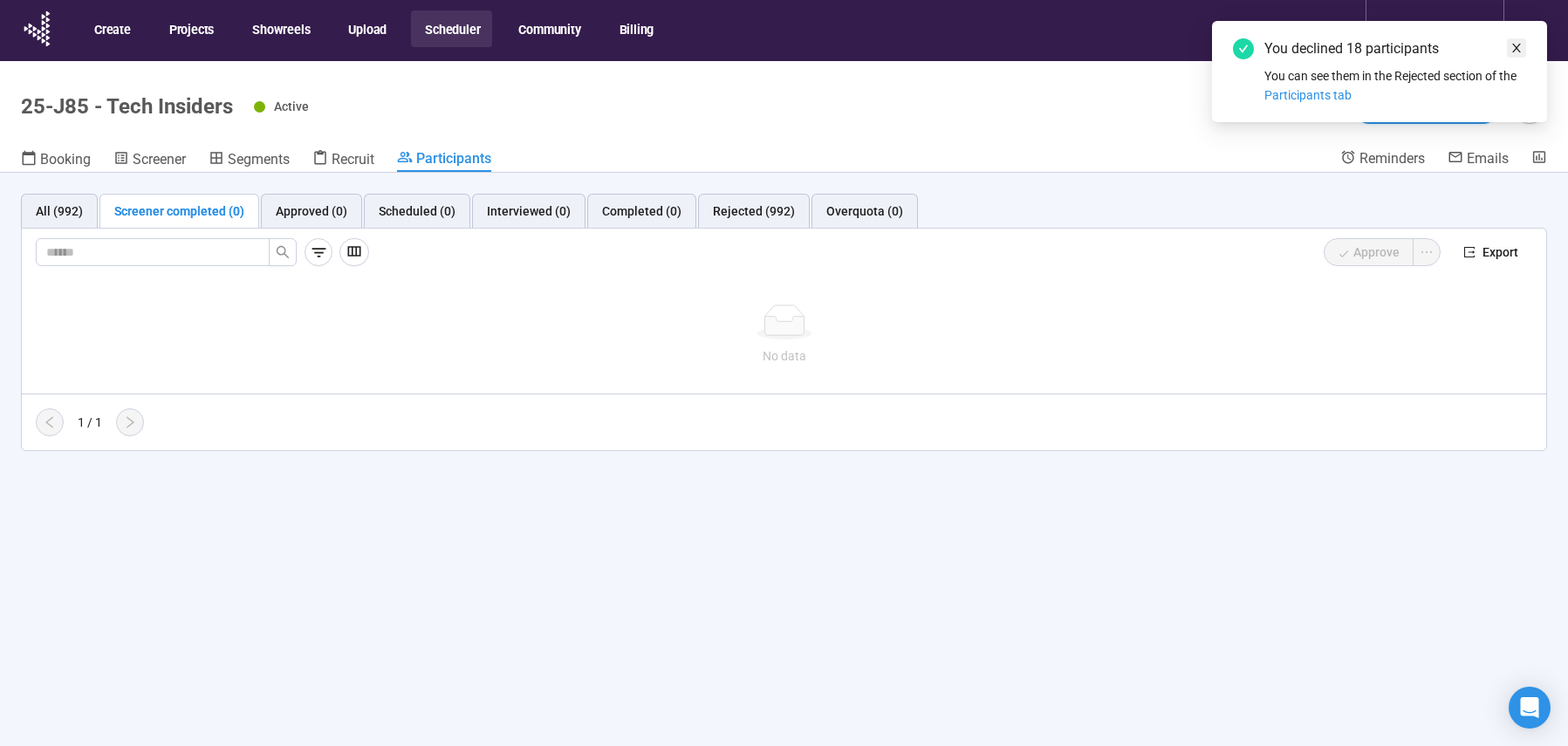
click at [1516, 45] on icon "close" at bounding box center [1517, 48] width 9 height 9
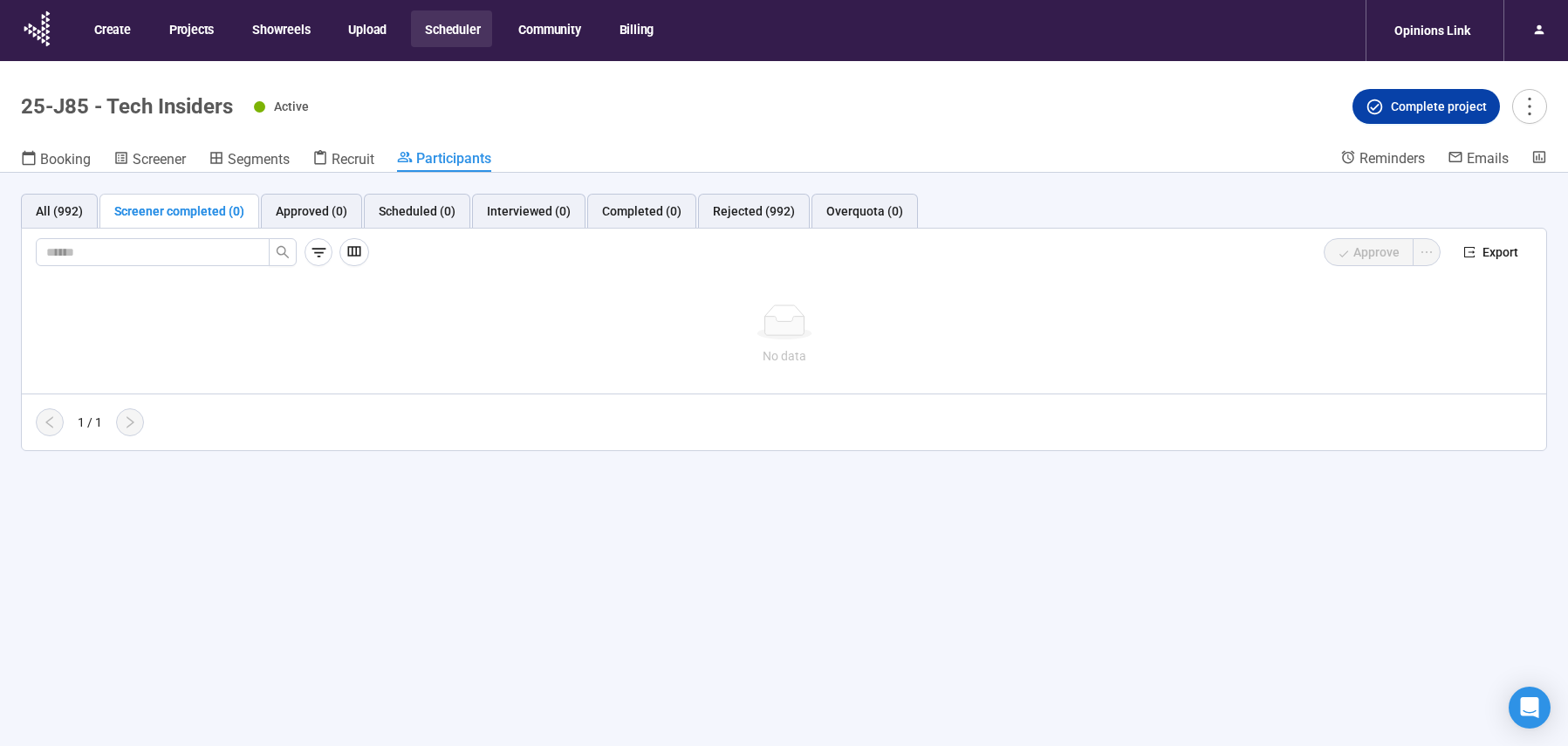
click at [1437, 102] on span "Complete project" at bounding box center [1440, 107] width 96 height 19
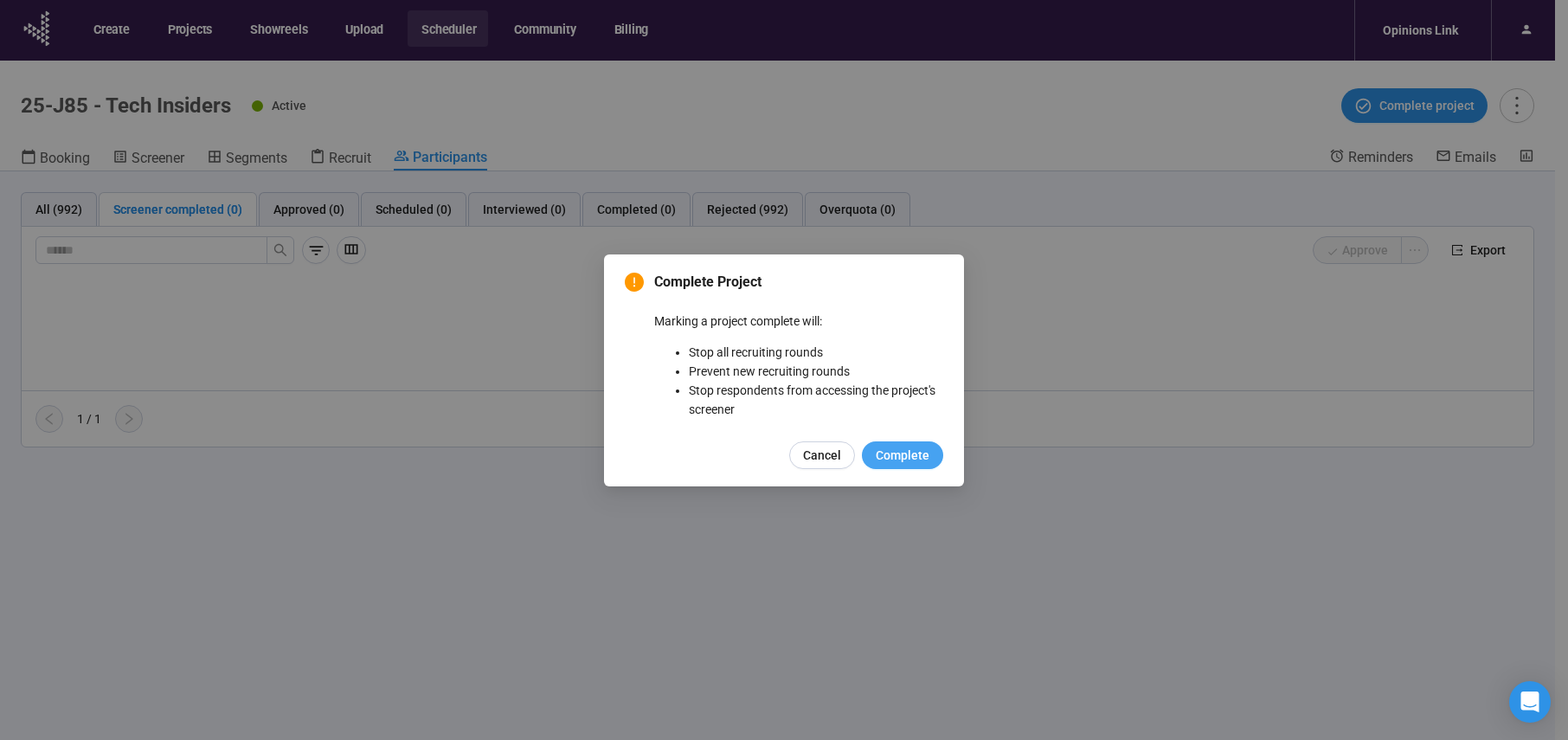
click at [914, 460] on span "Complete" at bounding box center [903, 456] width 54 height 19
